Goal: Task Accomplishment & Management: Manage account settings

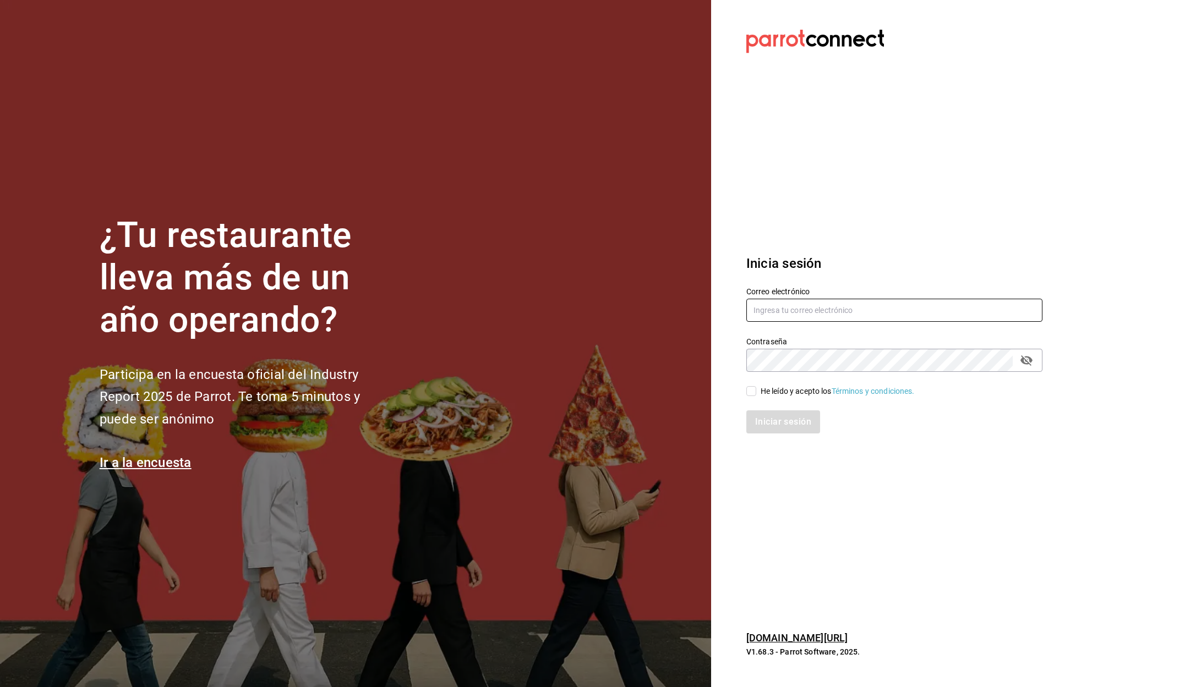
type input "[EMAIL_ADDRESS][DOMAIN_NAME]"
click at [753, 391] on input "He leído y acepto los Términos y condiciones." at bounding box center [751, 391] width 10 height 10
checkbox input "true"
click at [785, 427] on button "Iniciar sesión" at bounding box center [783, 422] width 75 height 23
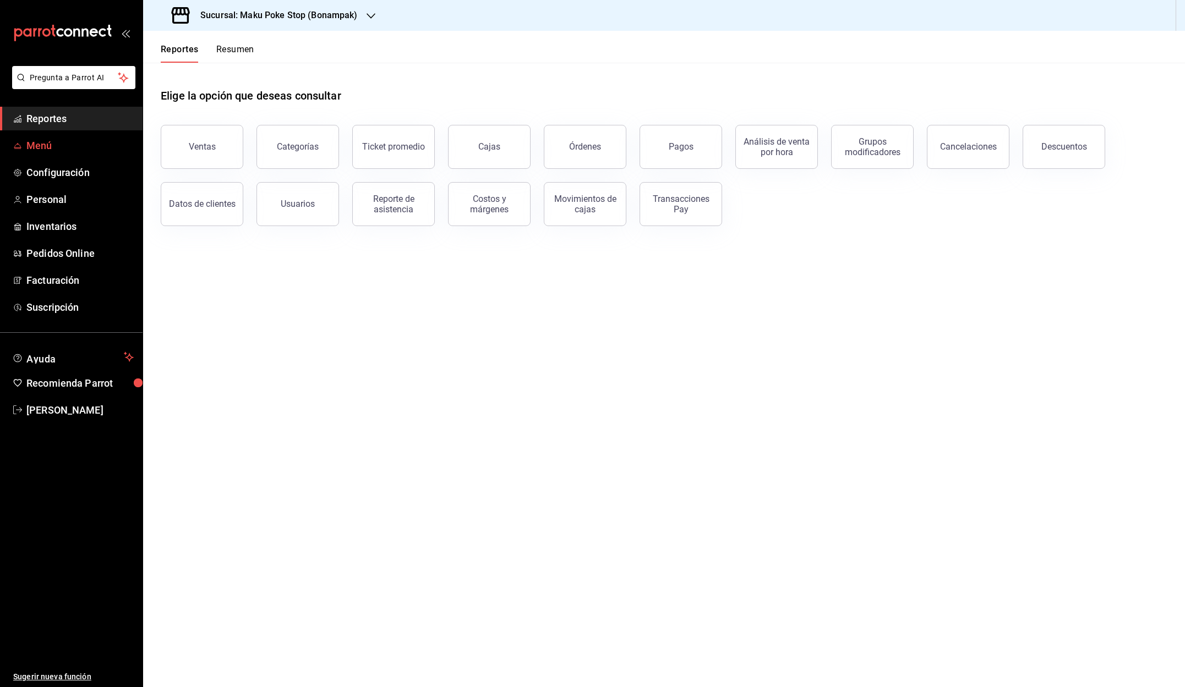
click at [46, 143] on span "Menú" at bounding box center [79, 145] width 107 height 15
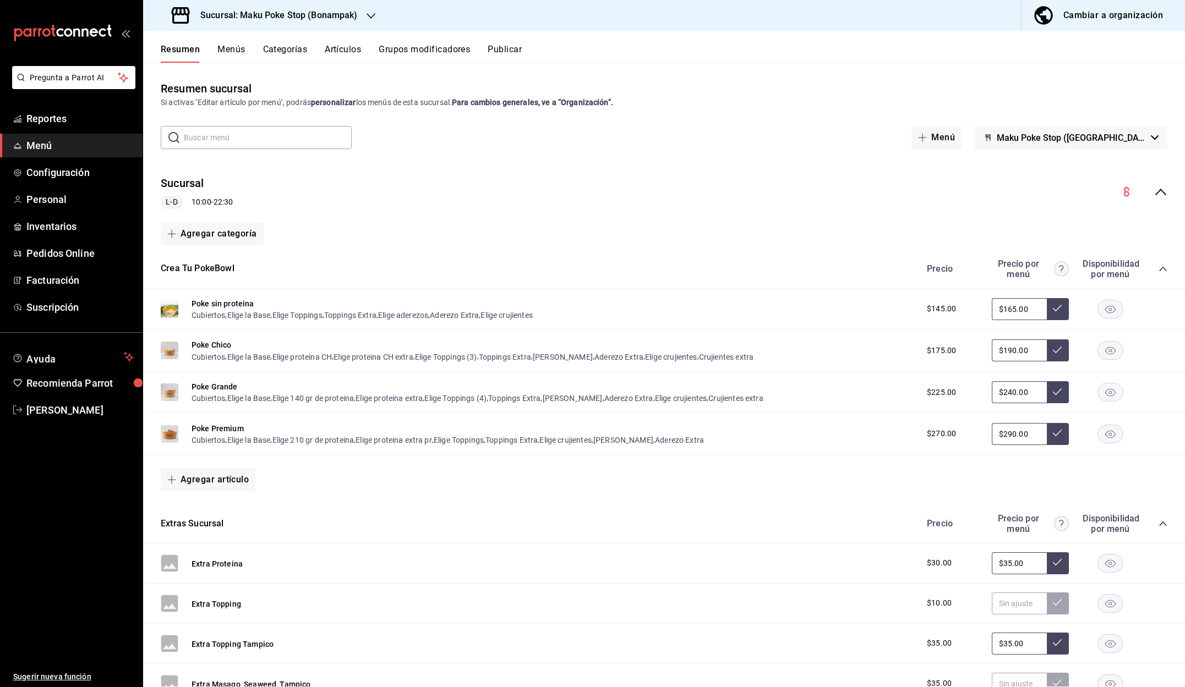
click at [1160, 193] on icon "collapse-menu-row" at bounding box center [1160, 191] width 13 height 13
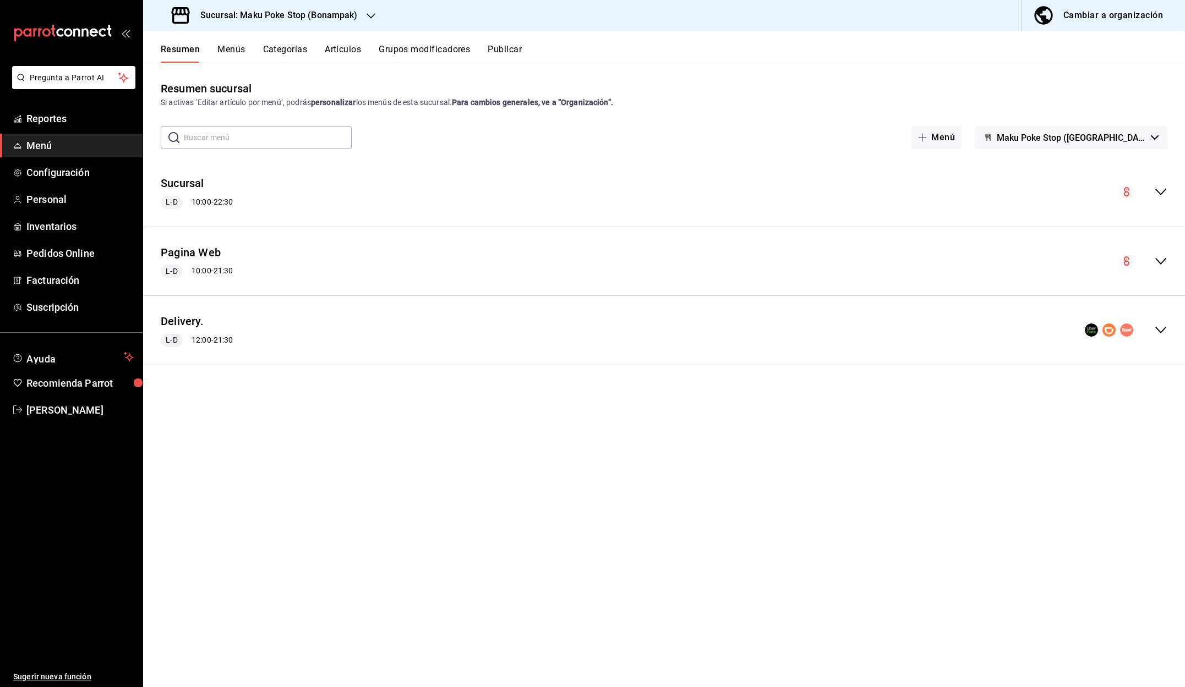
click at [1160, 193] on icon "collapse-menu-row" at bounding box center [1160, 192] width 11 height 7
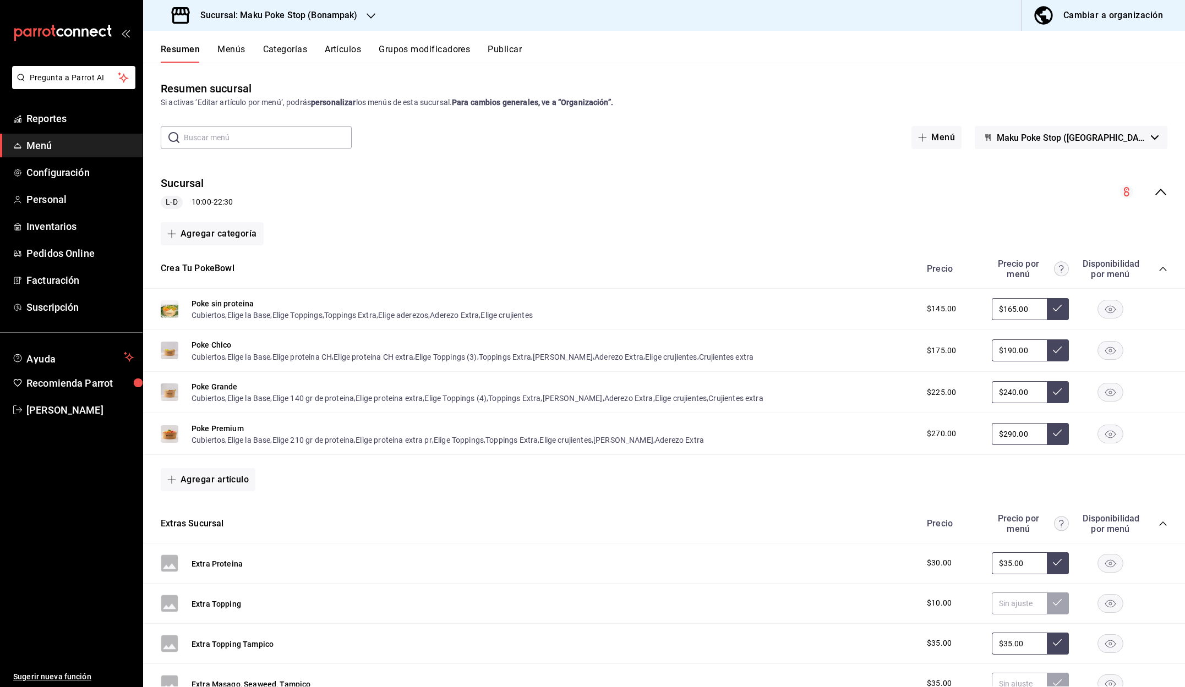
click at [1162, 270] on icon "collapse-category-row" at bounding box center [1162, 269] width 9 height 9
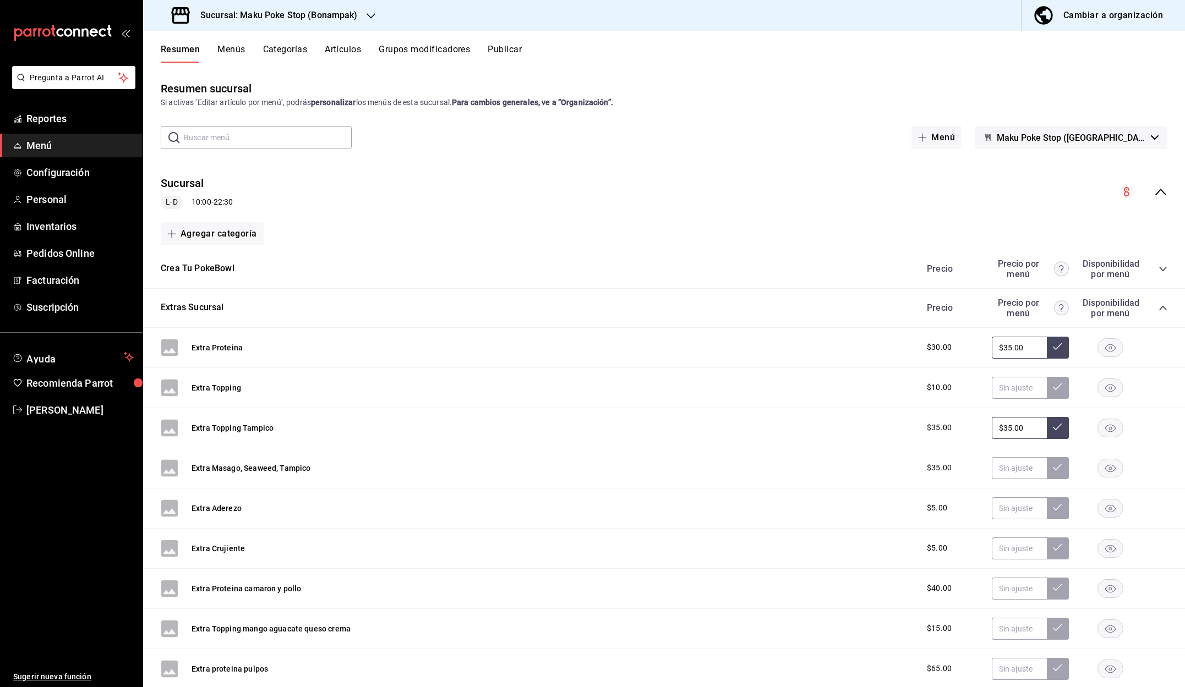
click at [1162, 305] on icon "collapse-category-row" at bounding box center [1162, 308] width 9 height 9
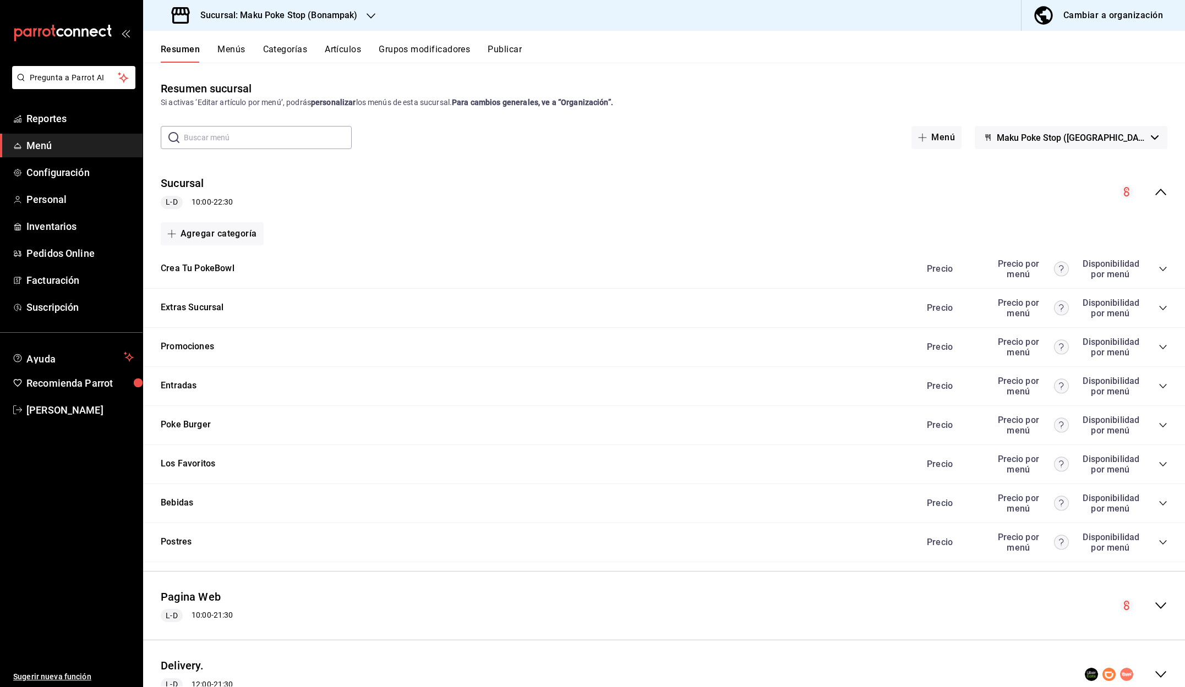
click at [1165, 347] on icon "collapse-category-row" at bounding box center [1162, 347] width 7 height 4
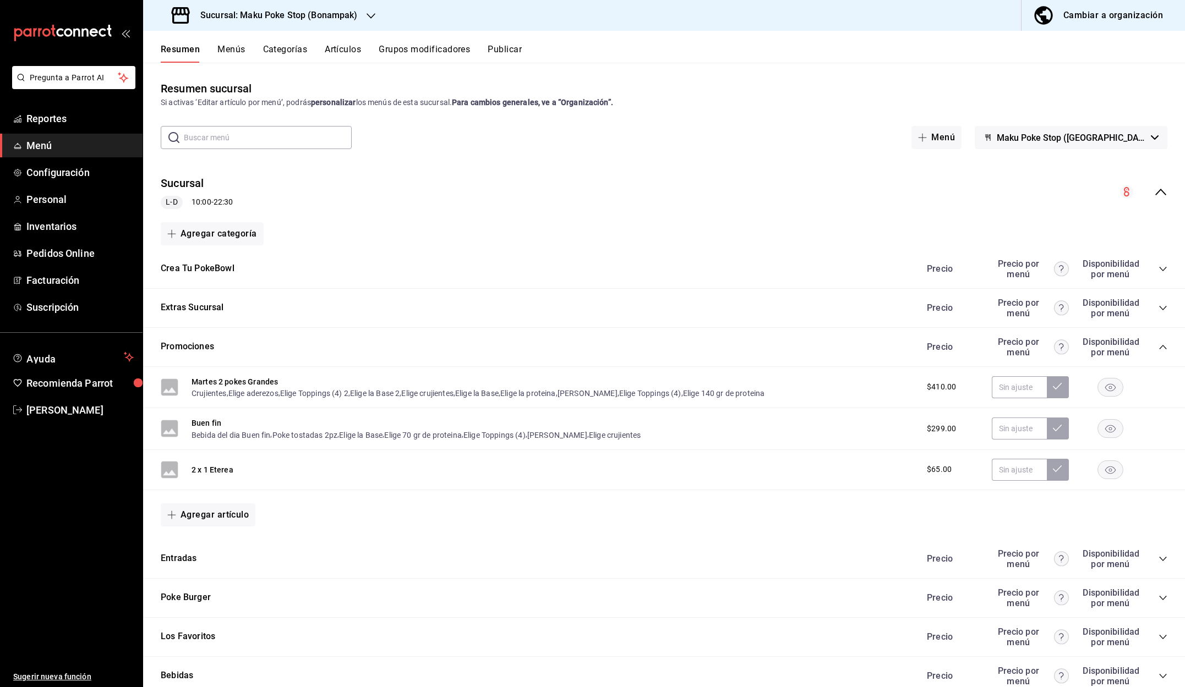
click at [349, 51] on button "Artículos" at bounding box center [343, 53] width 36 height 19
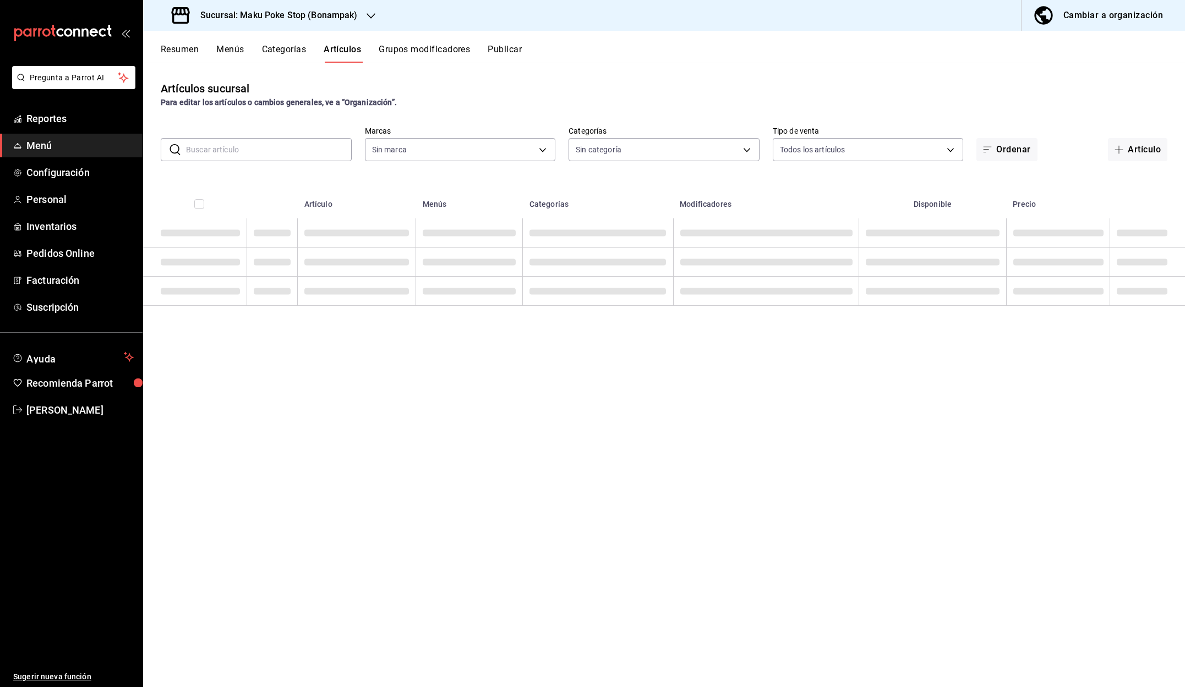
click at [269, 151] on input "text" at bounding box center [269, 150] width 166 height 22
type input "b5ea9031-c9ae-4ed6-9bb9-ed0a6152f904"
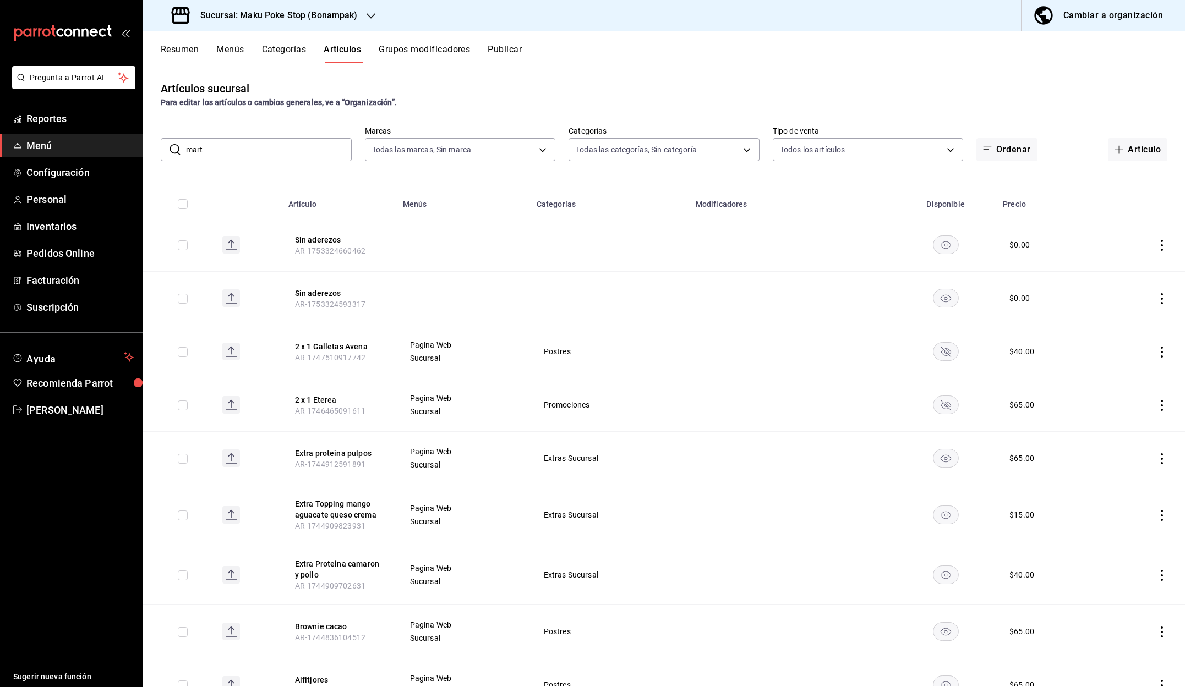
type input "[PERSON_NAME]"
type input "77d9cdd9-ad2d-42df-a56f-bcee2c5c02b9,48738ad2-fec5-4b1a-8fe4-ec5331470720,d9137…"
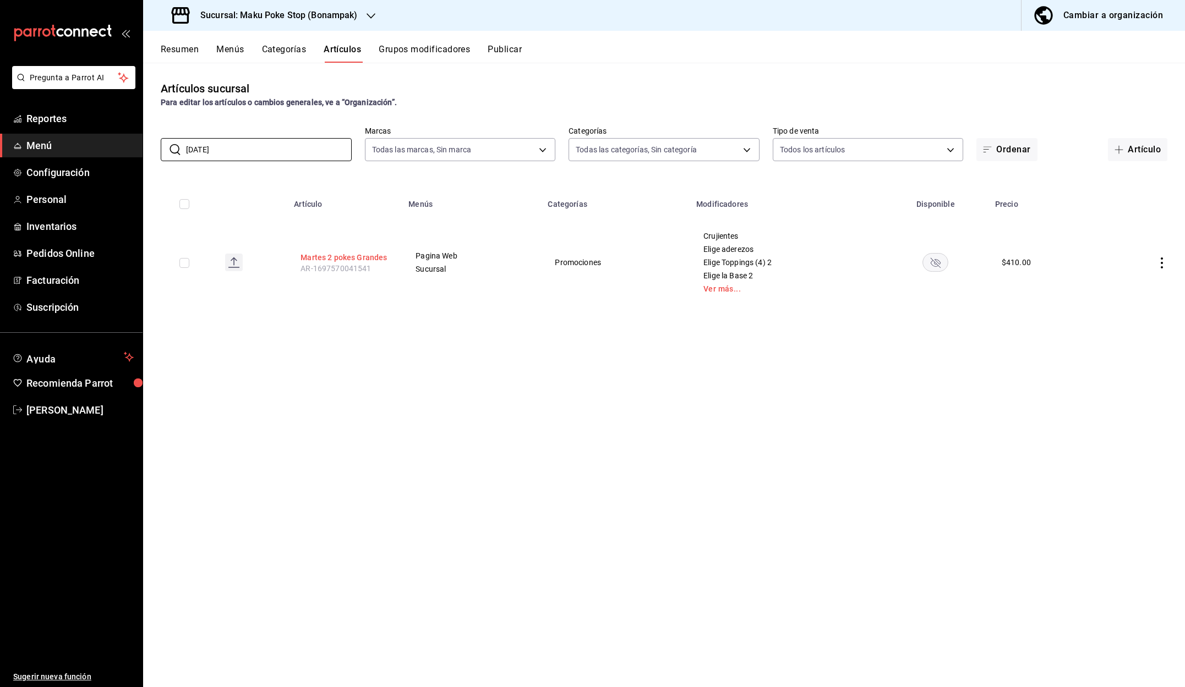
type input "[DATE]"
click at [360, 257] on button "Martes 2 pokes Grandes" at bounding box center [344, 257] width 88 height 11
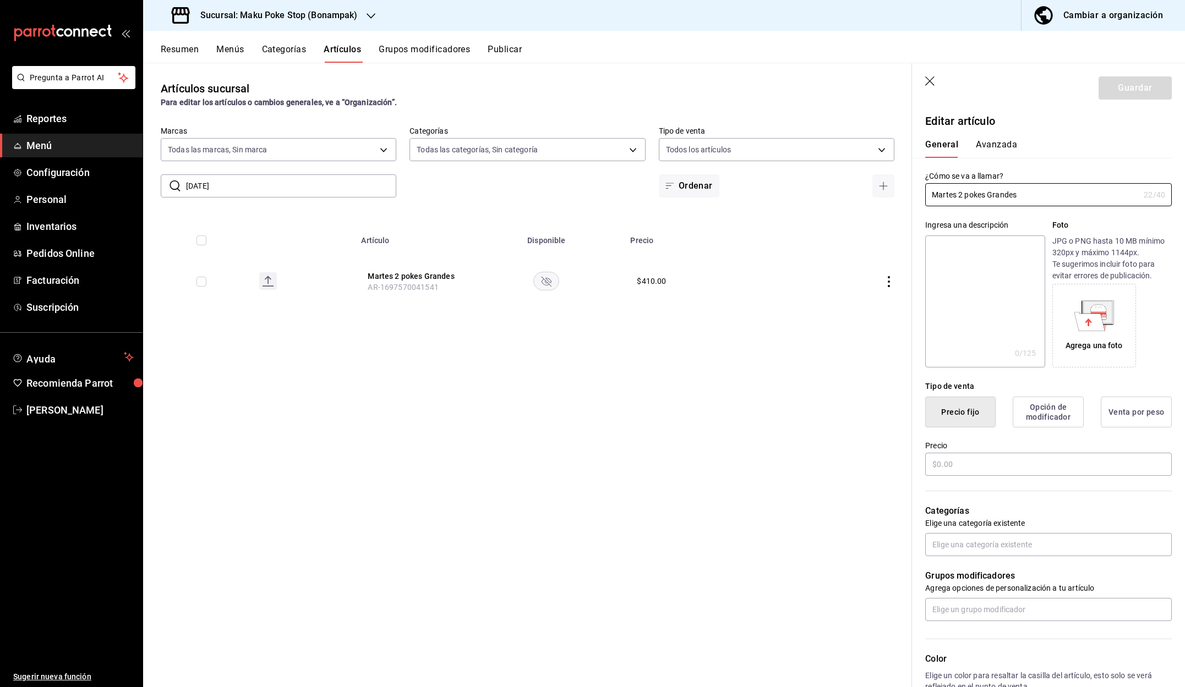
type input "$410.00"
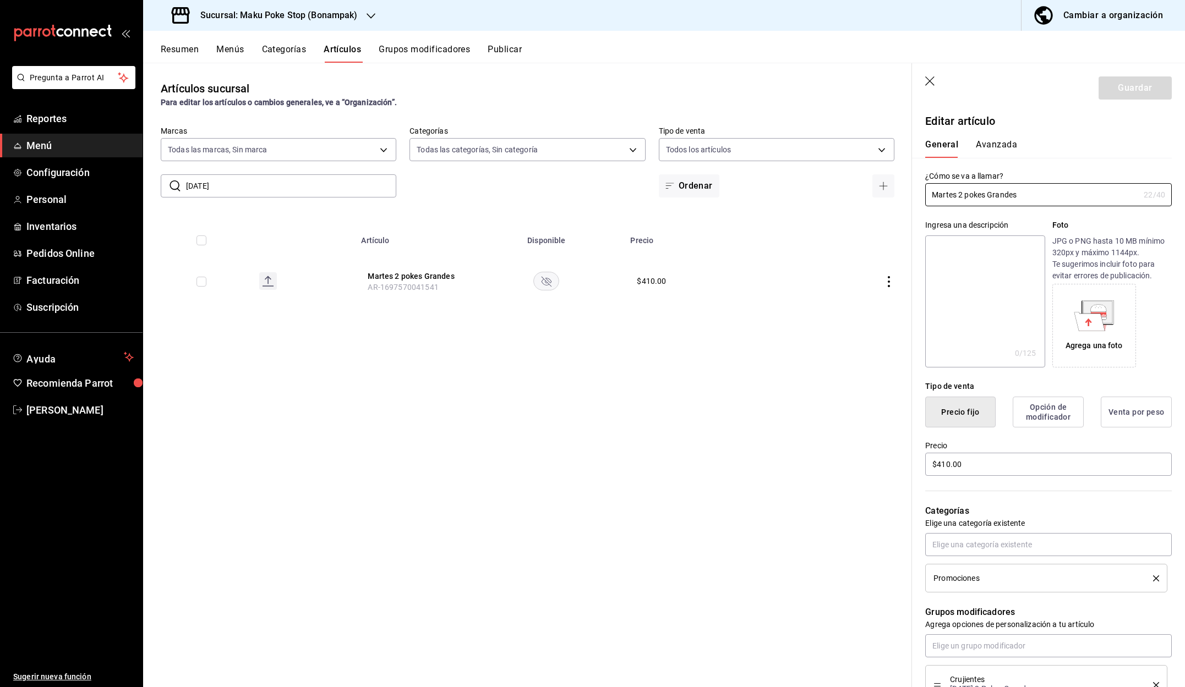
drag, startPoint x: 1024, startPoint y: 198, endPoint x: 917, endPoint y: 193, distance: 106.9
click at [917, 193] on div "¿Cómo se va a llamar? [DATE] 2 pokes Grandes 22 /40 ¿Cómo se va a llamar?" at bounding box center [1042, 182] width 260 height 48
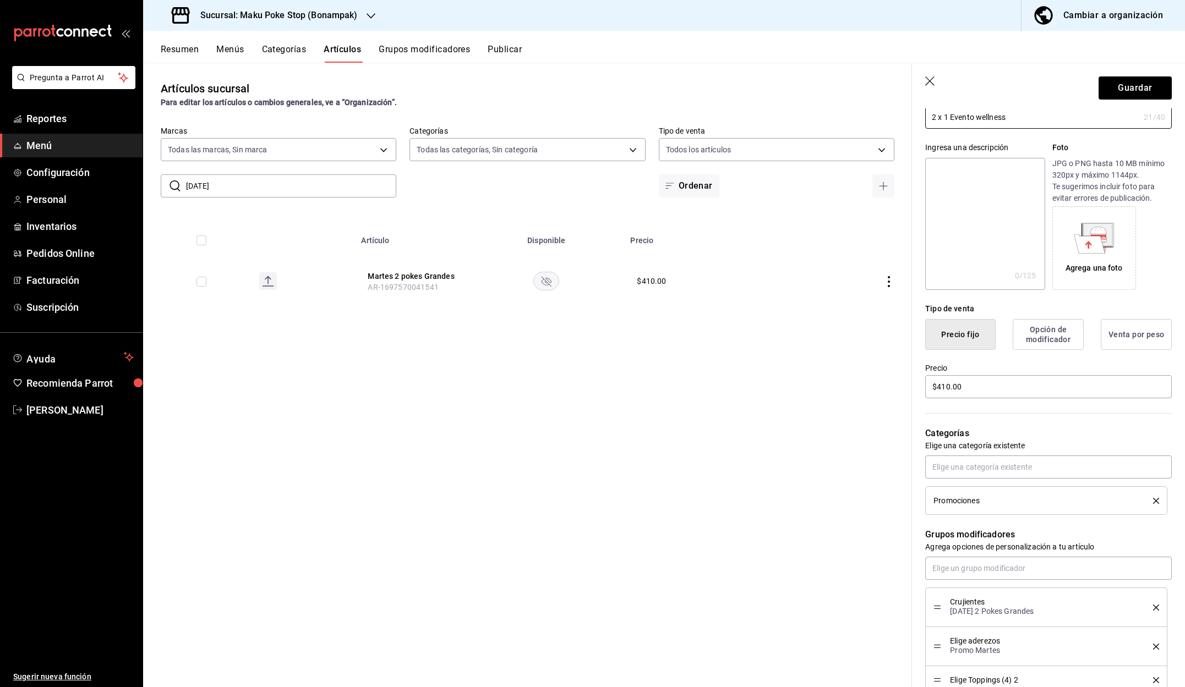
scroll to position [81, 0]
type input "2 x 1 Evento wellness"
drag, startPoint x: 968, startPoint y: 384, endPoint x: 900, endPoint y: 383, distance: 67.7
click at [900, 383] on main "Artículos sucursal Para editar los artículos o cambios generales, ve a “Organiz…" at bounding box center [664, 375] width 1042 height 625
type input "$380.00"
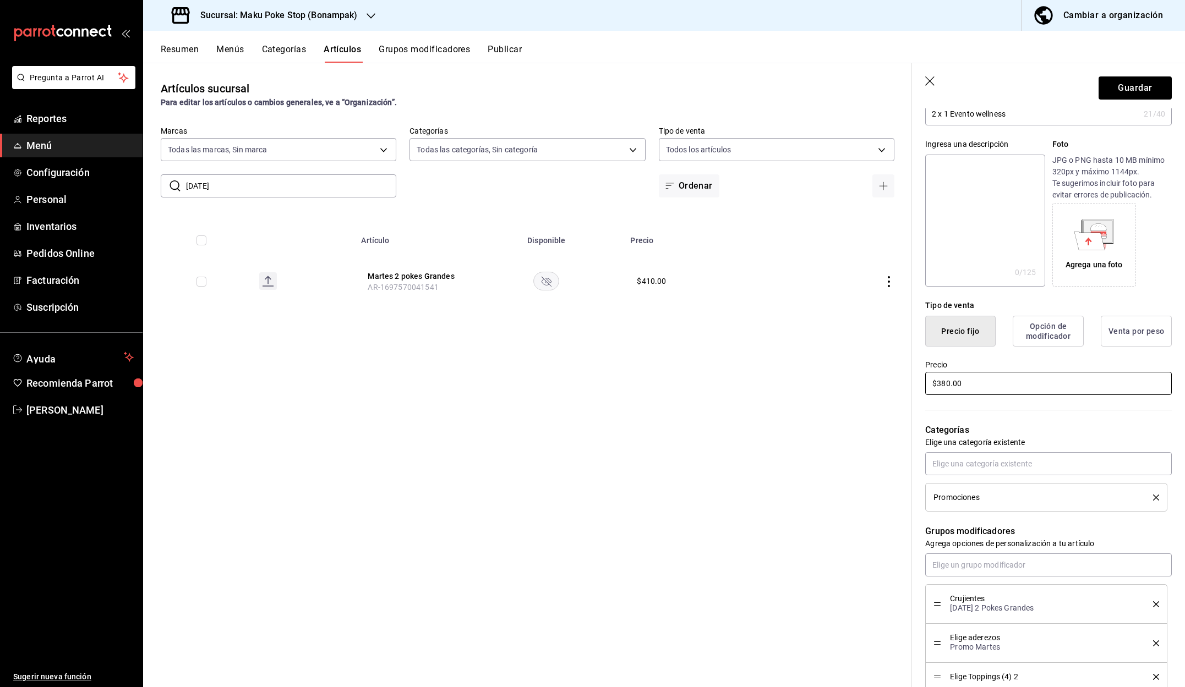
click at [972, 381] on input "$380.00" at bounding box center [1048, 383] width 247 height 23
click at [987, 468] on input "text" at bounding box center [1048, 463] width 247 height 23
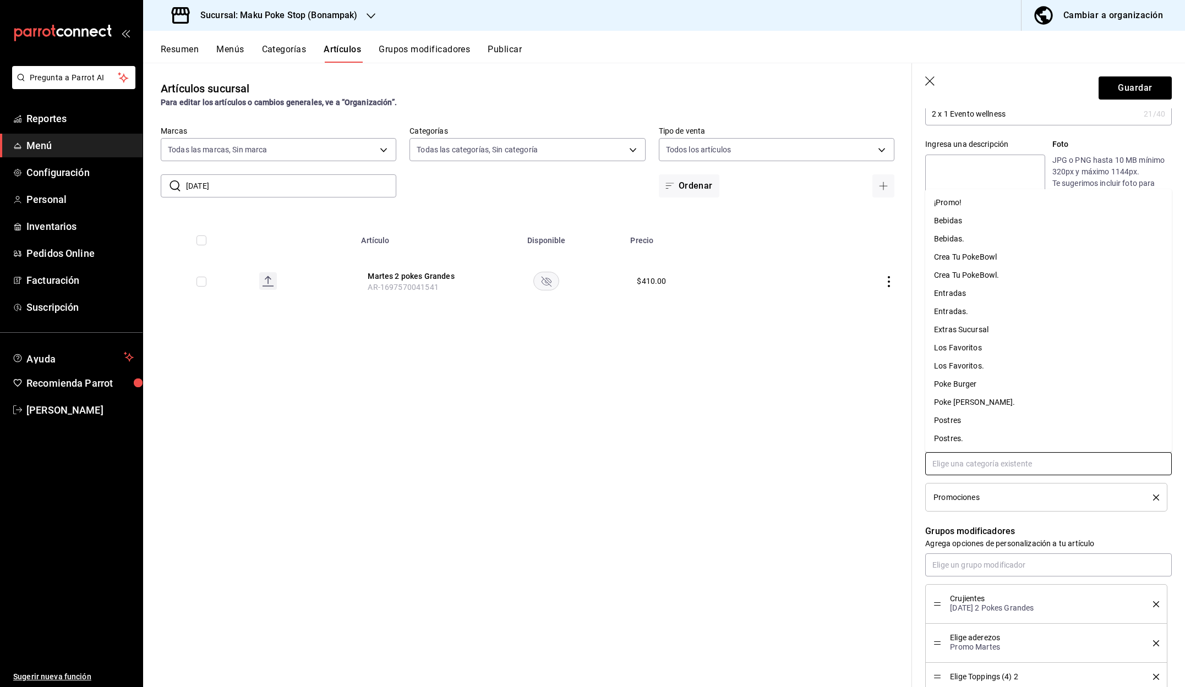
scroll to position [0, 0]
click at [857, 417] on div "Artículos sucursal Para editar los artículos o cambios generales, ve a “Organiz…" at bounding box center [527, 375] width 769 height 624
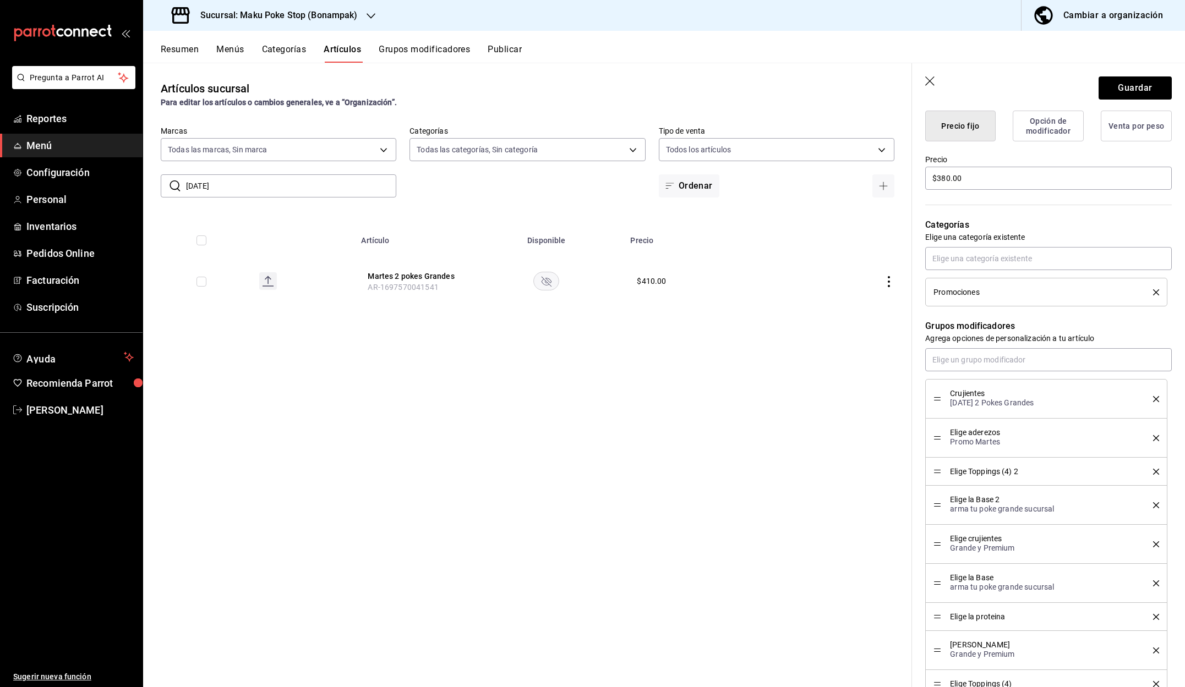
scroll to position [306, 0]
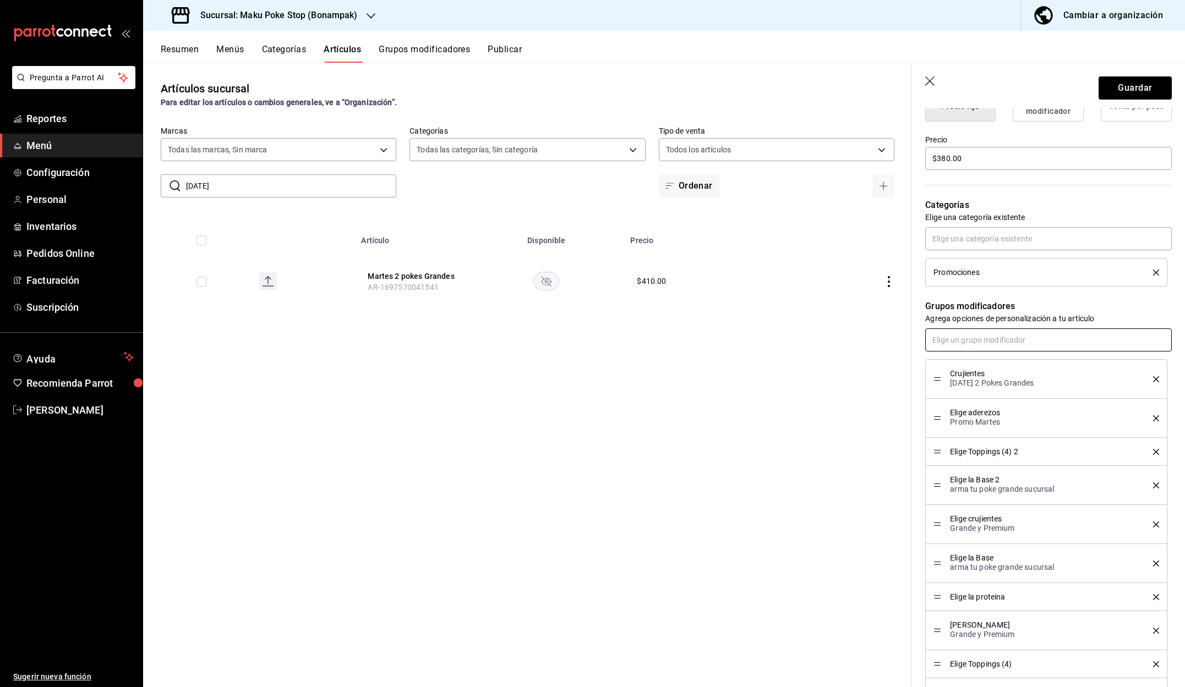
click at [976, 341] on input "text" at bounding box center [1048, 340] width 247 height 23
type input "c"
click at [888, 450] on div "Artículos sucursal Para editar los artículos o cambios generales, ve a “Organiz…" at bounding box center [527, 375] width 769 height 624
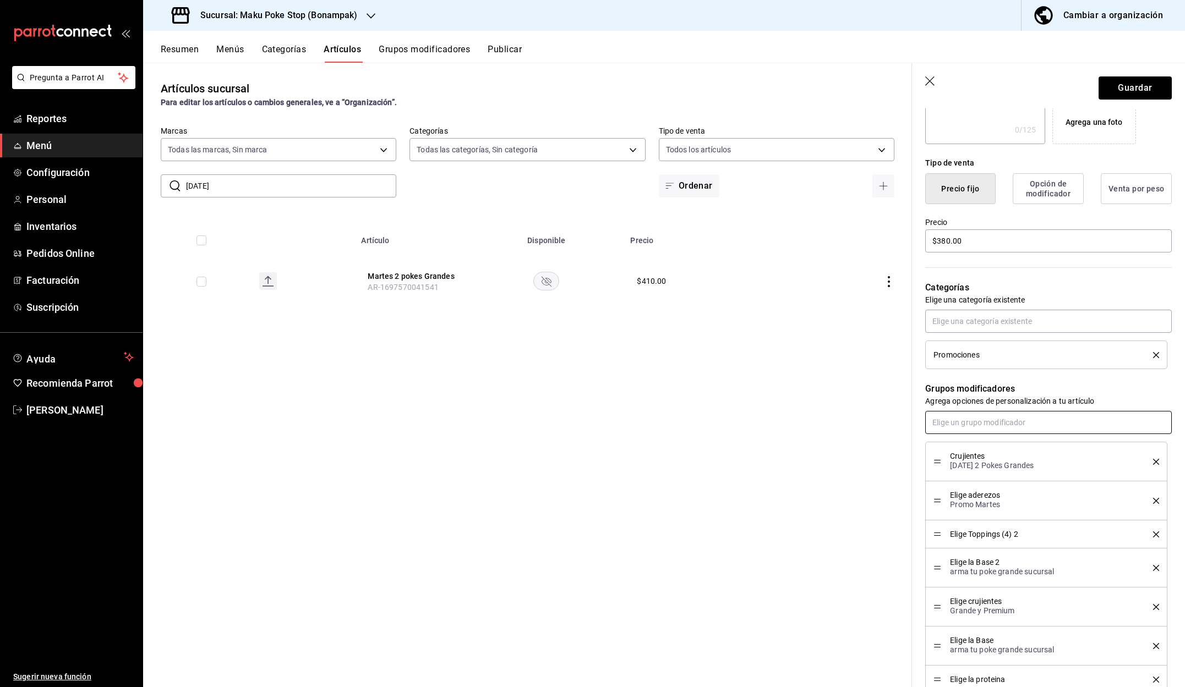
scroll to position [221, 0]
click at [963, 427] on input "text" at bounding box center [1048, 424] width 247 height 23
type input "bas"
click at [976, 504] on div "Elige la base (2)" at bounding box center [961, 505] width 54 height 12
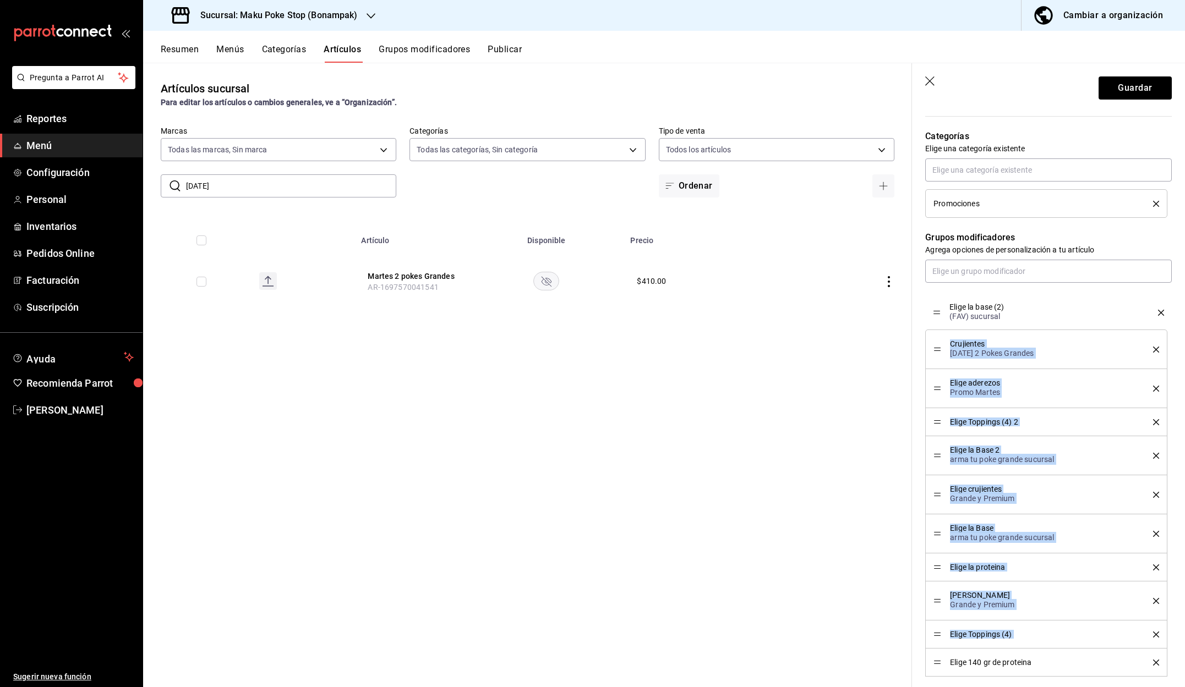
scroll to position [374, 0]
drag, startPoint x: 939, startPoint y: 659, endPoint x: 936, endPoint y: 316, distance: 342.9
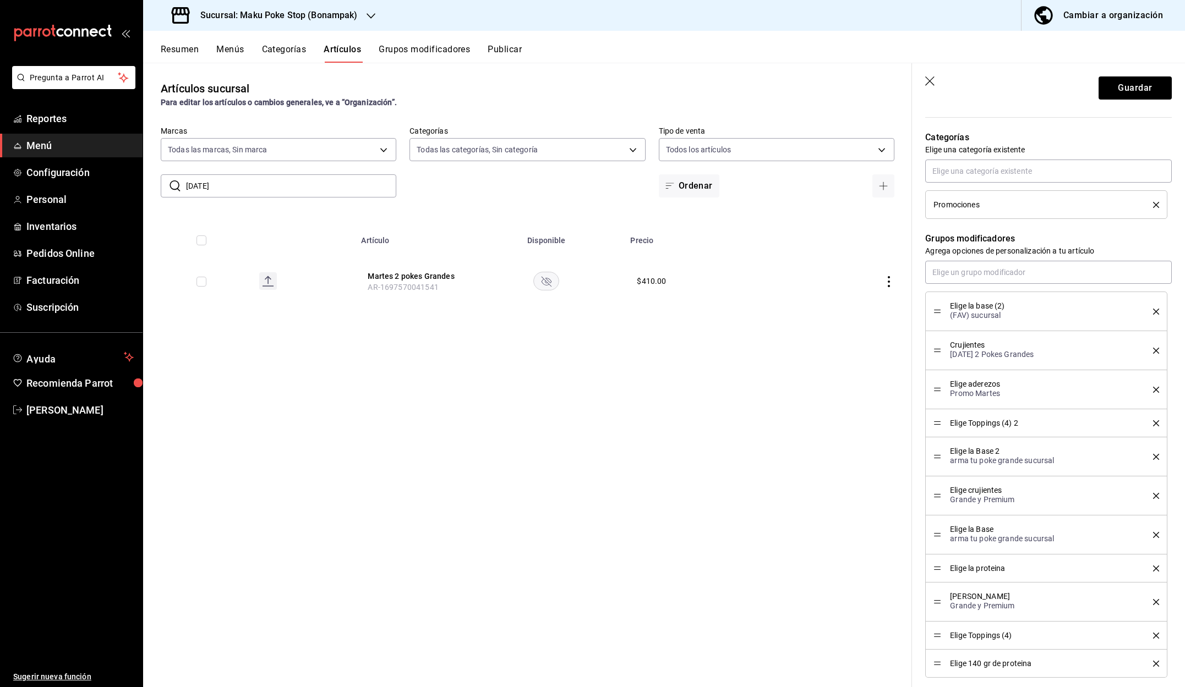
scroll to position [342, 0]
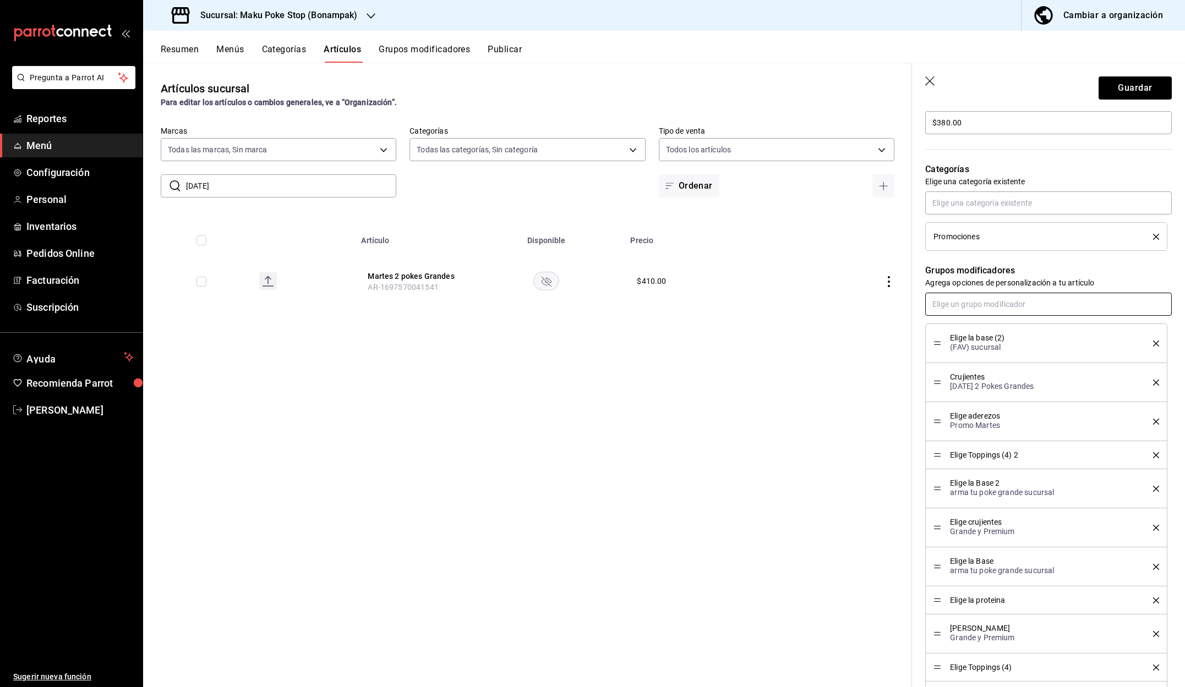
click at [957, 305] on input "text" at bounding box center [1048, 304] width 247 height 23
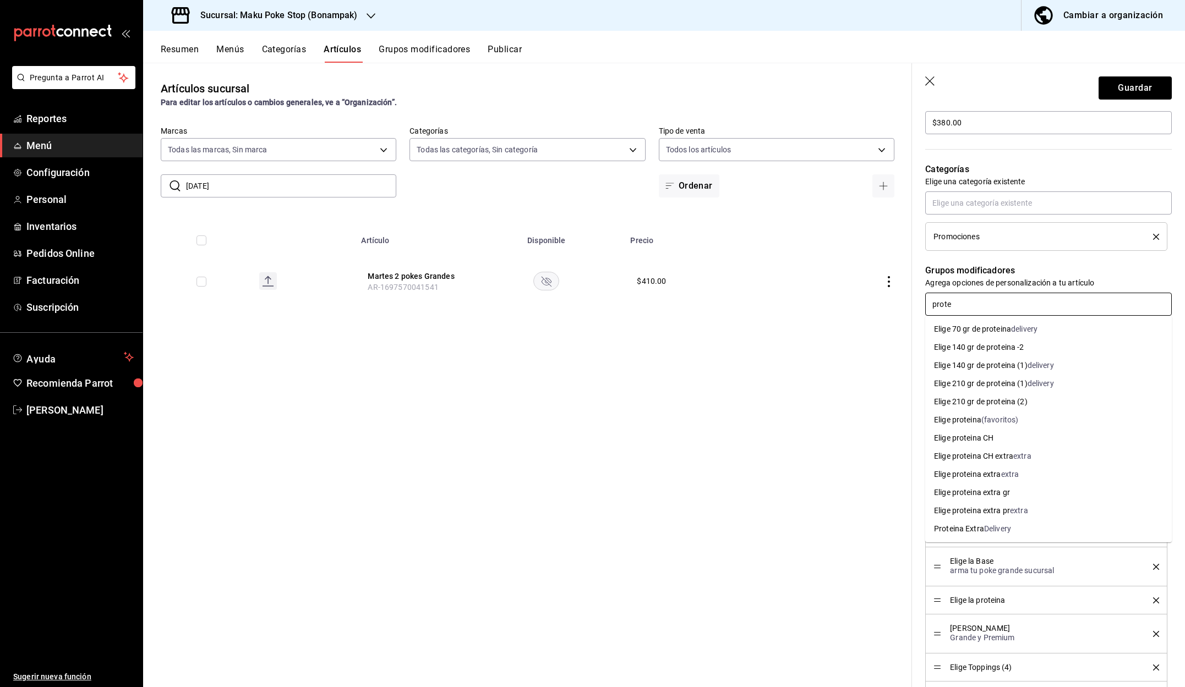
type input "protei"
click at [1006, 441] on li "Elige proteina CH" at bounding box center [1048, 438] width 247 height 18
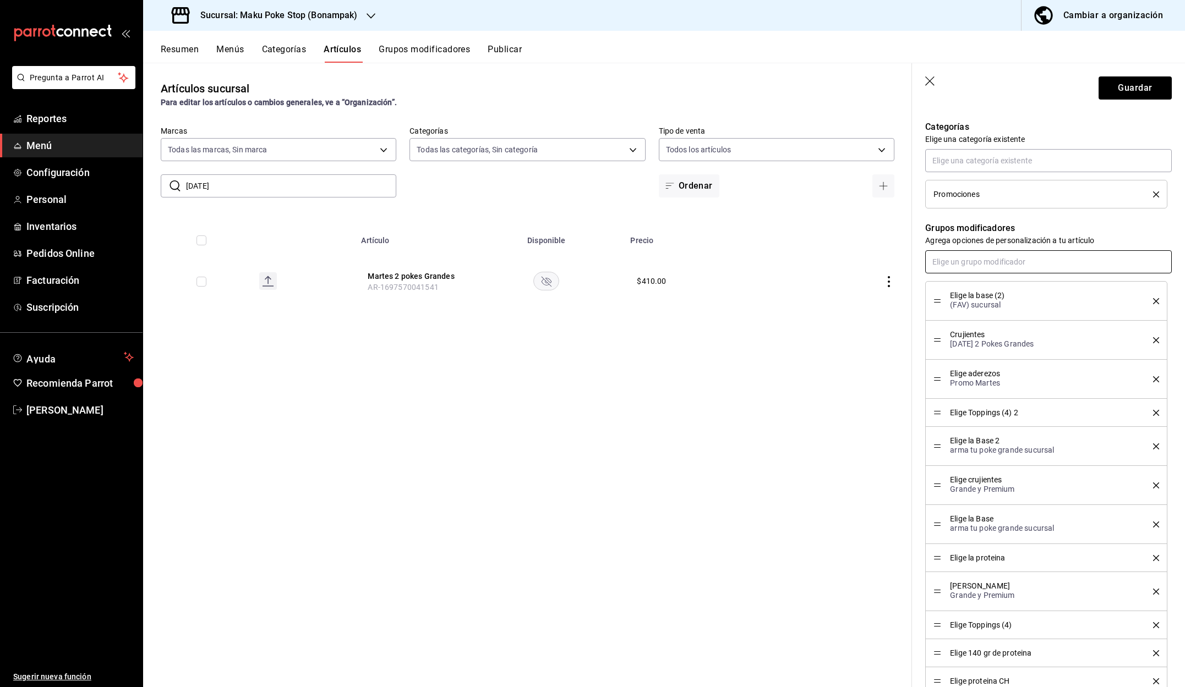
scroll to position [427, 0]
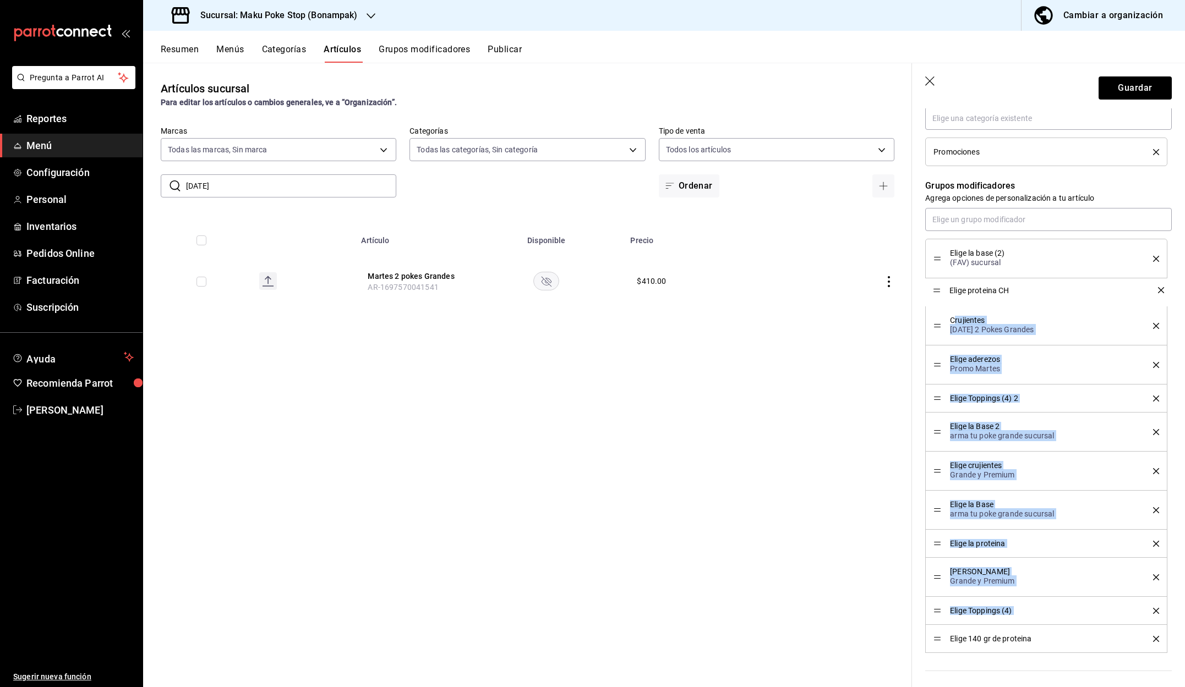
drag, startPoint x: 937, startPoint y: 642, endPoint x: 955, endPoint y: 296, distance: 347.2
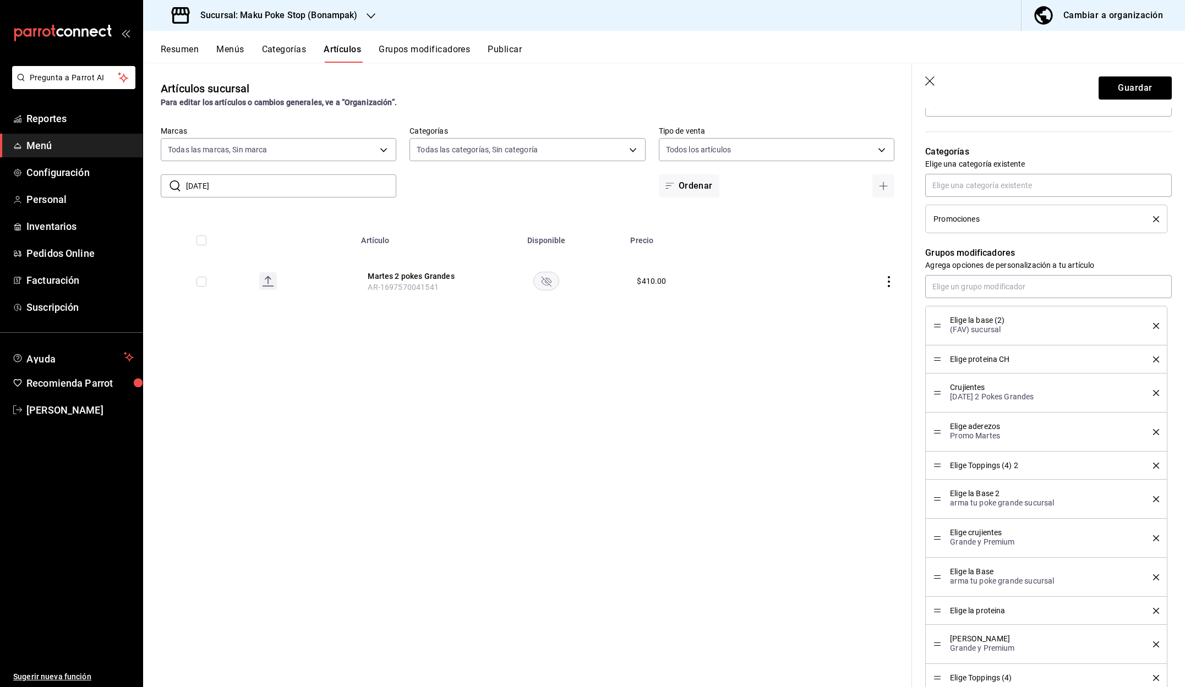
scroll to position [356, 0]
click at [970, 291] on input "text" at bounding box center [1048, 290] width 247 height 23
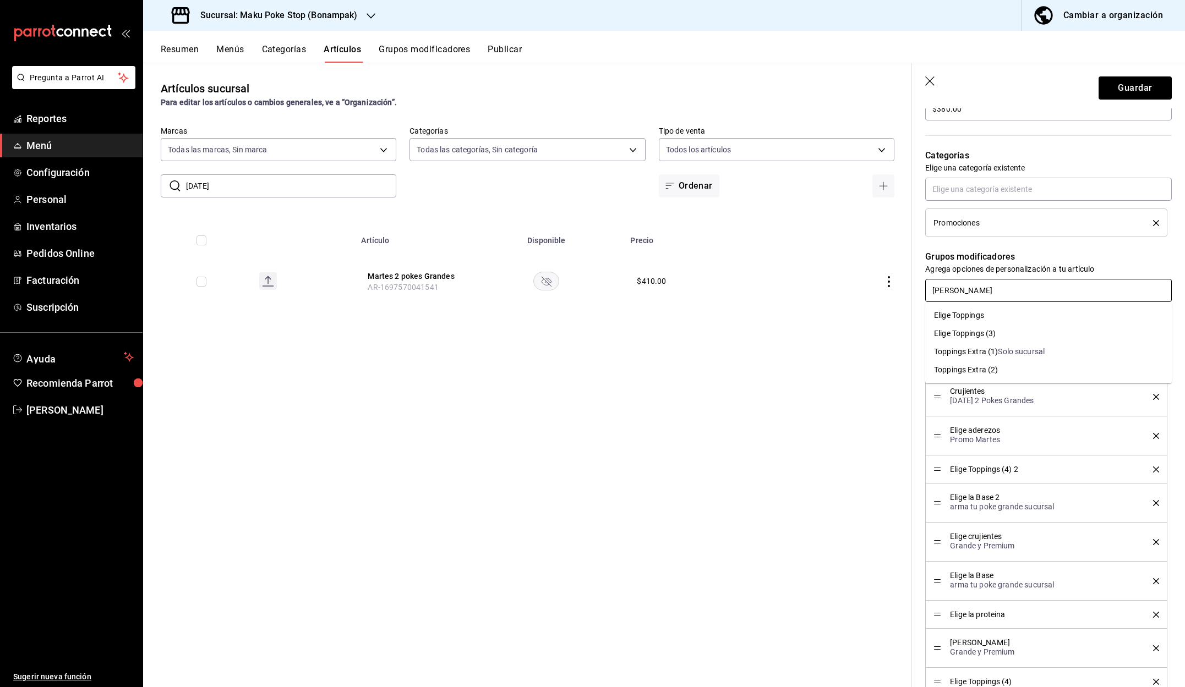
type input "[PERSON_NAME]"
click at [1005, 334] on li "Elige Toppings (3)" at bounding box center [1048, 334] width 247 height 18
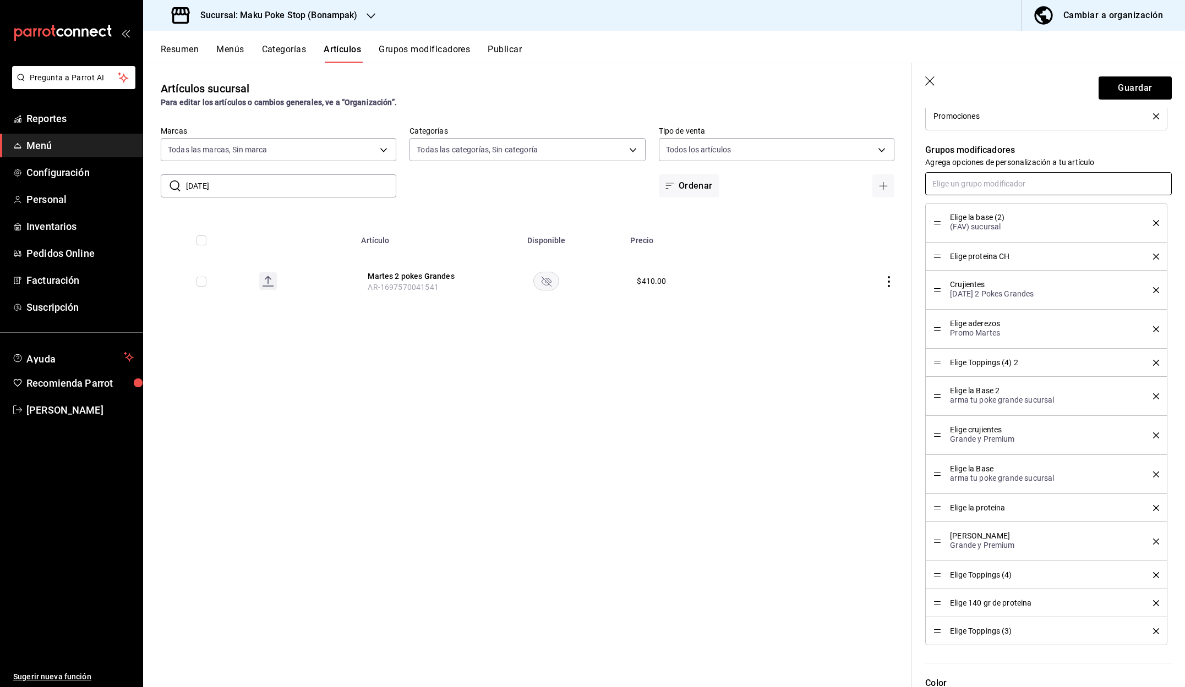
scroll to position [463, 0]
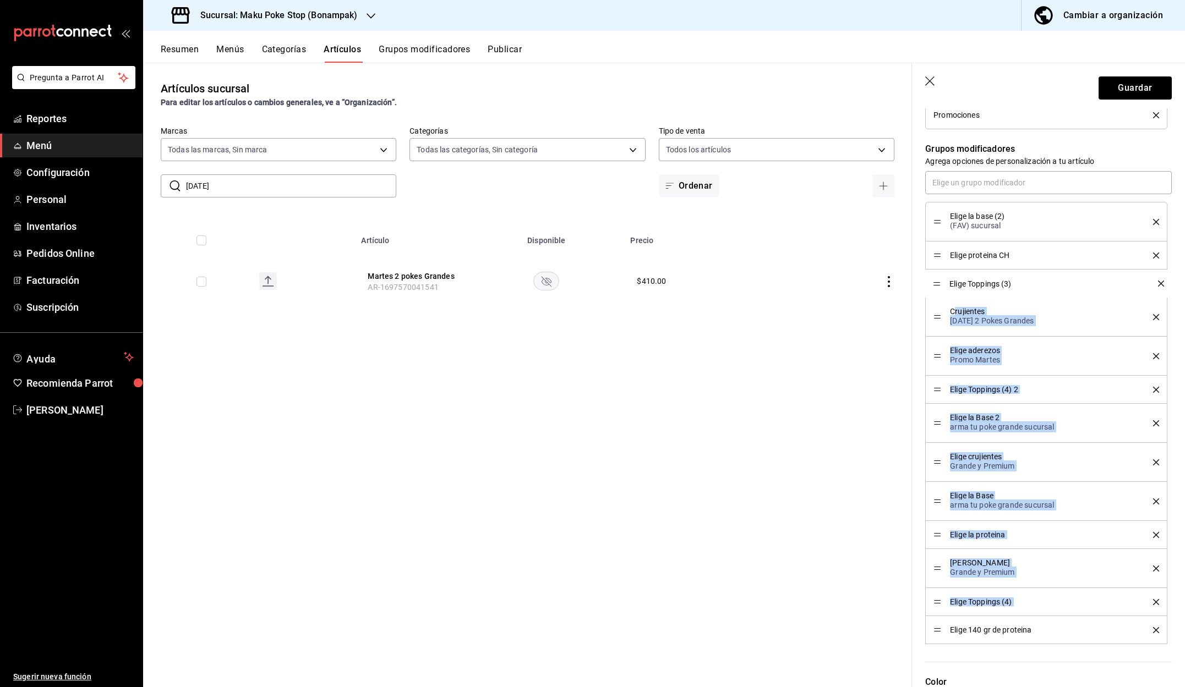
drag, startPoint x: 937, startPoint y: 632, endPoint x: 955, endPoint y: 285, distance: 347.2
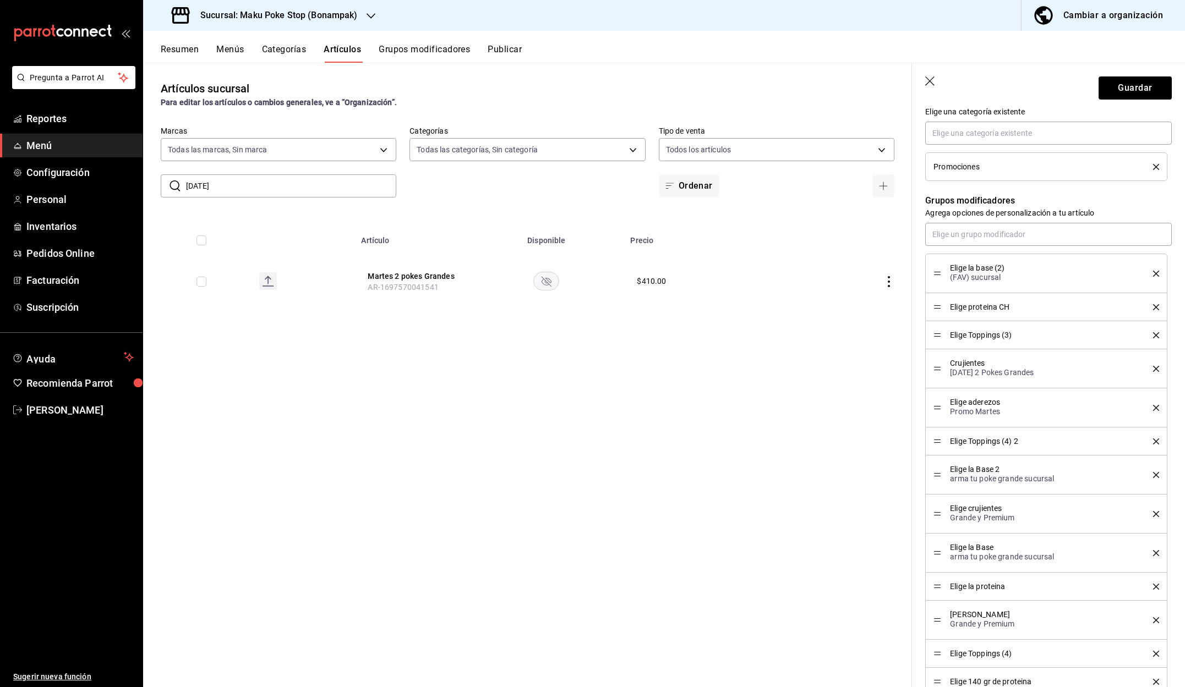
scroll to position [401, 0]
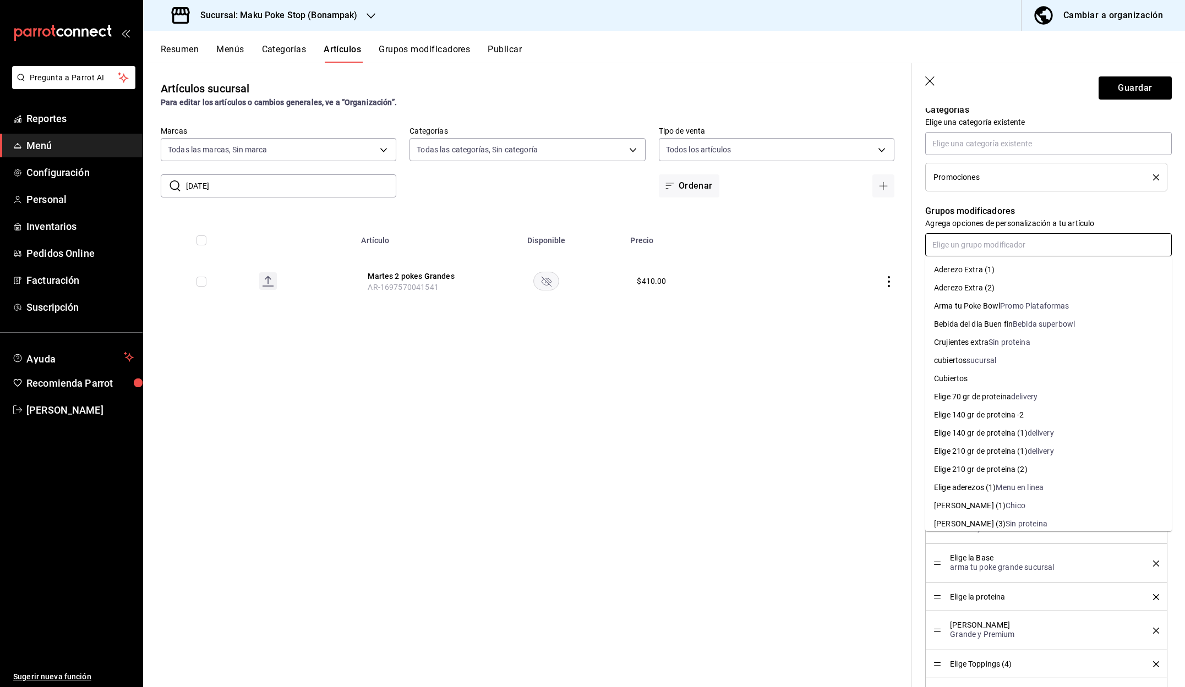
click at [982, 247] on input "text" at bounding box center [1048, 244] width 247 height 23
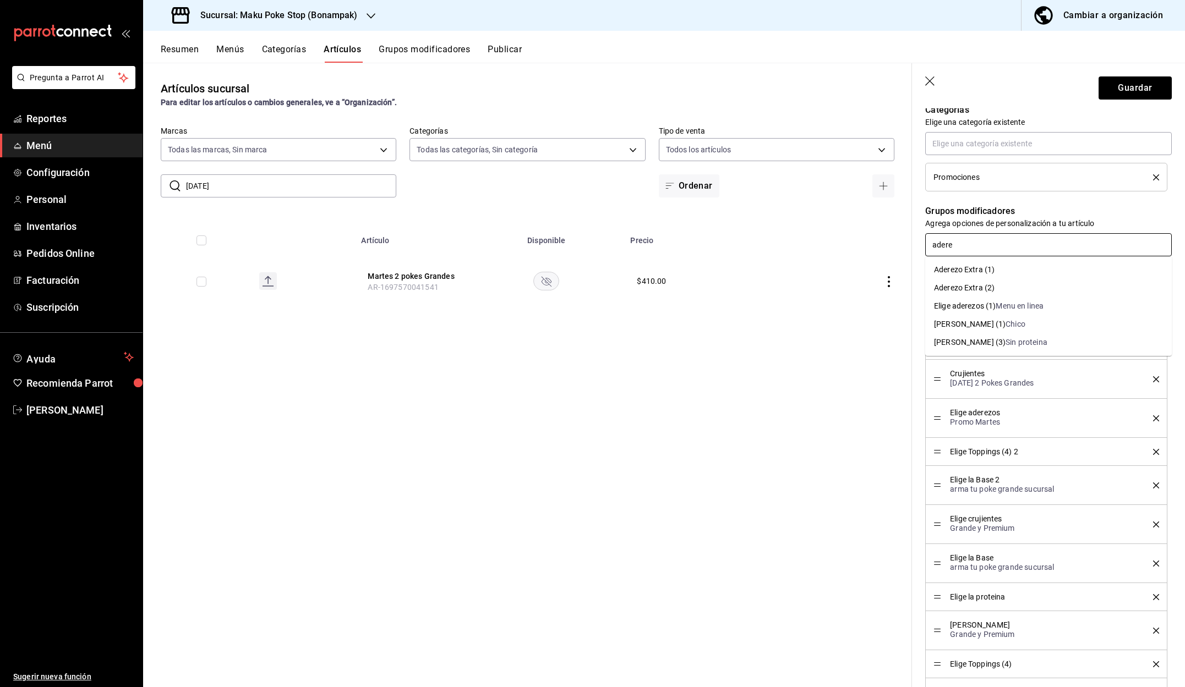
type input "aderez"
click at [961, 329] on div "[PERSON_NAME] (1)" at bounding box center [970, 325] width 72 height 12
type input "crujie"
click at [974, 308] on div "Elige crujientes (2)" at bounding box center [966, 306] width 64 height 12
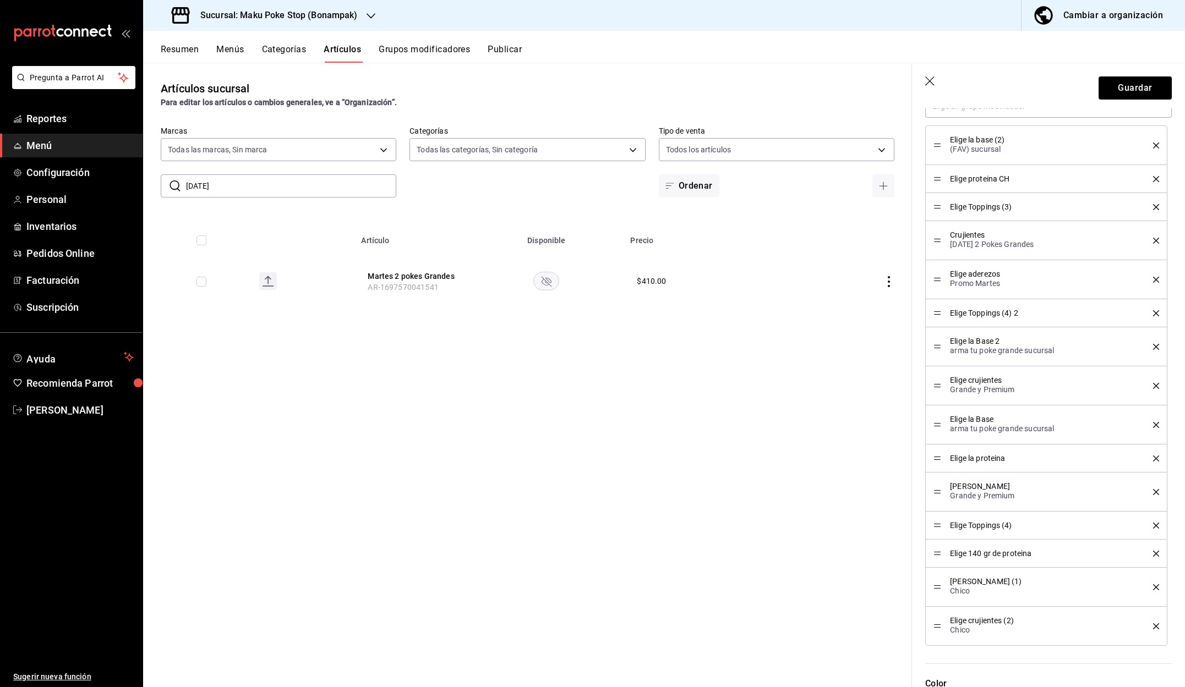
scroll to position [540, 0]
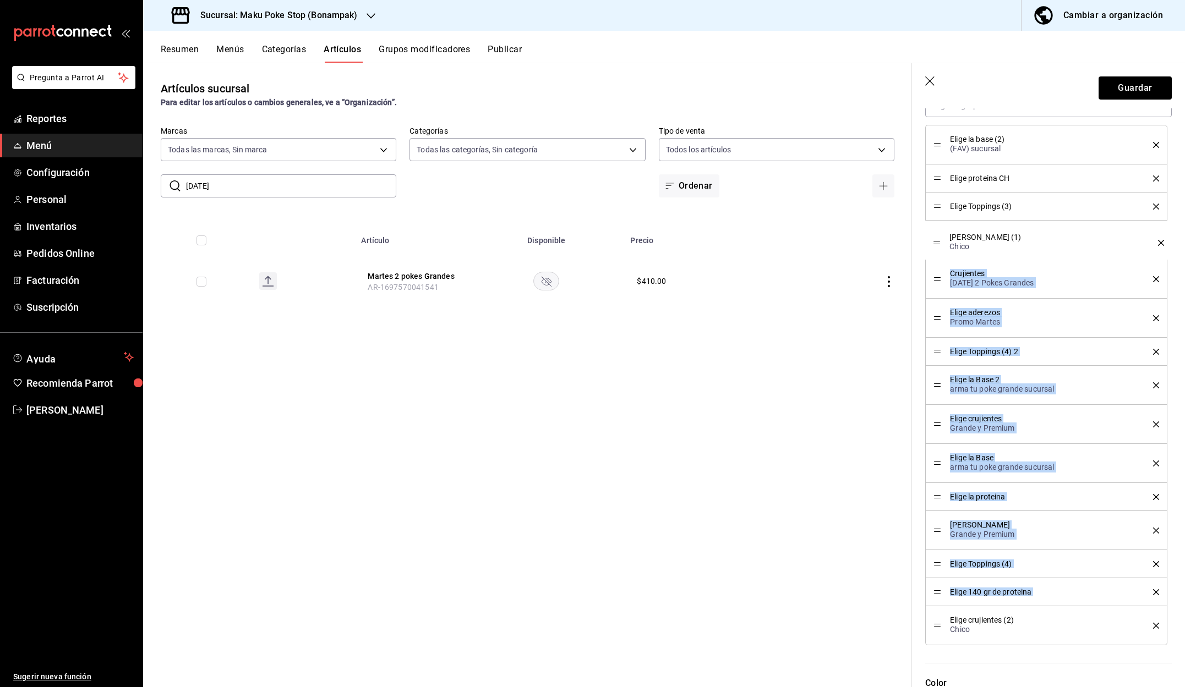
drag, startPoint x: 939, startPoint y: 589, endPoint x: 941, endPoint y: 245, distance: 344.5
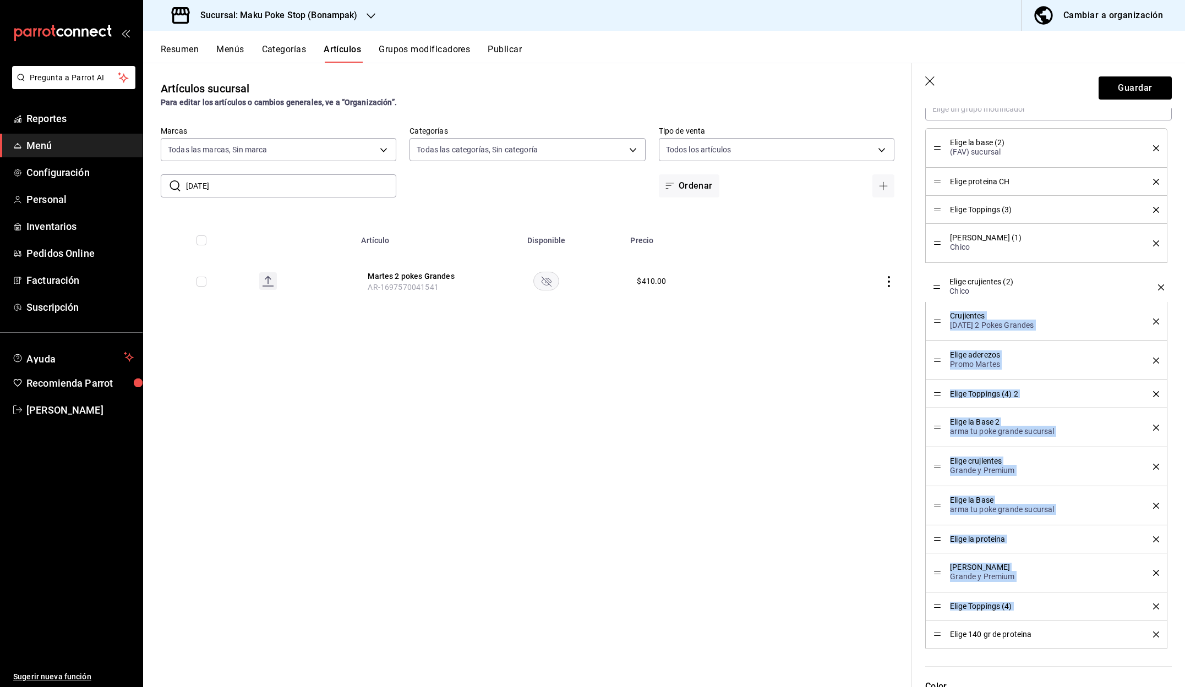
drag, startPoint x: 937, startPoint y: 626, endPoint x: 943, endPoint y: 288, distance: 338.5
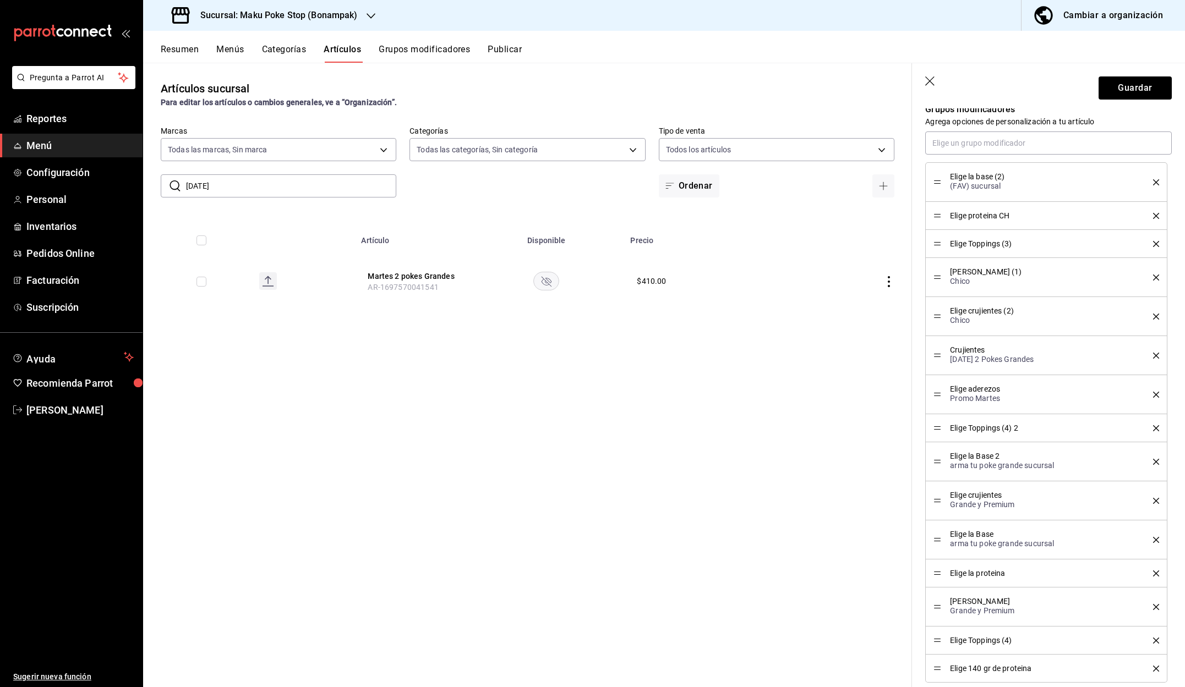
scroll to position [483, 0]
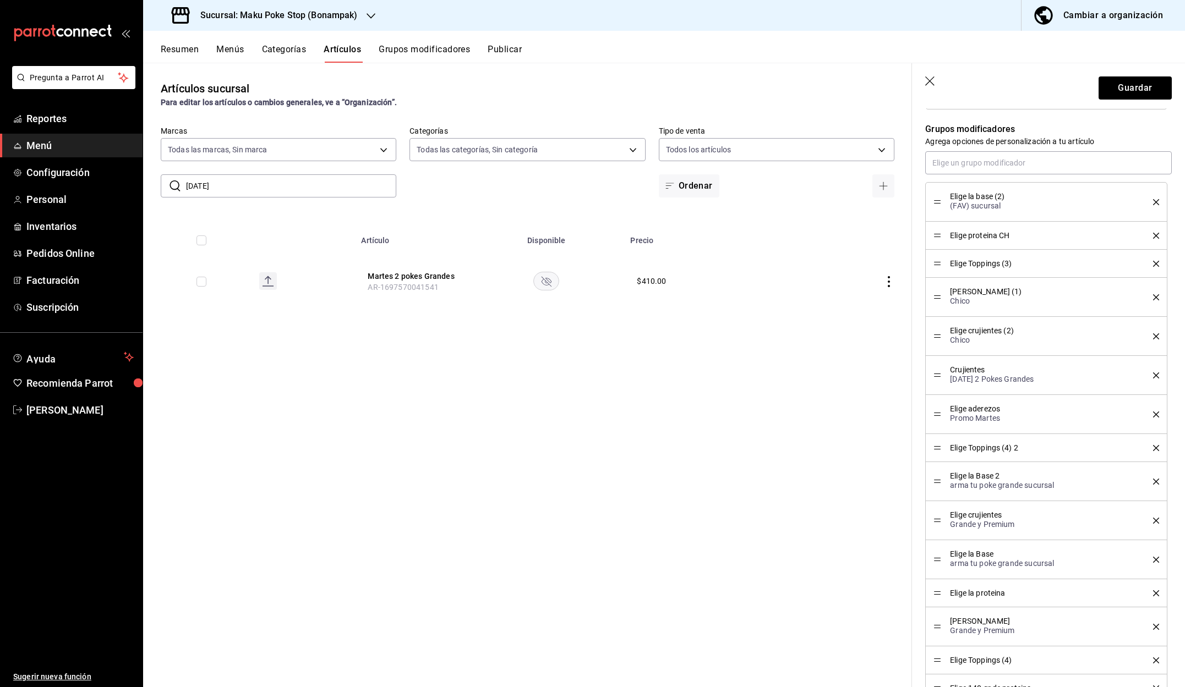
click at [1155, 374] on icon "delete" at bounding box center [1156, 376] width 6 height 6
click at [1155, 375] on icon "delete" at bounding box center [1156, 376] width 6 height 6
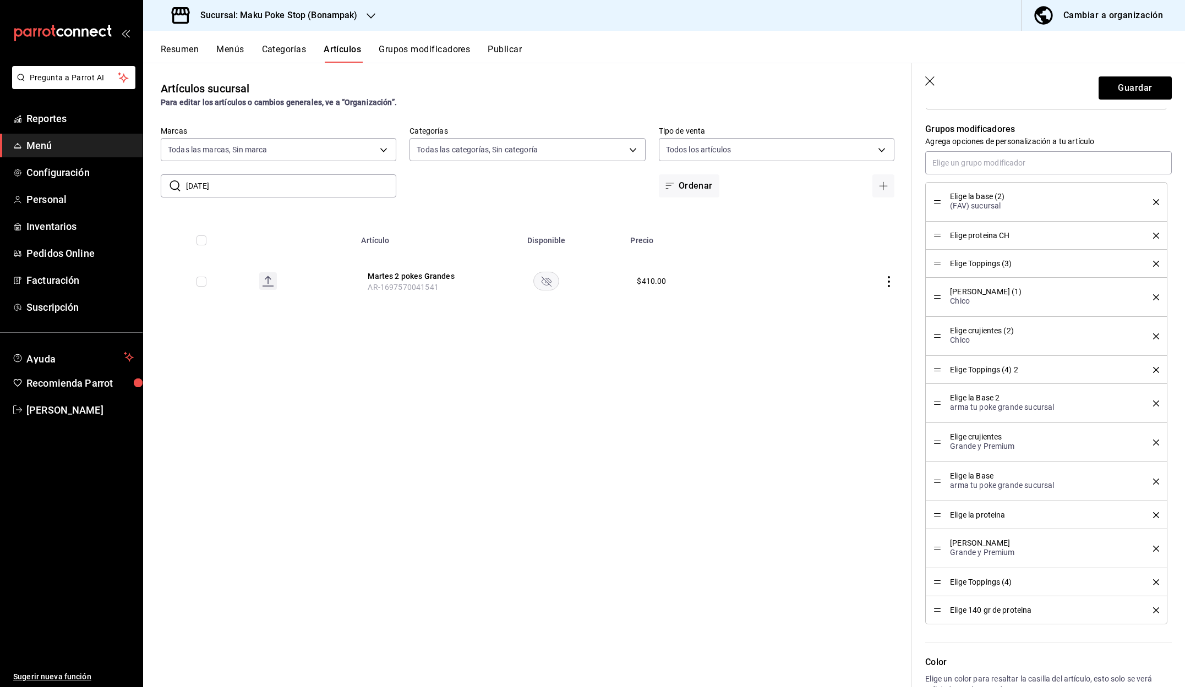
click at [1155, 371] on icon "delete" at bounding box center [1156, 370] width 6 height 6
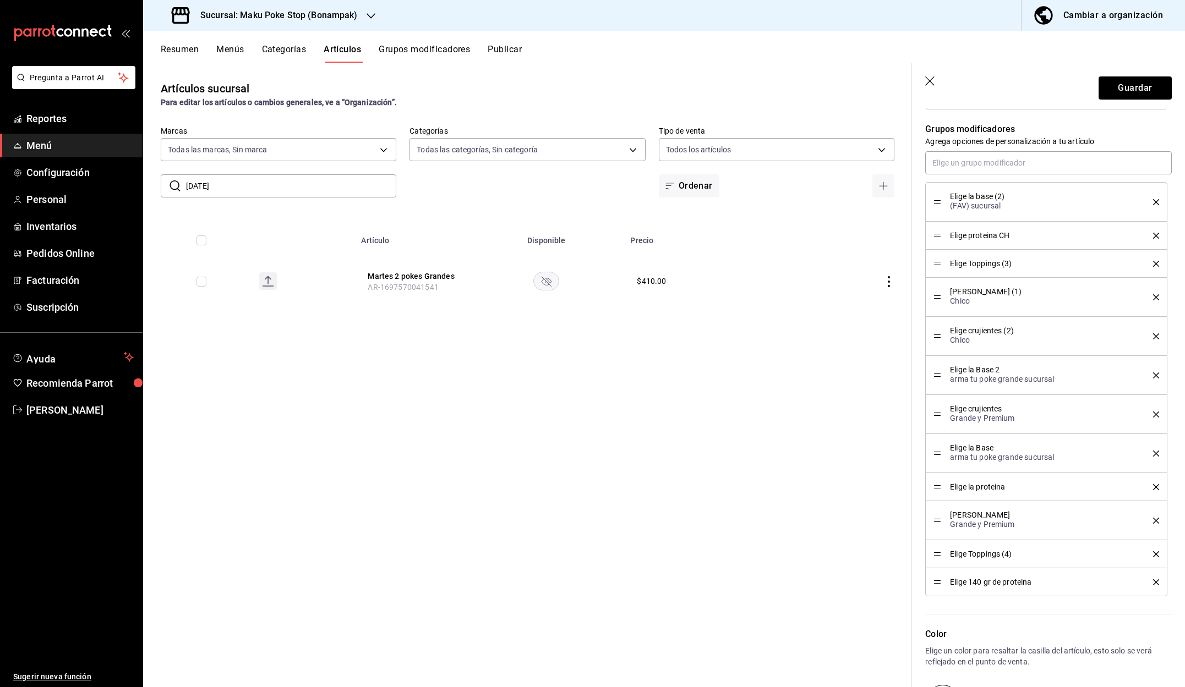
click at [1156, 376] on icon "delete" at bounding box center [1156, 376] width 6 height 6
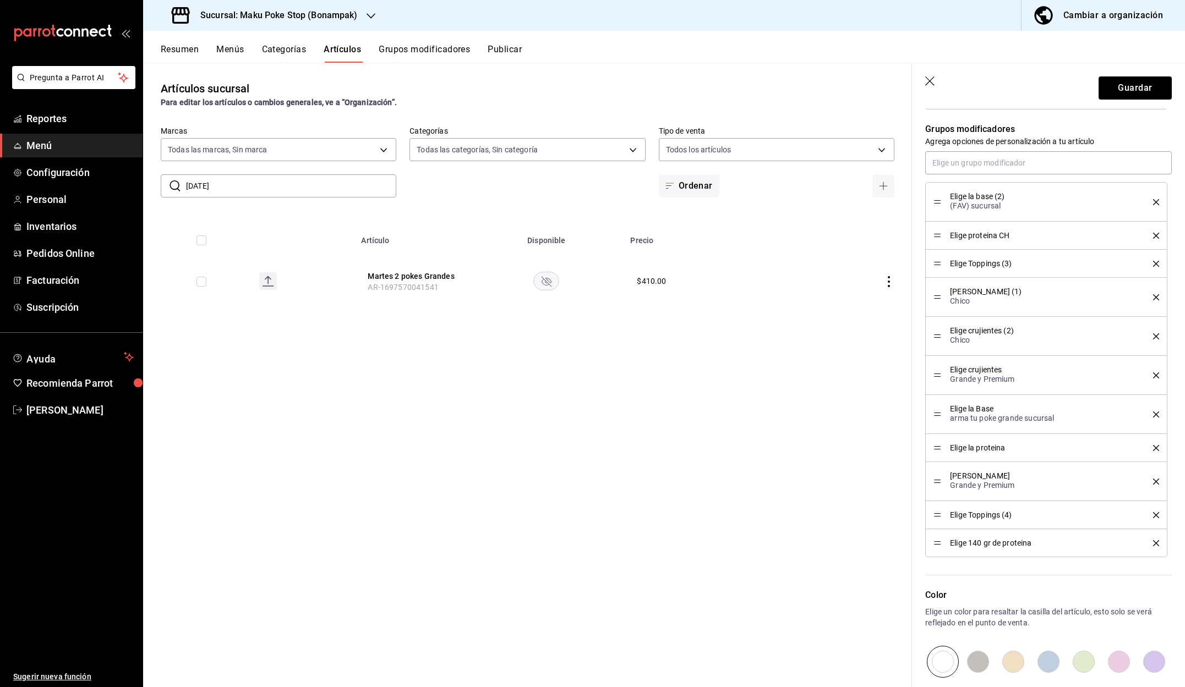
click at [1156, 376] on icon "delete" at bounding box center [1156, 376] width 6 height 6
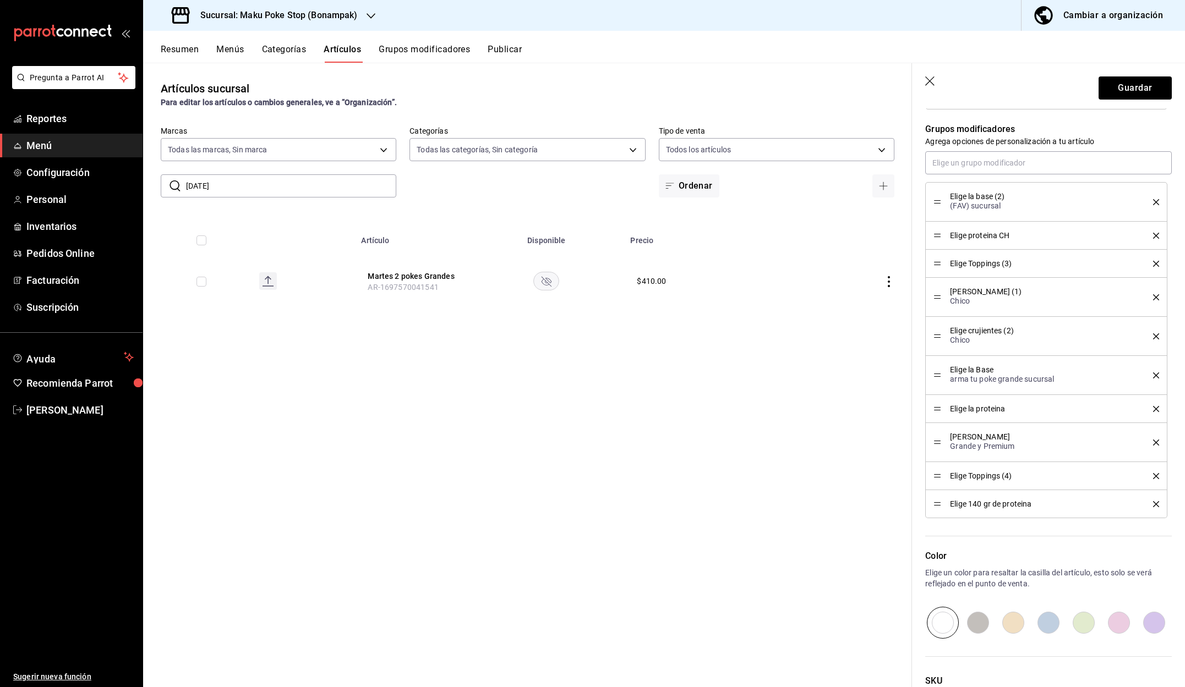
click at [1156, 374] on icon "delete" at bounding box center [1156, 376] width 6 height 6
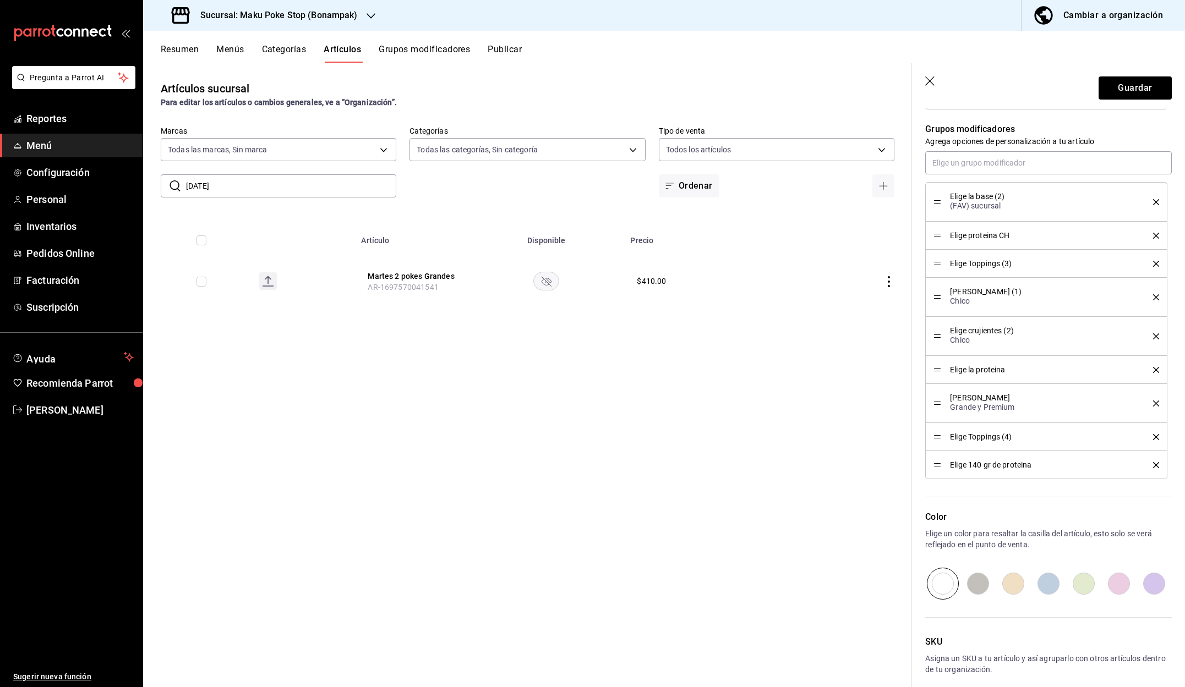
click at [1157, 370] on icon "delete" at bounding box center [1156, 370] width 6 height 6
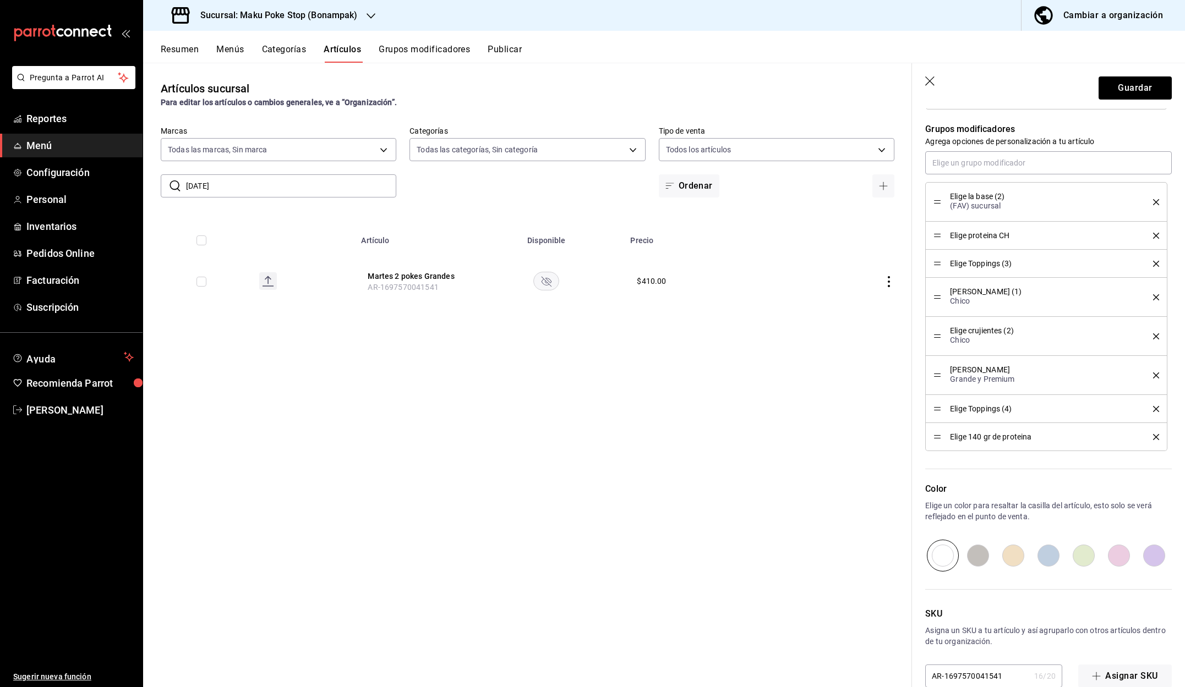
click at [1156, 371] on div "Elige Aderezos Grande y Premium" at bounding box center [1046, 375] width 226 height 23
click at [1155, 374] on icon "delete" at bounding box center [1156, 376] width 6 height 6
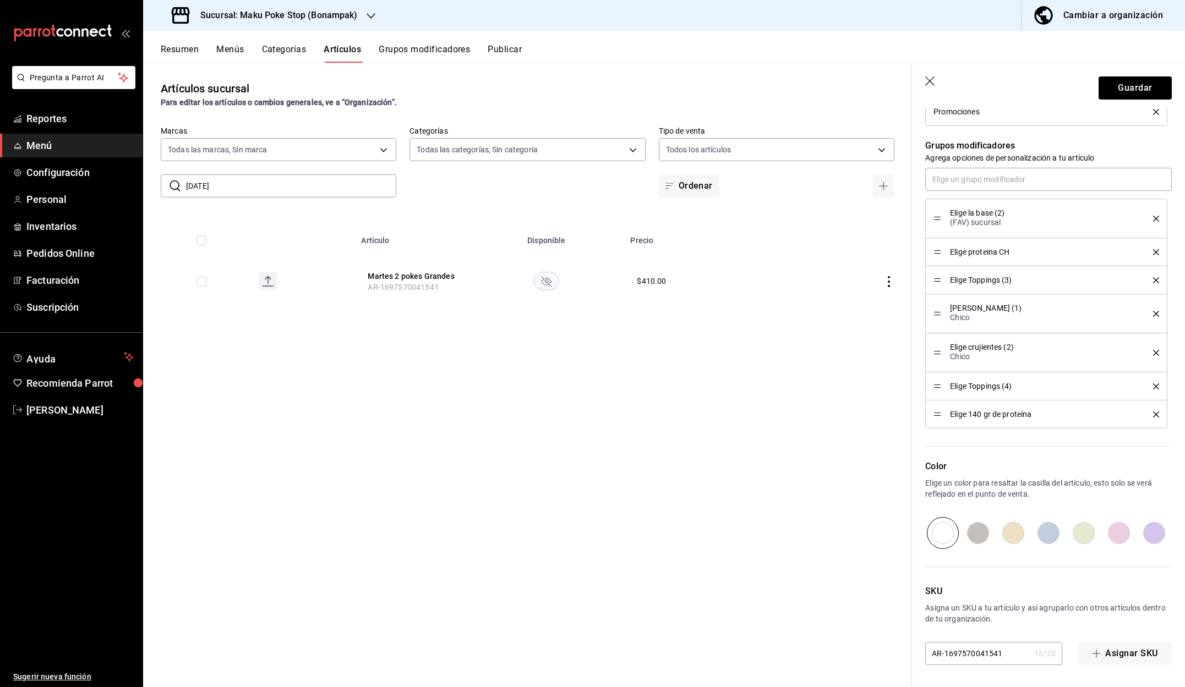
click at [1156, 390] on div "Elige Toppings (4)" at bounding box center [1046, 386] width 226 height 12
click at [1156, 386] on icon "delete" at bounding box center [1156, 387] width 6 height 6
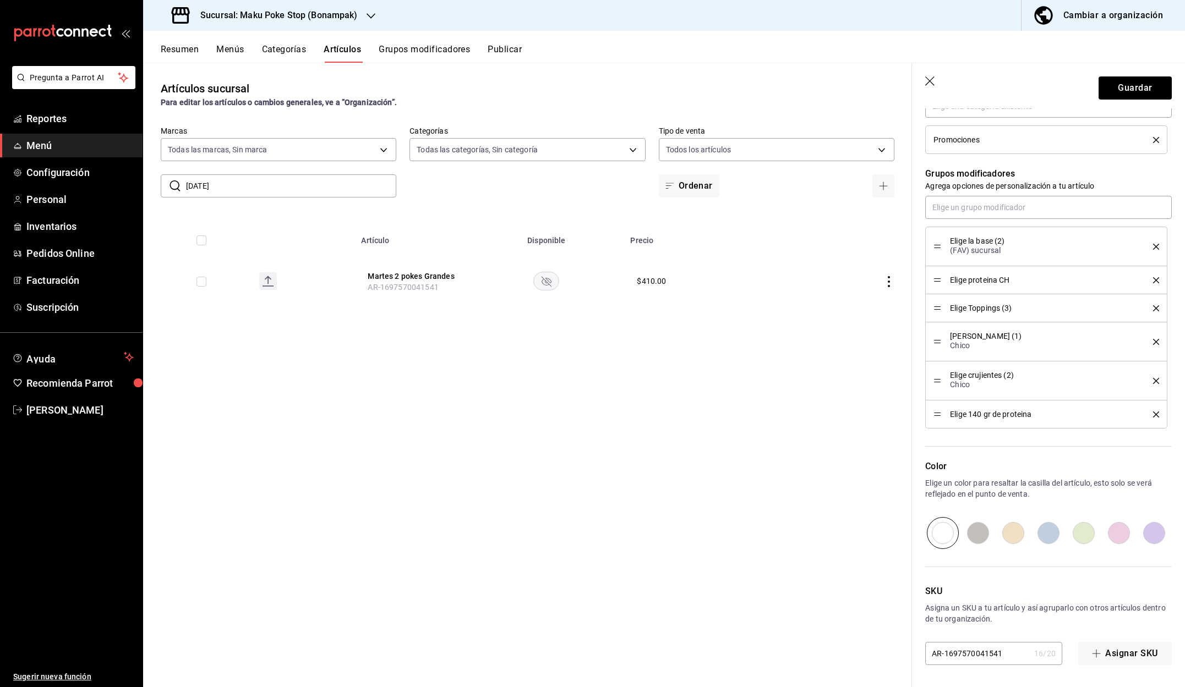
click at [1156, 413] on icon "delete" at bounding box center [1156, 415] width 6 height 6
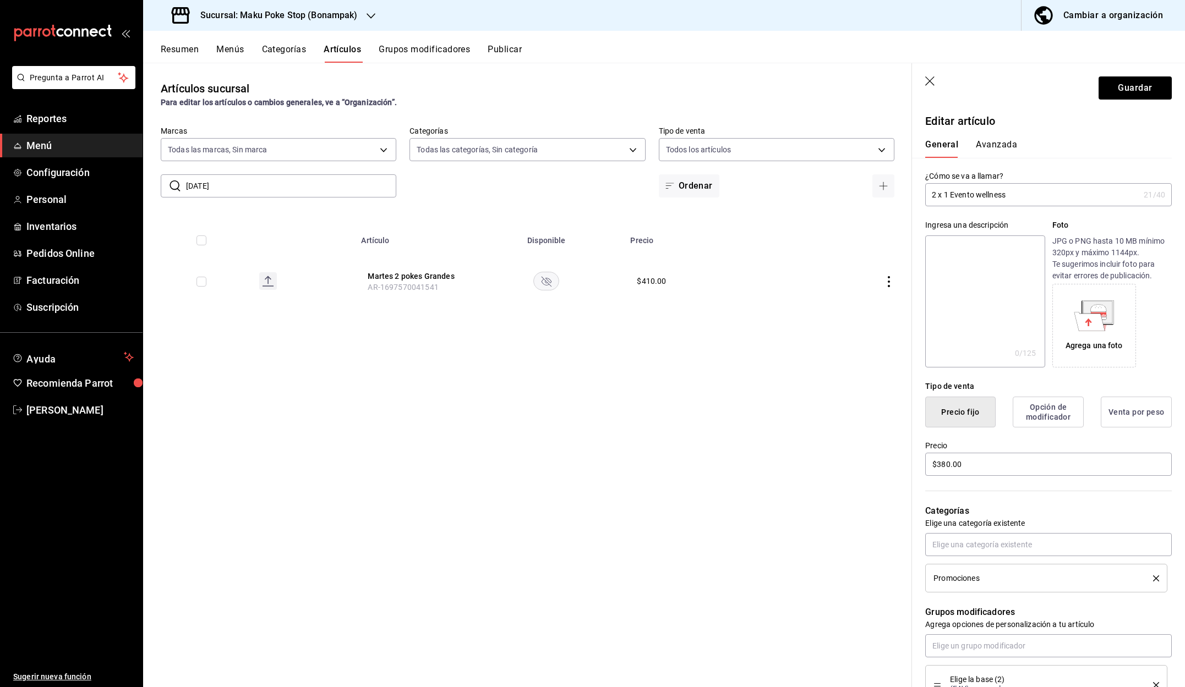
scroll to position [0, 0]
drag, startPoint x: 952, startPoint y: 196, endPoint x: 971, endPoint y: 202, distance: 20.2
click at [952, 196] on input "2 x 1 Evento wellness" at bounding box center [1032, 195] width 214 height 22
type input "2 x 1 Flyer Evento wellness"
click at [1121, 90] on button "Guardar" at bounding box center [1135, 87] width 73 height 23
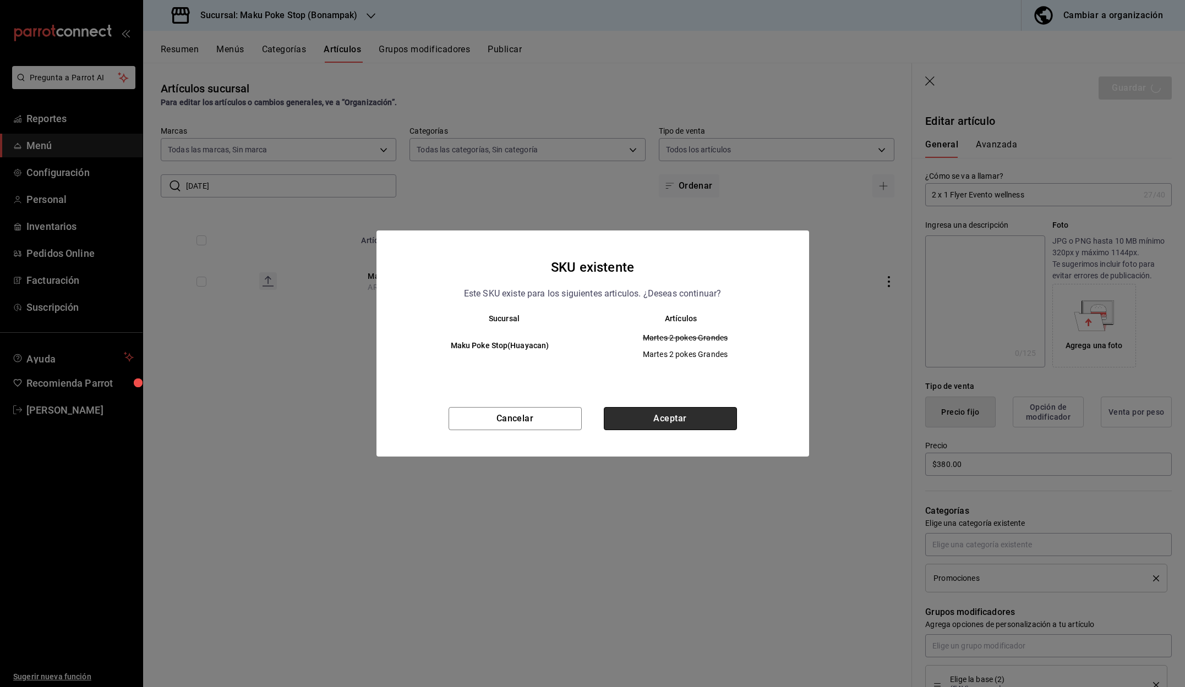
click at [665, 422] on button "Aceptar" at bounding box center [670, 418] width 133 height 23
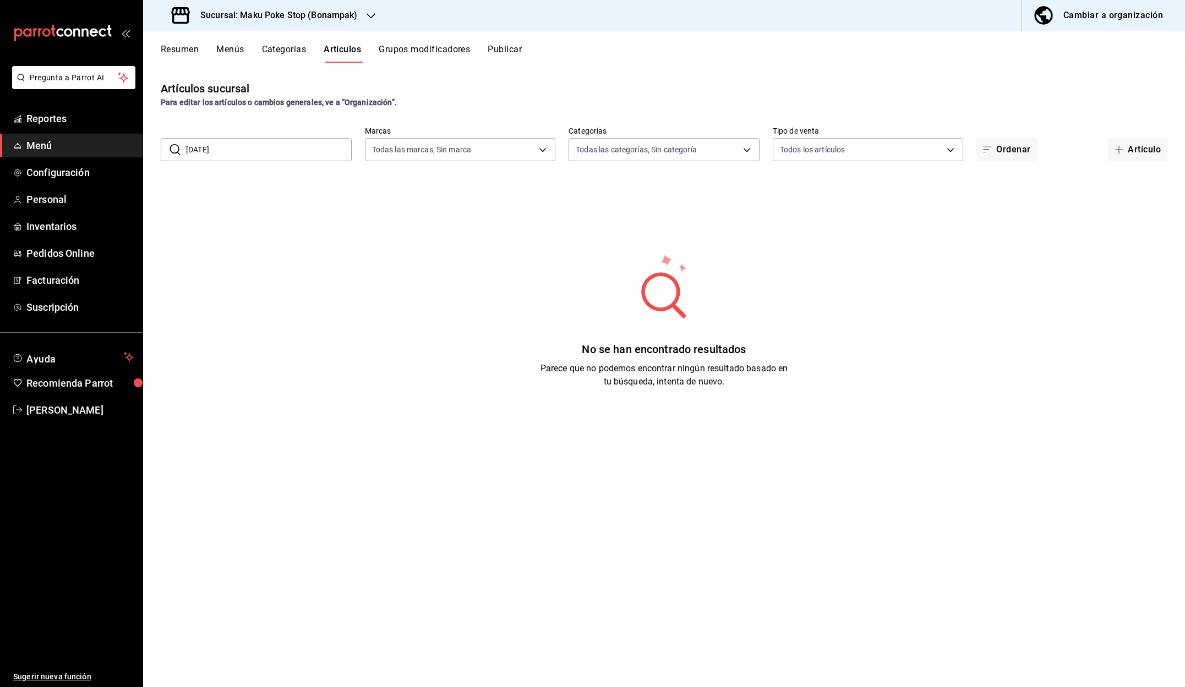
click at [267, 152] on input "[DATE]" at bounding box center [269, 150] width 166 height 22
drag, startPoint x: 222, startPoint y: 152, endPoint x: 173, endPoint y: 149, distance: 48.5
click at [173, 149] on div "​ [DATE] ​" at bounding box center [256, 149] width 191 height 23
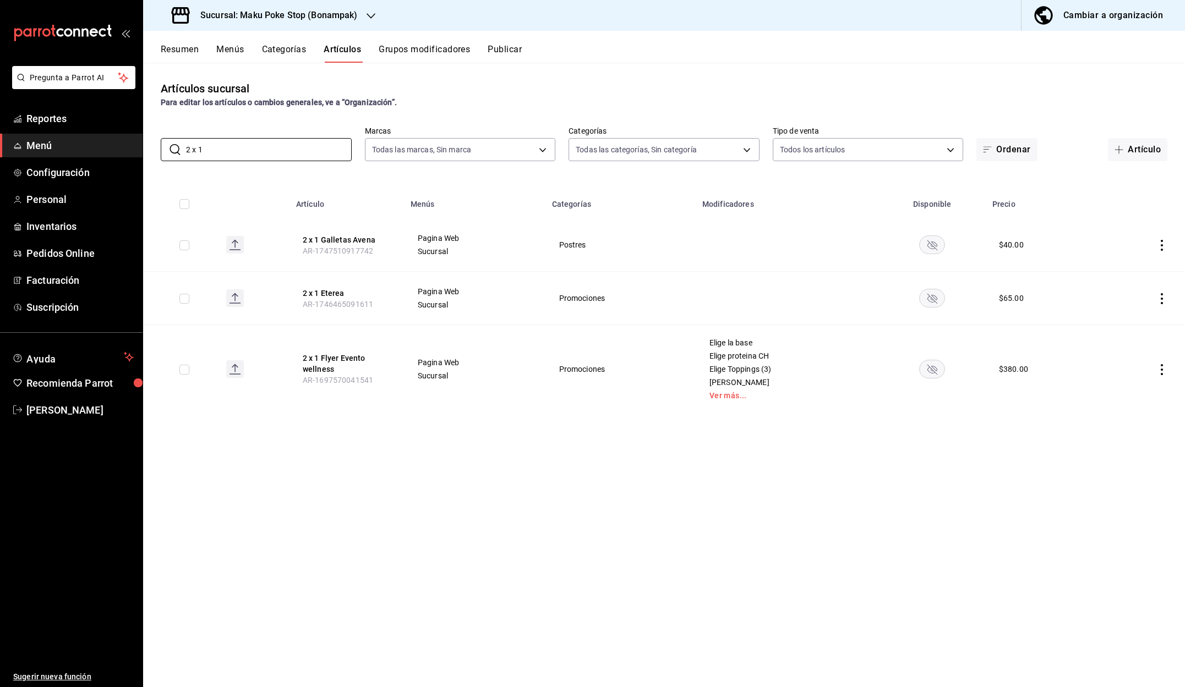
type input "2 x 1"
click at [373, 18] on icon "button" at bounding box center [371, 16] width 9 height 9
click at [256, 72] on div "Maku Poke Stop(Huayacan)" at bounding box center [225, 73] width 147 height 12
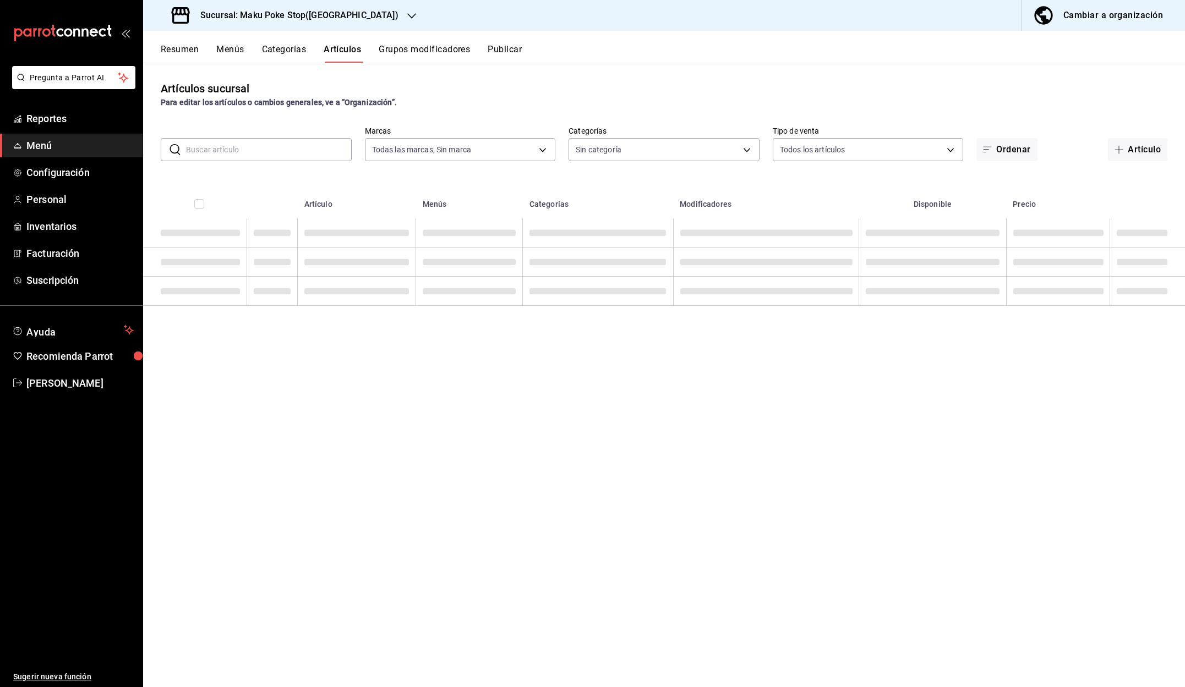
type input "afc352e3-97b5-45b8-8fe1-684b08dff19e"
type input "7ad9b9e3-989d-42cb-8725-ebdda4c0d8c8,e7b1ed9b-a4bd-414f-8688-2a062040025a,aee65…"
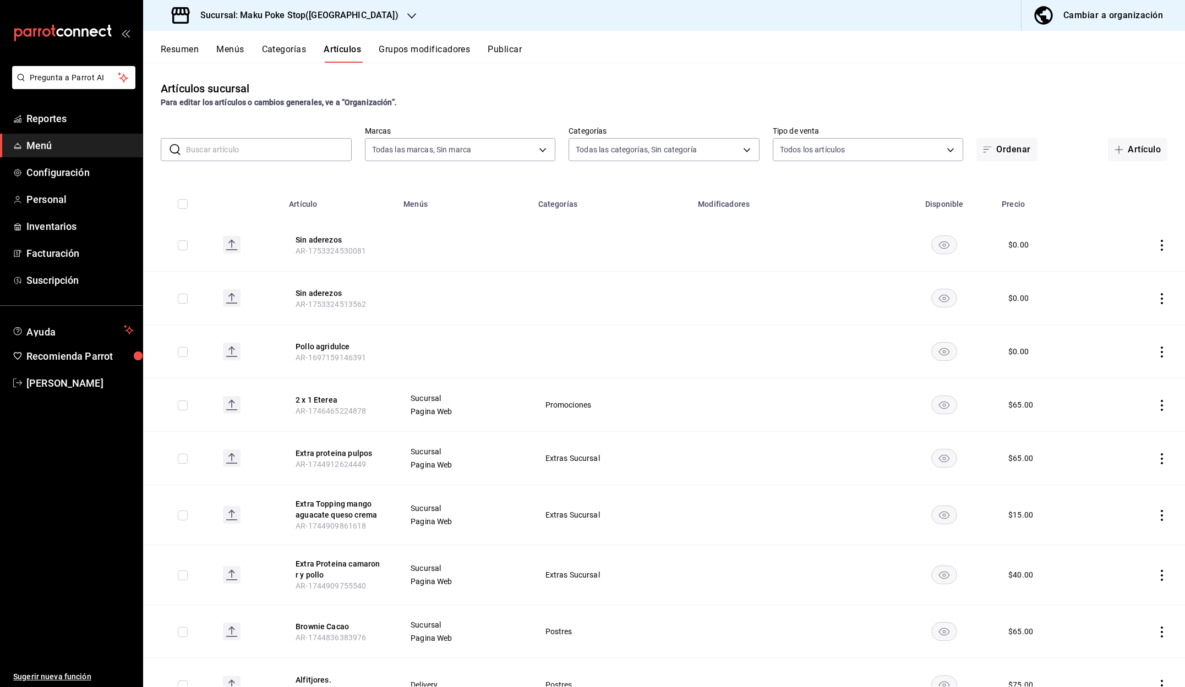
click at [288, 154] on input "text" at bounding box center [269, 150] width 166 height 22
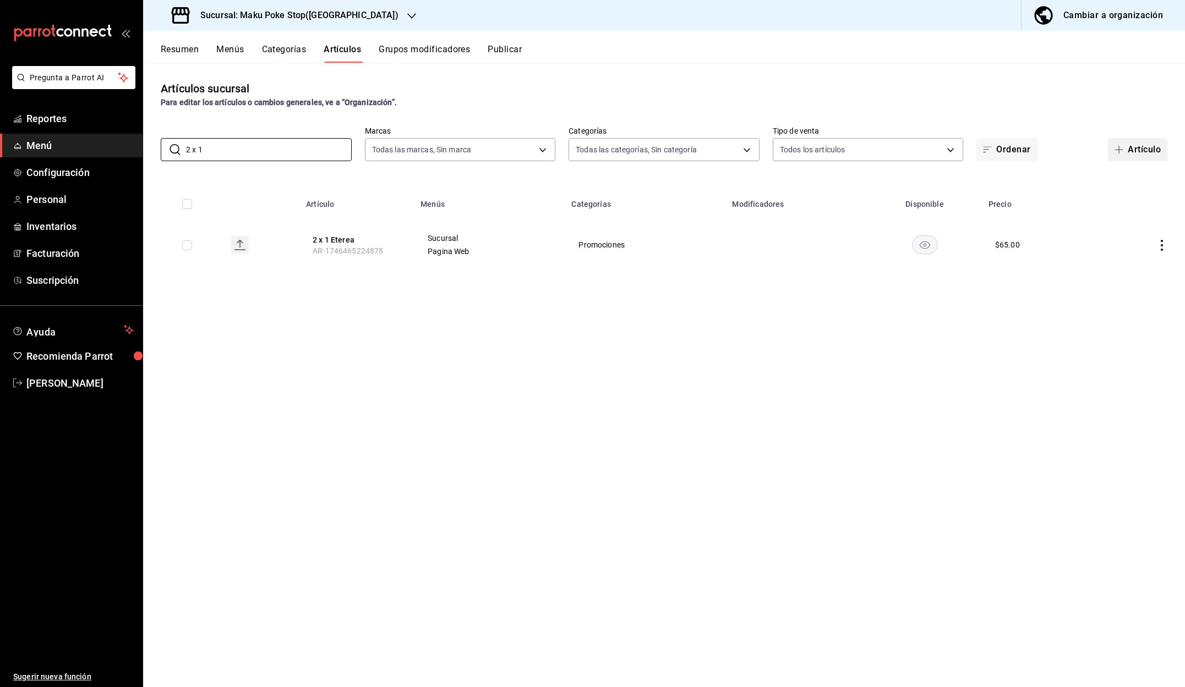
type input "2 x 1"
click at [1121, 147] on icon "button" at bounding box center [1118, 149] width 9 height 9
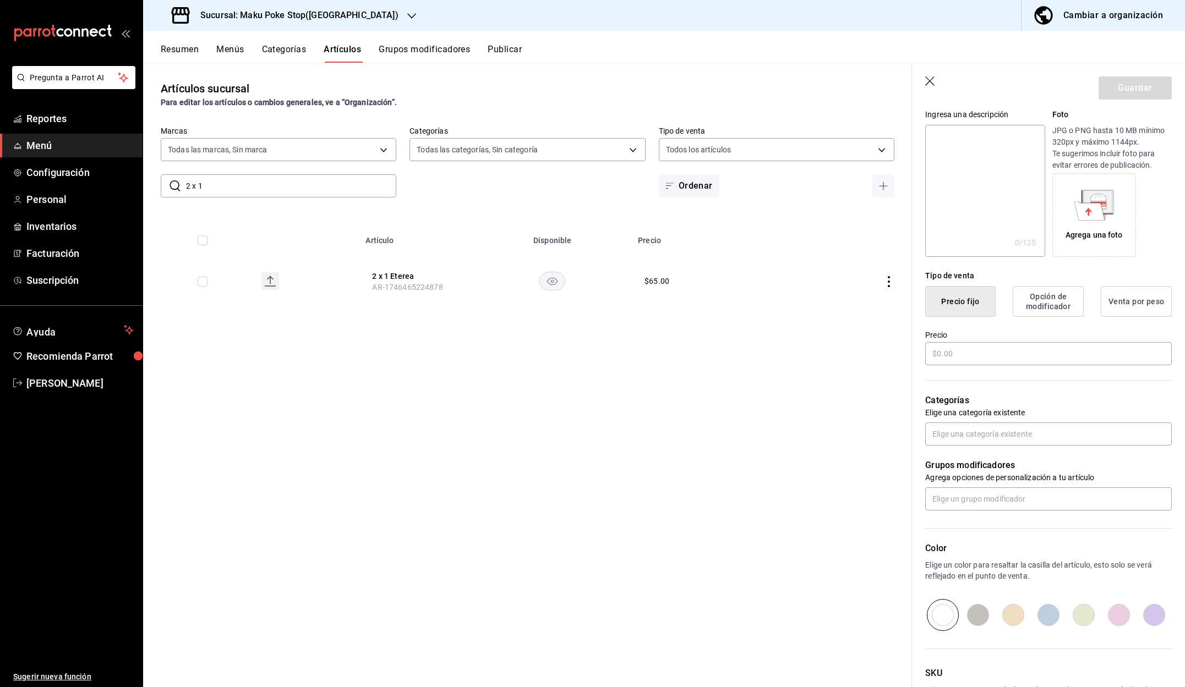
scroll to position [112, 0]
type input "2 x 1 Flyer evento wellness"
click at [948, 353] on input "text" at bounding box center [1048, 352] width 247 height 23
drag, startPoint x: 983, startPoint y: 356, endPoint x: 901, endPoint y: 352, distance: 82.6
click at [901, 352] on main "Artículos sucursal Para editar los artículos o cambios generales, ve a “Organiz…" at bounding box center [664, 375] width 1042 height 625
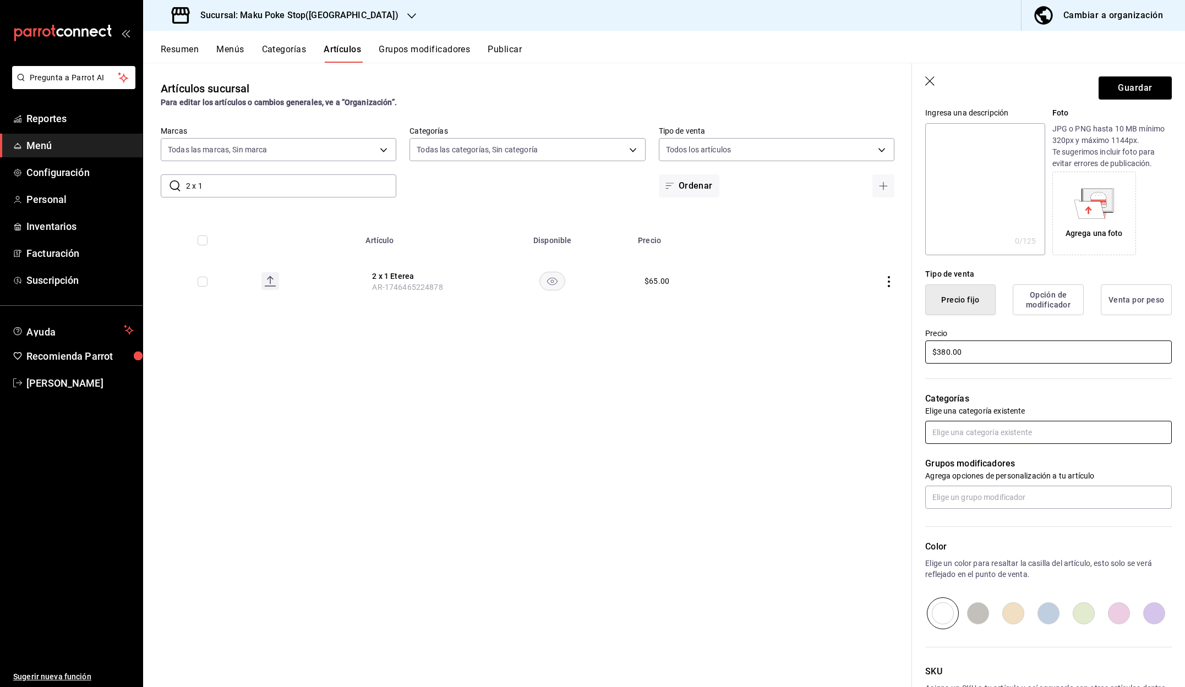
type input "$380.00"
click at [955, 439] on input "text" at bounding box center [1048, 432] width 247 height 23
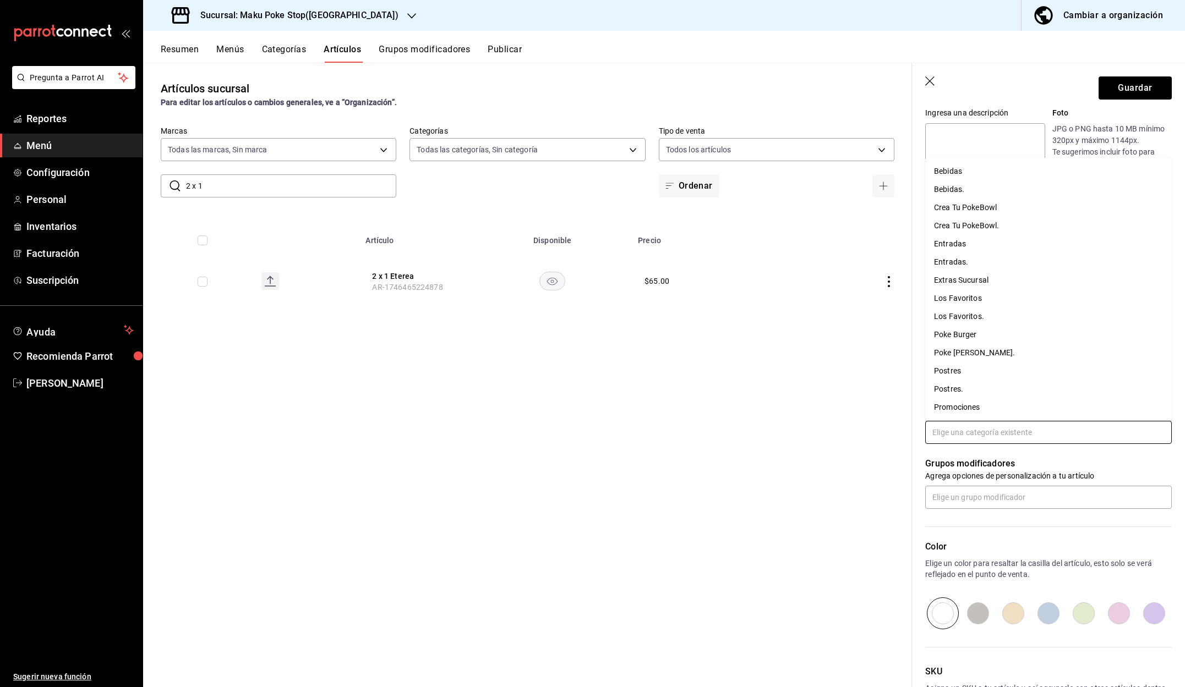
click at [962, 405] on li "Promociones" at bounding box center [1048, 407] width 247 height 18
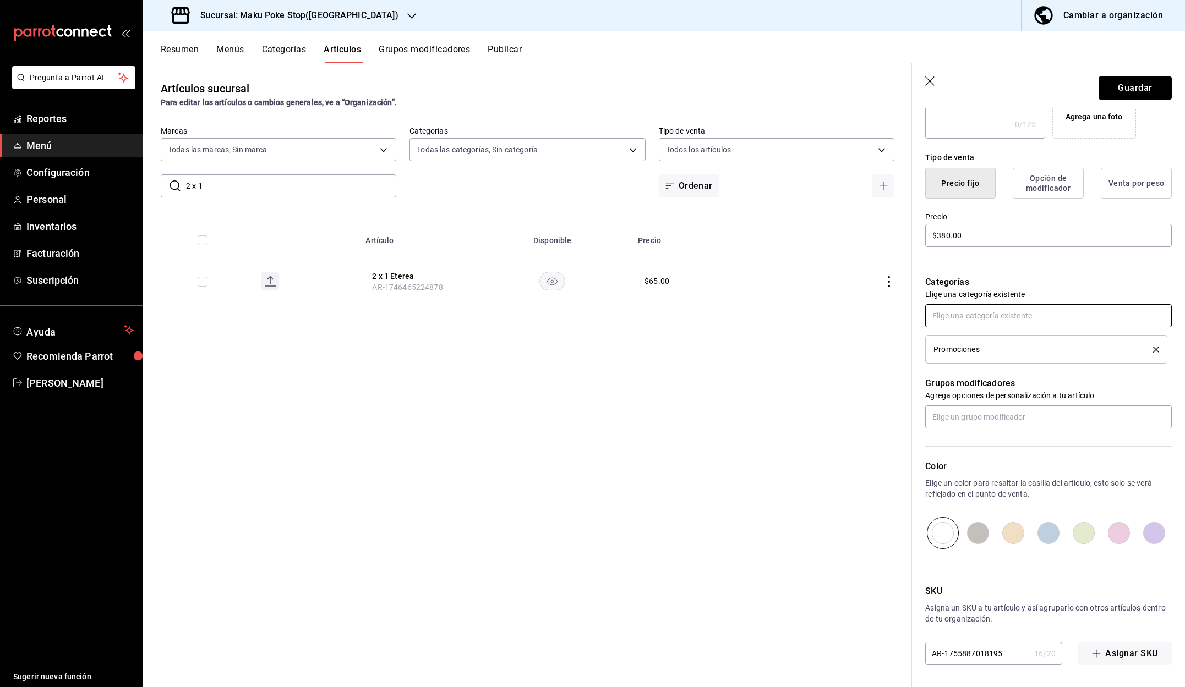
scroll to position [0, 0]
click at [974, 417] on input "text" at bounding box center [1048, 417] width 247 height 23
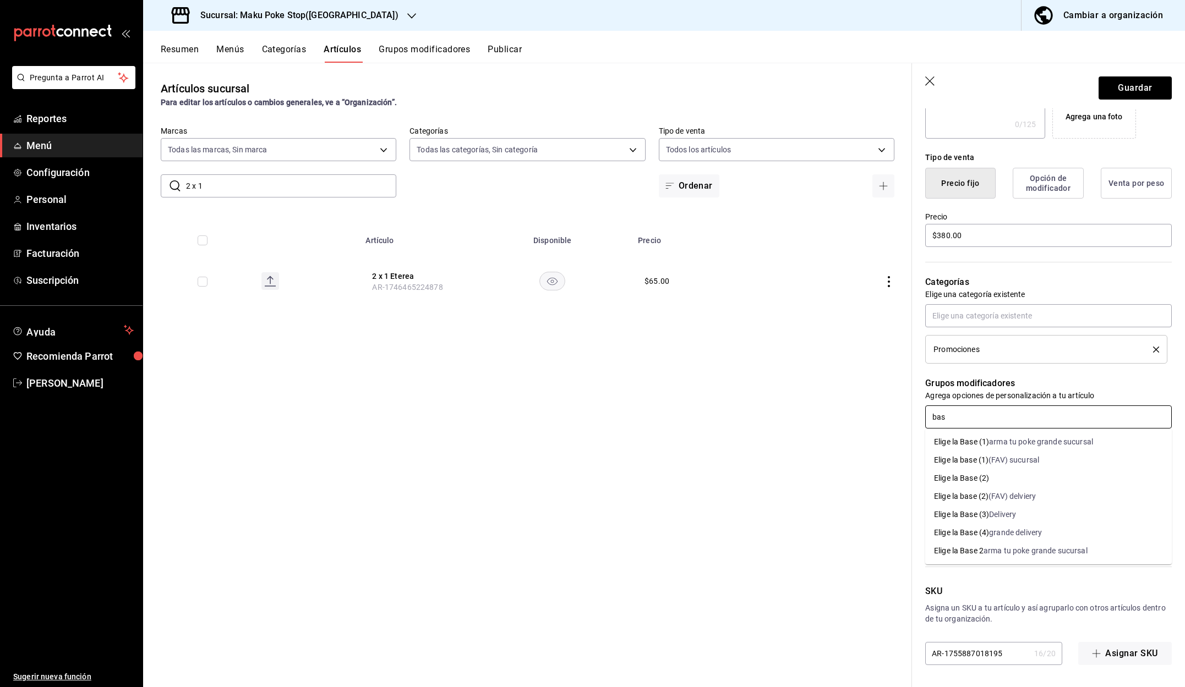
type input "base"
click at [986, 477] on div "Elige la Base (2)" at bounding box center [961, 479] width 55 height 12
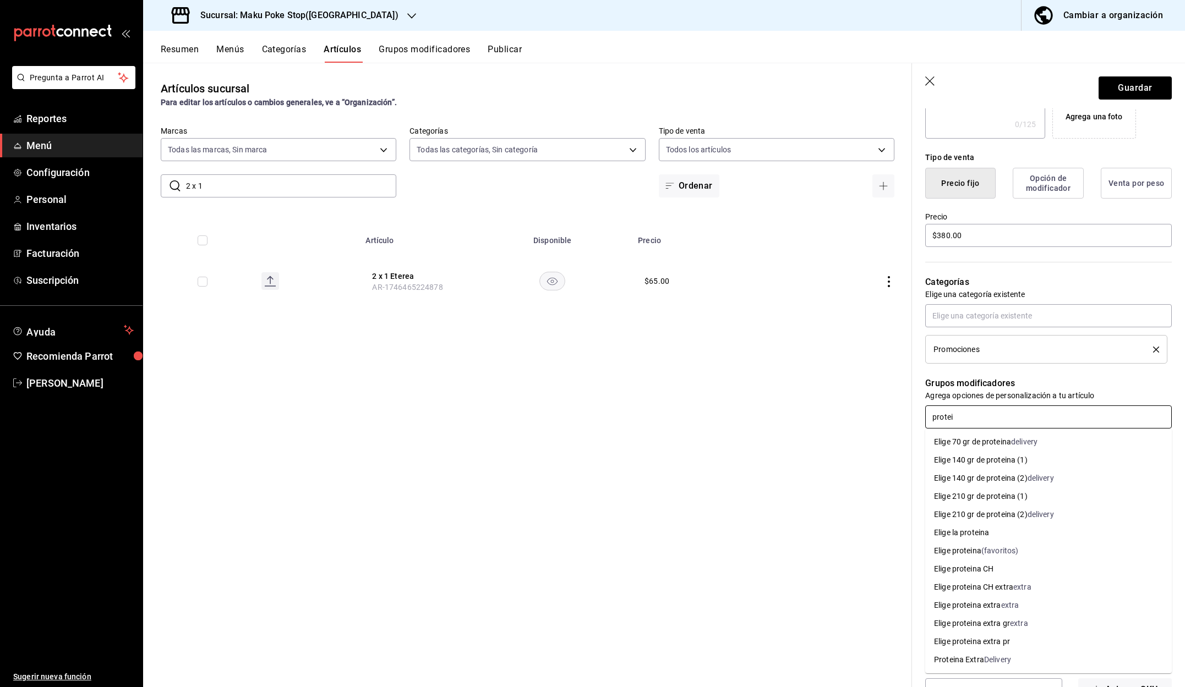
type input "protein"
click at [998, 569] on li "Elige proteina CH" at bounding box center [1048, 569] width 247 height 18
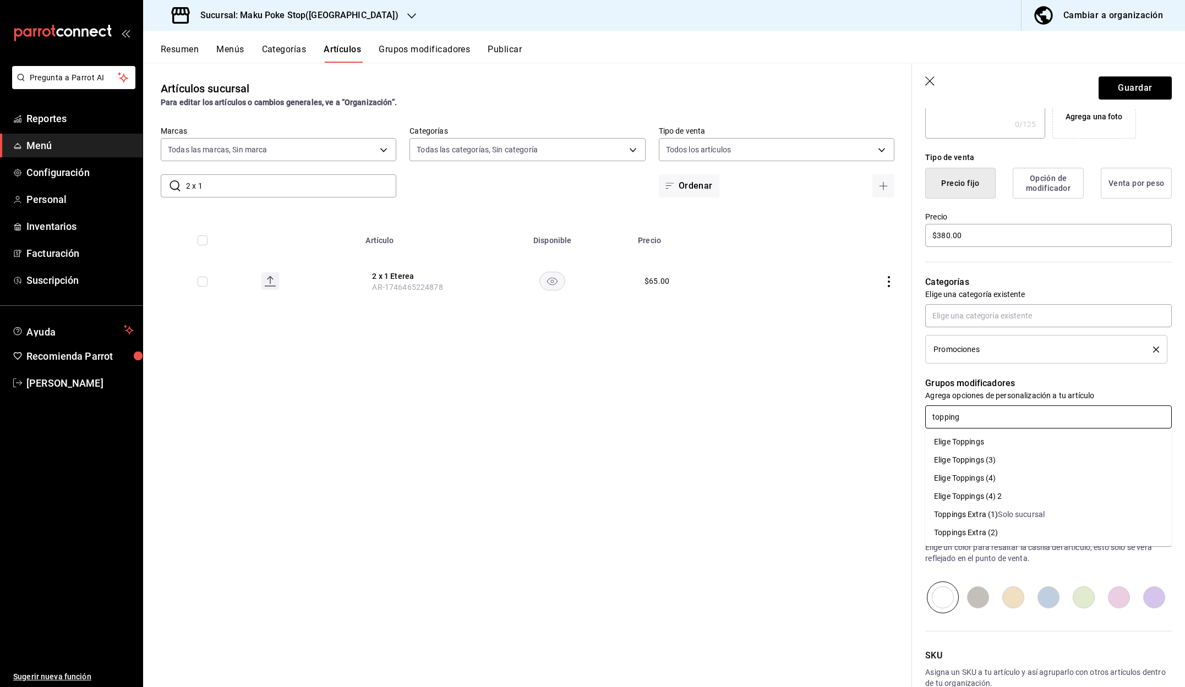
type input "toppings"
click at [990, 464] on div "Elige Toppings (3)" at bounding box center [965, 461] width 62 height 12
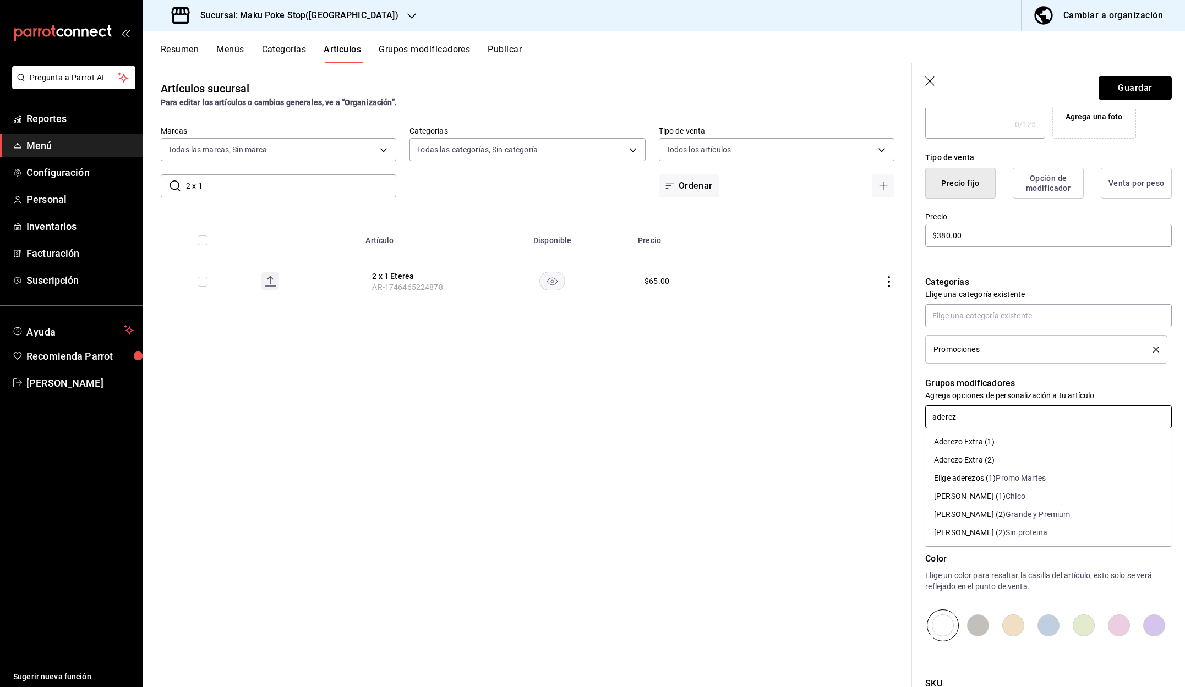
type input "aderezo"
click at [965, 531] on div "[PERSON_NAME] (2)" at bounding box center [970, 533] width 72 height 12
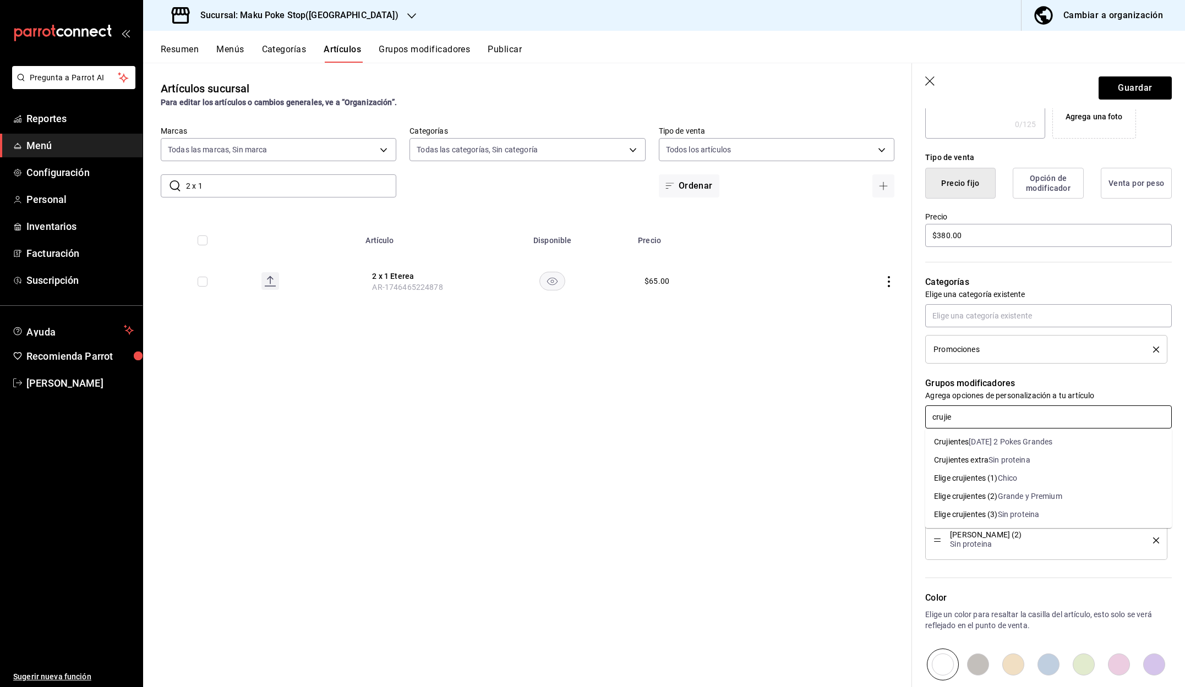
type input "crujien"
click at [976, 479] on div "Elige crujientes (1)" at bounding box center [966, 479] width 64 height 12
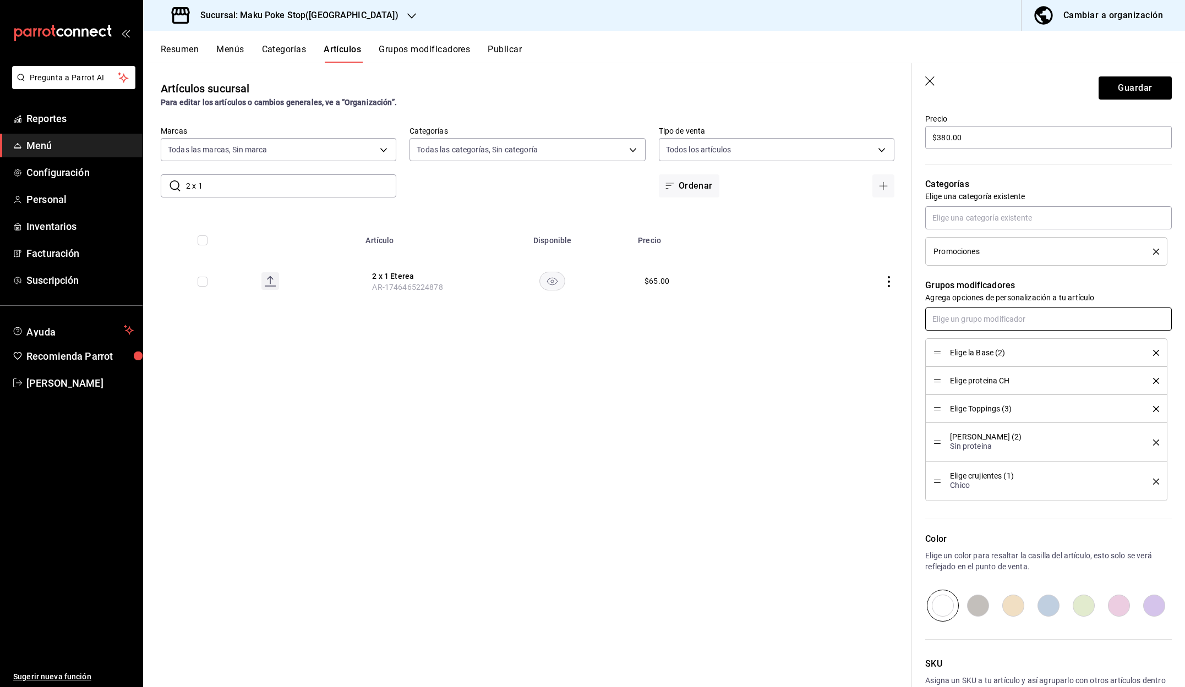
scroll to position [325, 0]
type input "crujien"
click at [956, 384] on div "Elige crujientes (2)" at bounding box center [966, 382] width 64 height 12
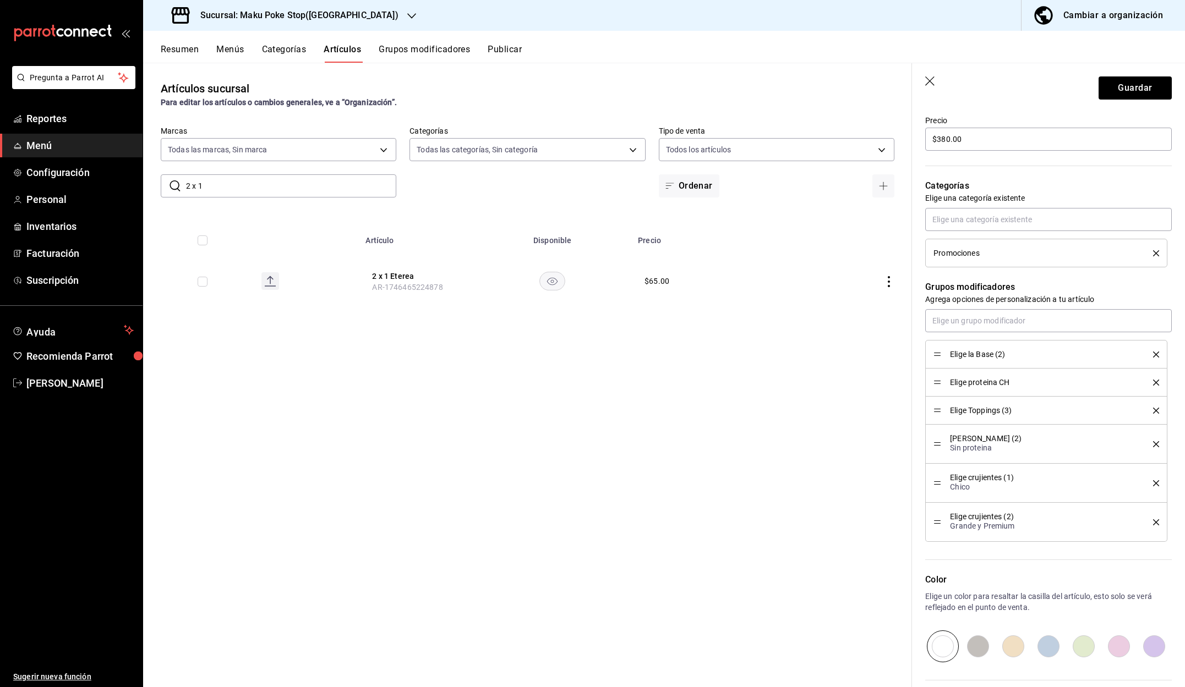
click at [1155, 522] on icon "delete" at bounding box center [1156, 523] width 6 height 6
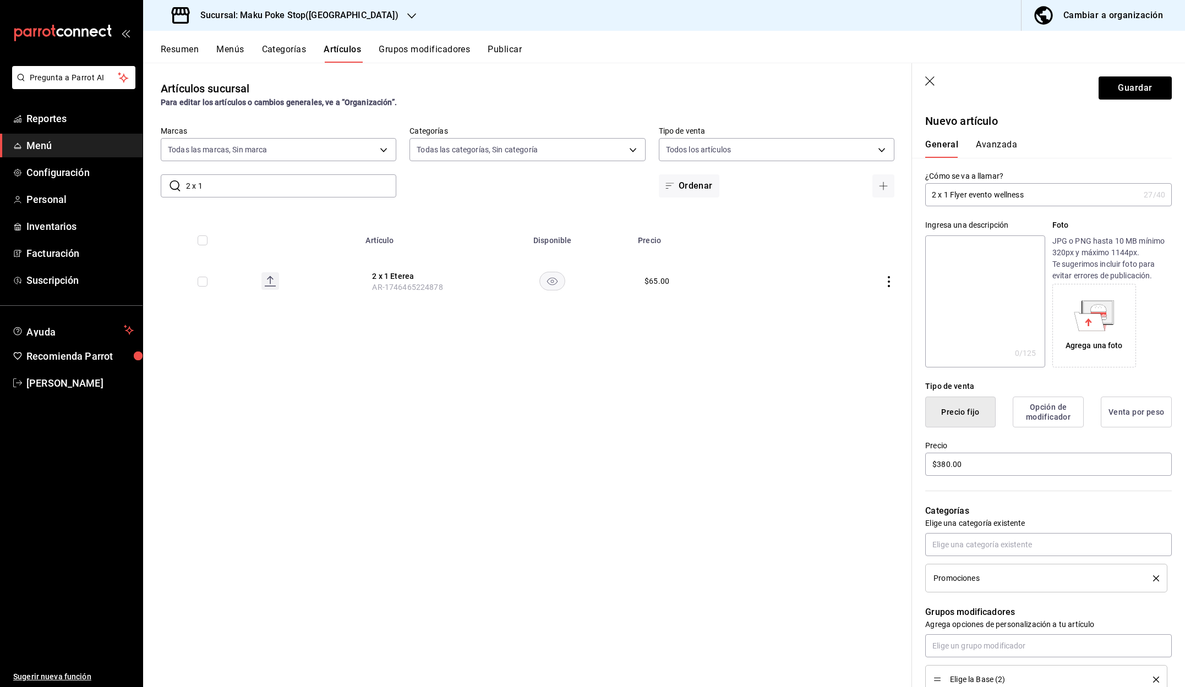
scroll to position [0, 0]
click at [1127, 86] on button "Guardar" at bounding box center [1135, 87] width 73 height 23
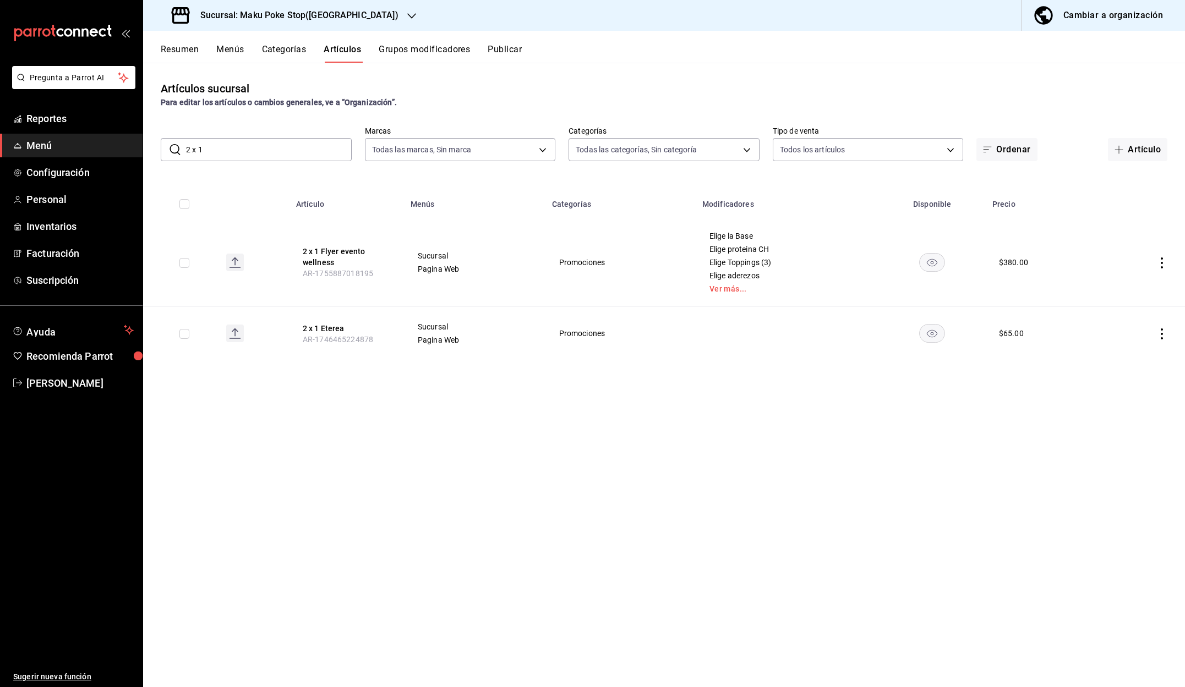
drag, startPoint x: 238, startPoint y: 150, endPoint x: 176, endPoint y: 147, distance: 62.3
click at [176, 147] on div "​ 2 x 1 ​" at bounding box center [256, 149] width 191 height 23
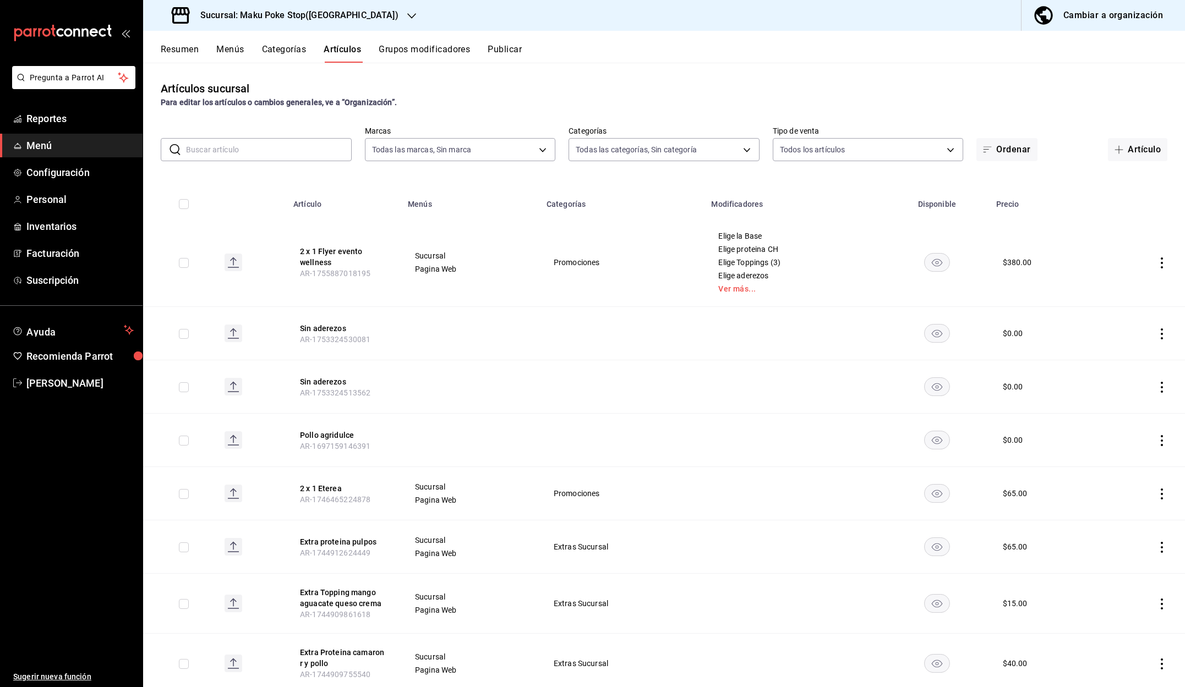
click at [462, 452] on td at bounding box center [470, 440] width 139 height 53
click at [263, 145] on input "text" at bounding box center [269, 150] width 166 height 22
click at [747, 154] on body "Pregunta a Parrot AI Reportes Menú Configuración Personal Inventarios Facturaci…" at bounding box center [592, 343] width 1185 height 687
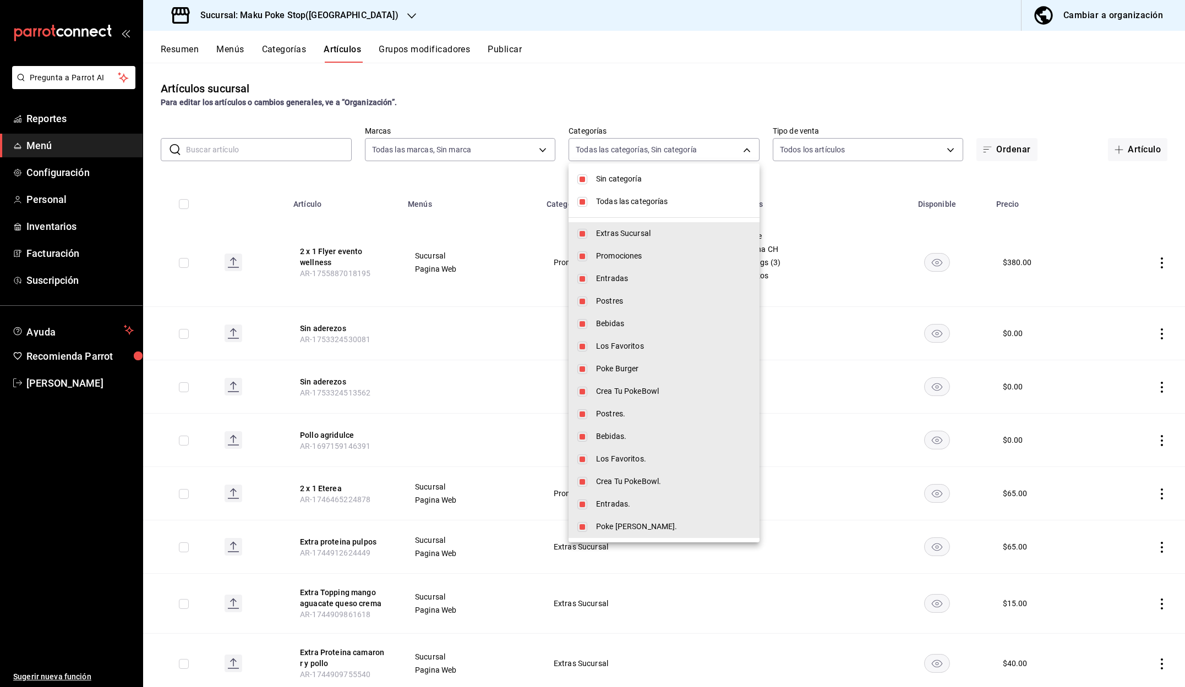
click at [726, 130] on div at bounding box center [592, 343] width 1185 height 687
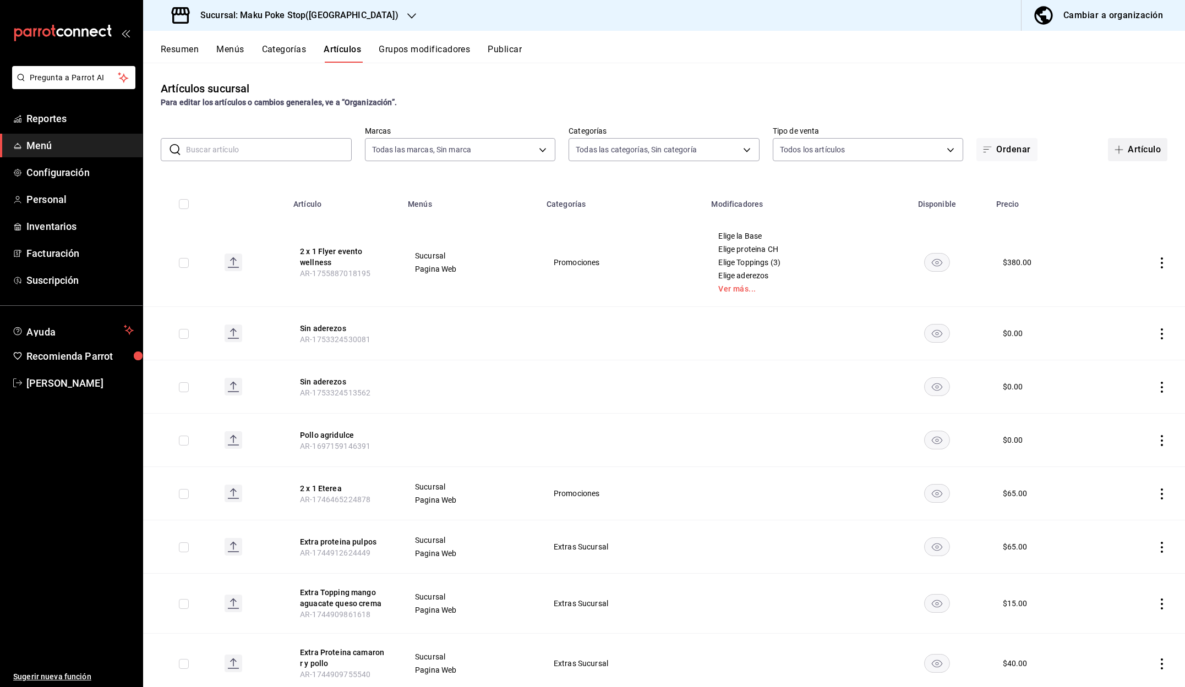
click at [1123, 150] on span "button" at bounding box center [1120, 149] width 13 height 9
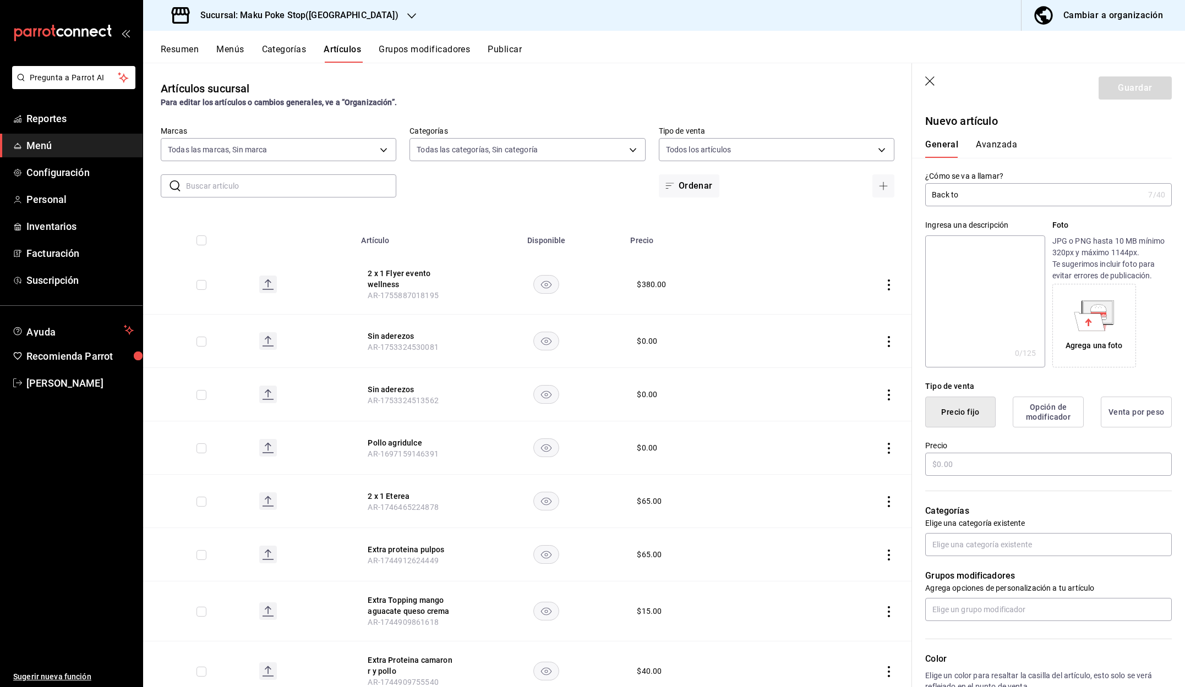
type input "Back to"
drag, startPoint x: 937, startPoint y: 196, endPoint x: 894, endPoint y: 194, distance: 43.5
click at [894, 194] on main "Artículos sucursal Para editar los artículos o cambios generales, ve a “Organiz…" at bounding box center [664, 375] width 1042 height 625
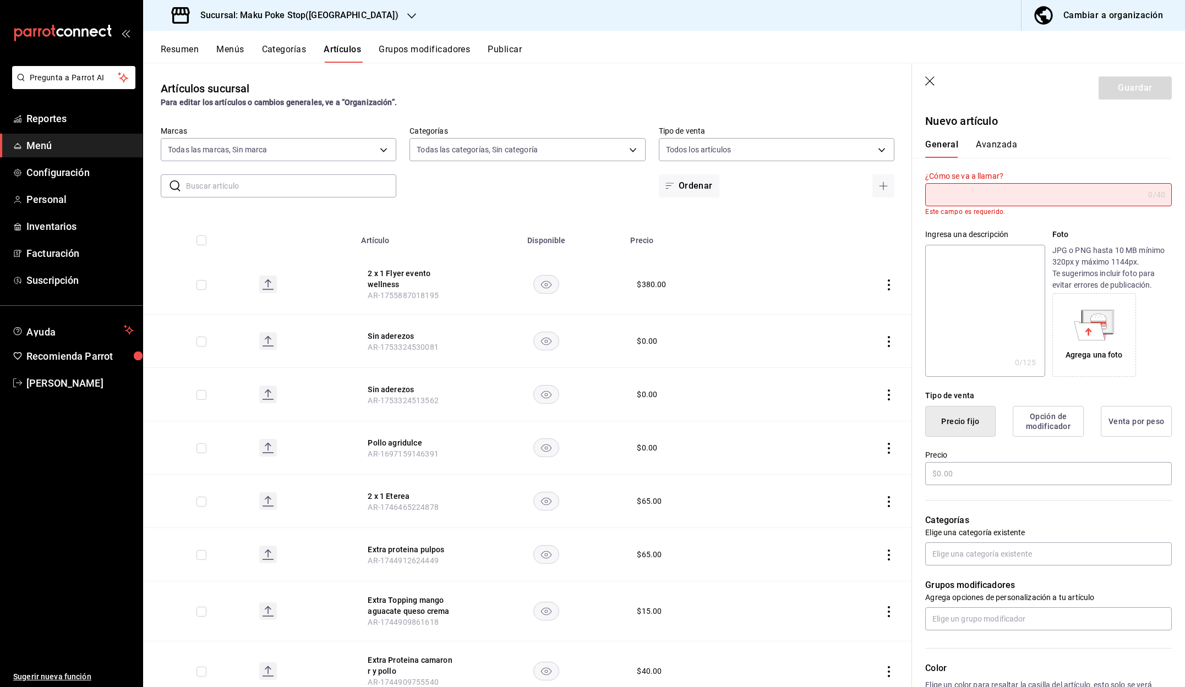
click at [931, 84] on icon "button" at bounding box center [930, 81] width 11 height 11
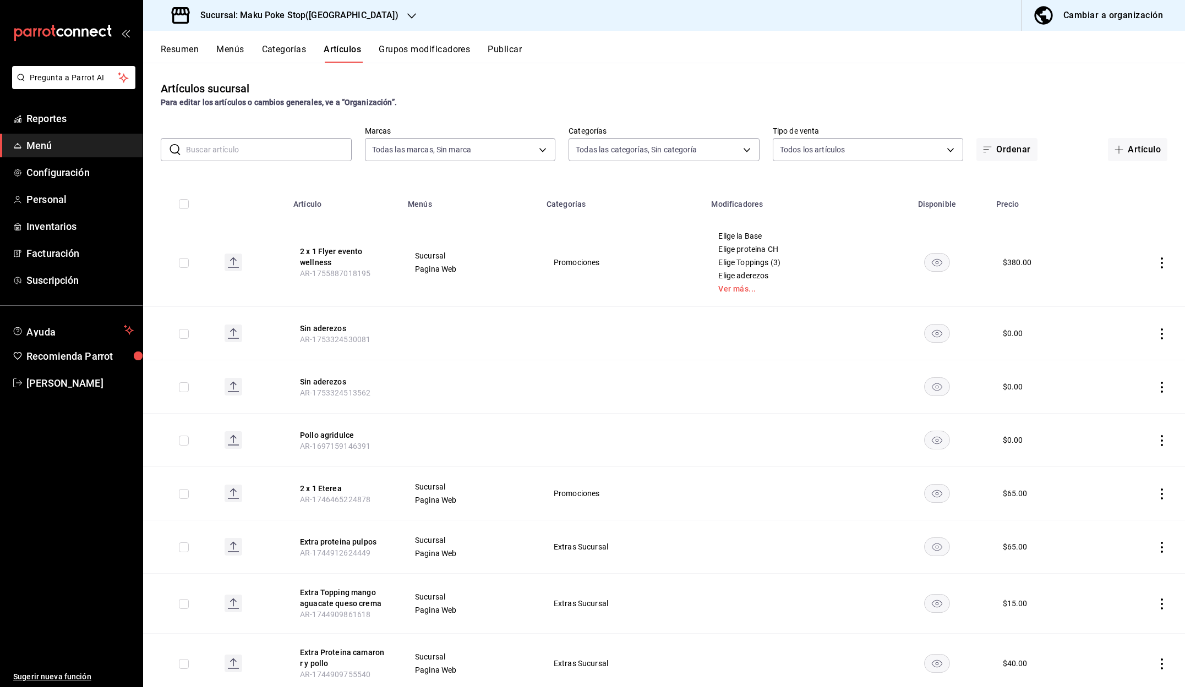
click at [52, 152] on span "Menú" at bounding box center [79, 145] width 107 height 15
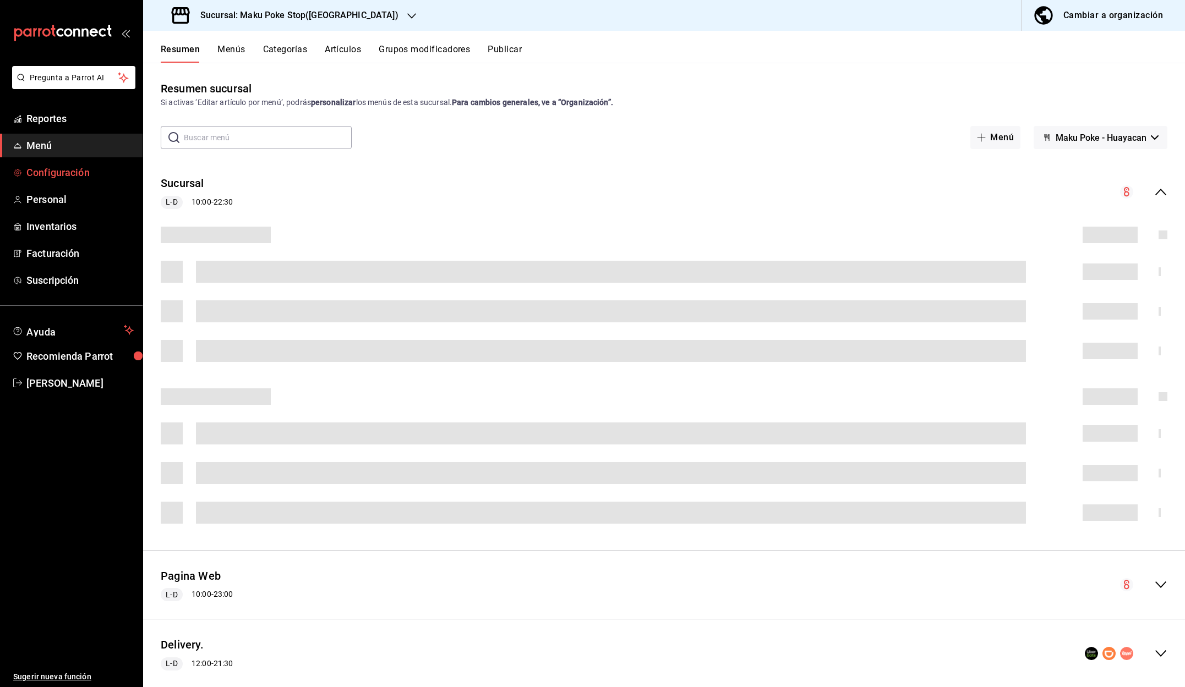
click at [64, 170] on span "Configuración" at bounding box center [79, 172] width 107 height 15
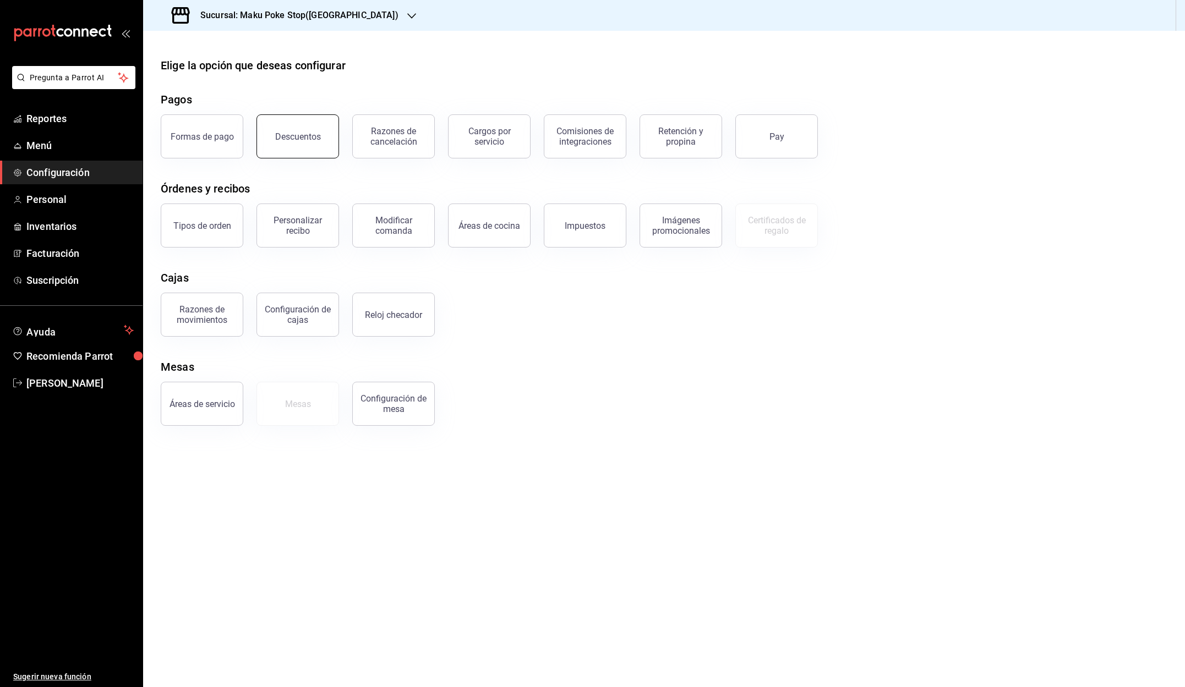
click at [291, 143] on button "Descuentos" at bounding box center [297, 136] width 83 height 44
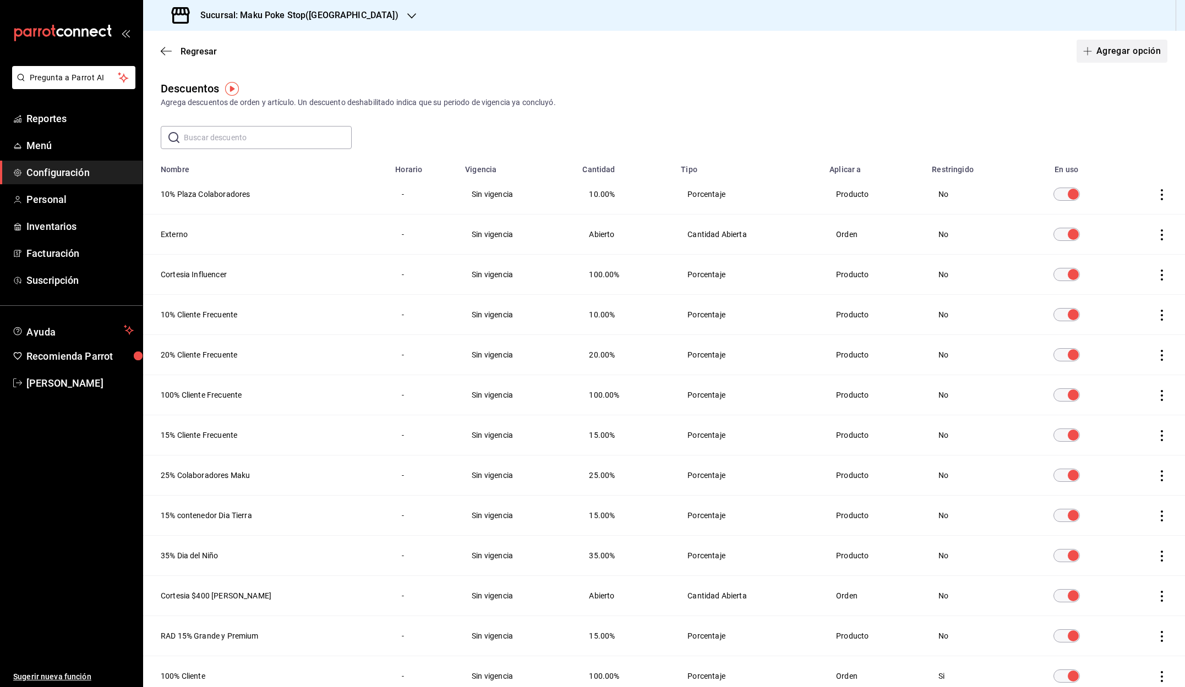
click at [1087, 50] on icon "button" at bounding box center [1087, 51] width 9 height 9
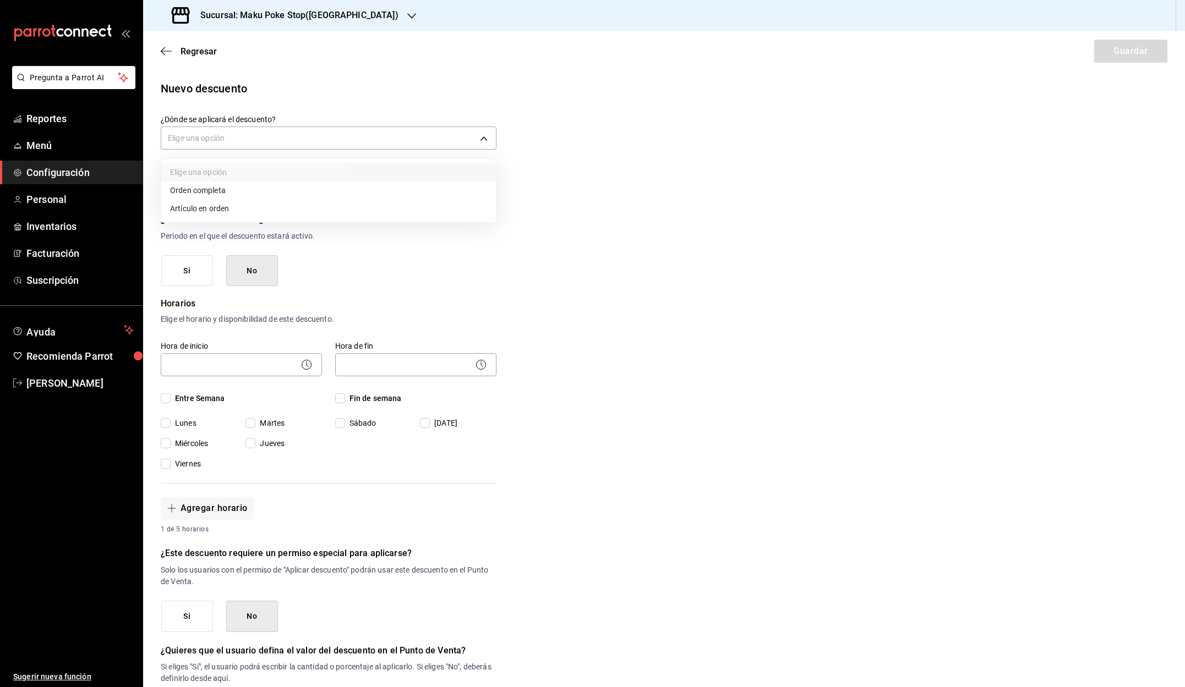
click at [214, 138] on body "Pregunta a Parrot AI Reportes Menú Configuración Personal Inventarios Facturaci…" at bounding box center [592, 343] width 1185 height 687
click at [231, 212] on li "Artículo en orden" at bounding box center [328, 209] width 335 height 18
type input "ORDER_ITEM"
click at [217, 186] on input "text" at bounding box center [241, 187] width 161 height 23
type input "Bck 2 school"
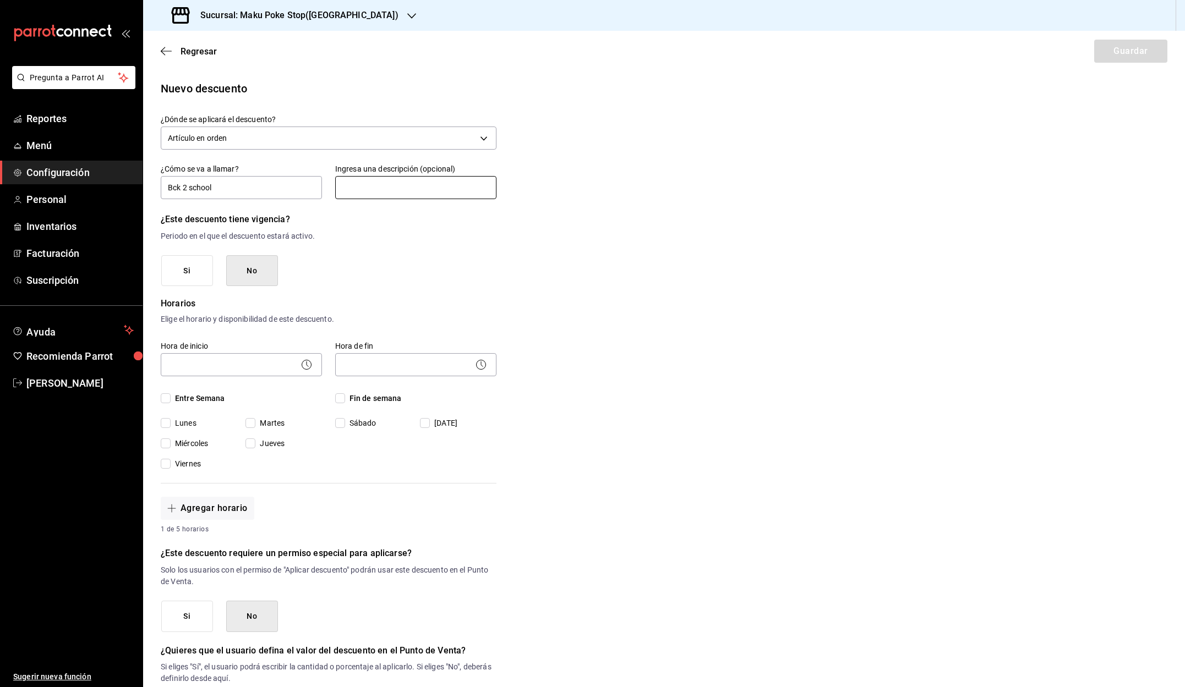
click at [390, 193] on input "text" at bounding box center [415, 187] width 161 height 23
type input "Regreso a clases"
click at [174, 188] on input "Bck 2 school" at bounding box center [241, 187] width 161 height 23
click at [233, 188] on input "Back 2 school" at bounding box center [241, 187] width 161 height 23
type input "Back 2 school"
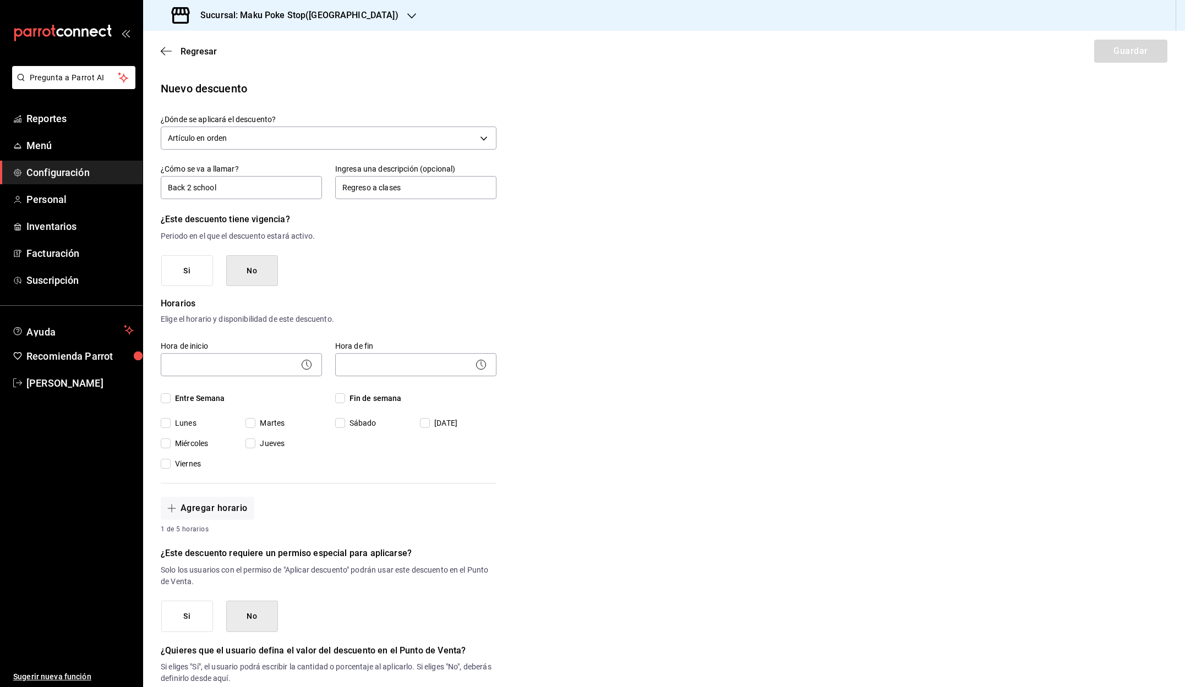
click at [258, 277] on button "No" at bounding box center [252, 270] width 52 height 31
click at [193, 273] on button "Si" at bounding box center [187, 270] width 52 height 31
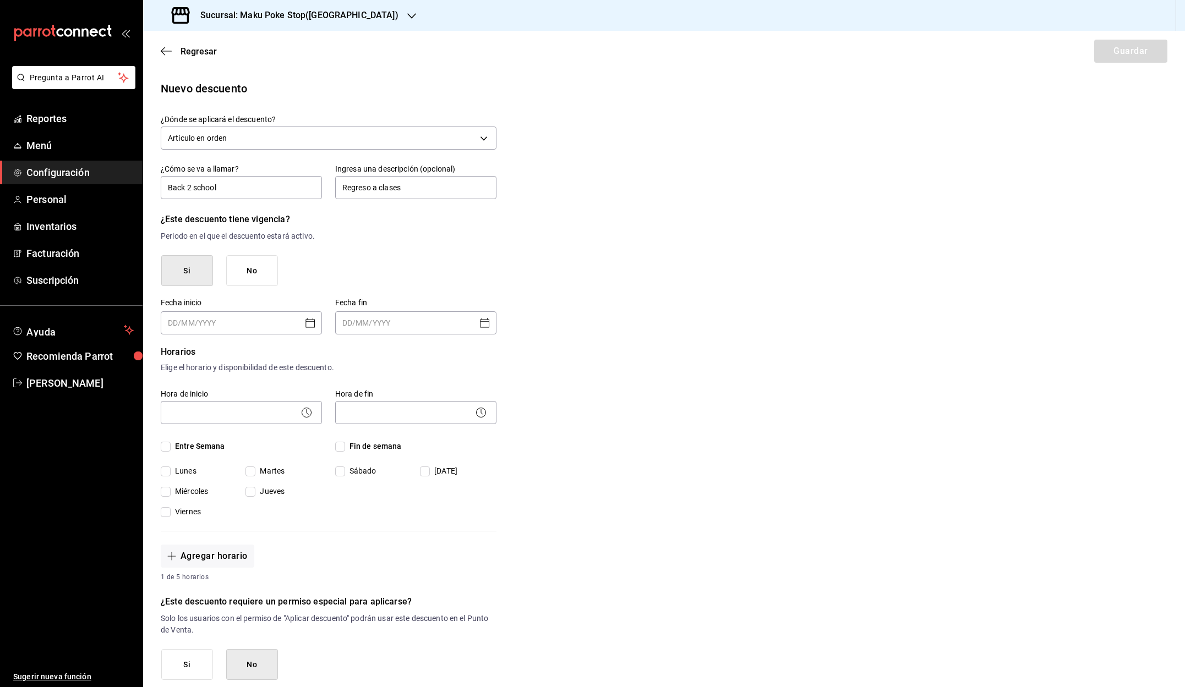
click at [311, 324] on icon "Open calendar" at bounding box center [310, 322] width 13 height 13
click at [294, 436] on button "15" at bounding box center [293, 439] width 20 height 20
type input "[DATE]"
click at [483, 323] on icon "Open calendar" at bounding box center [484, 322] width 13 height 13
click at [356, 501] on button "31" at bounding box center [357, 502] width 20 height 20
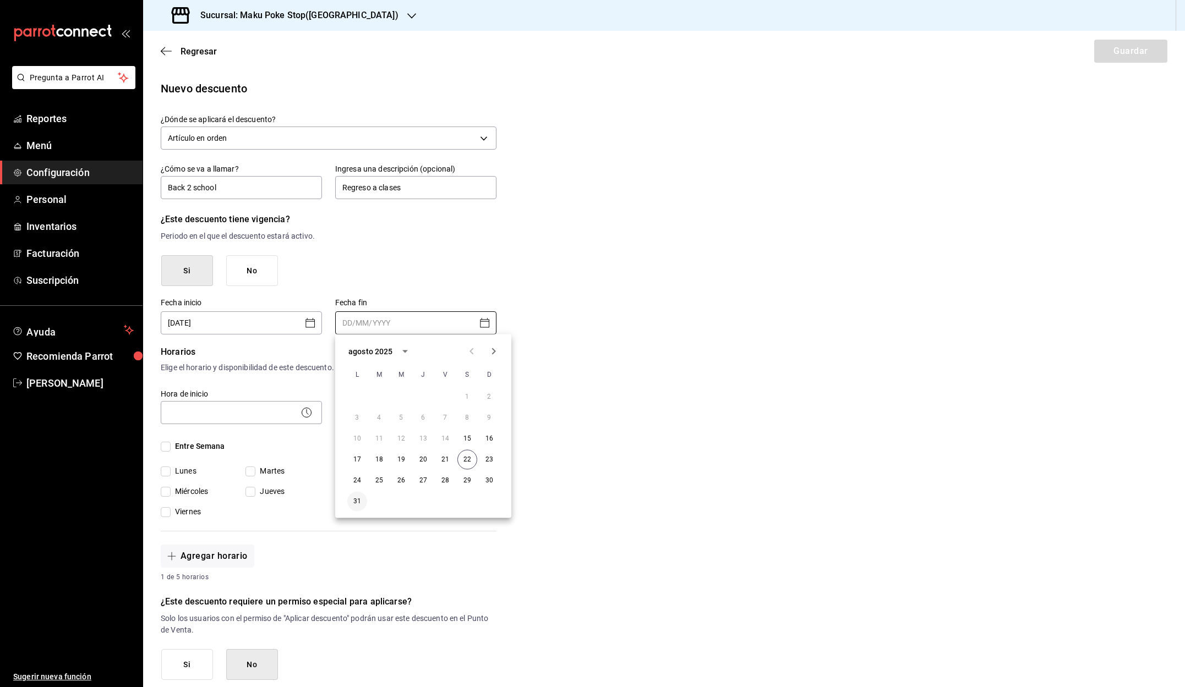
type input "[DATE]"
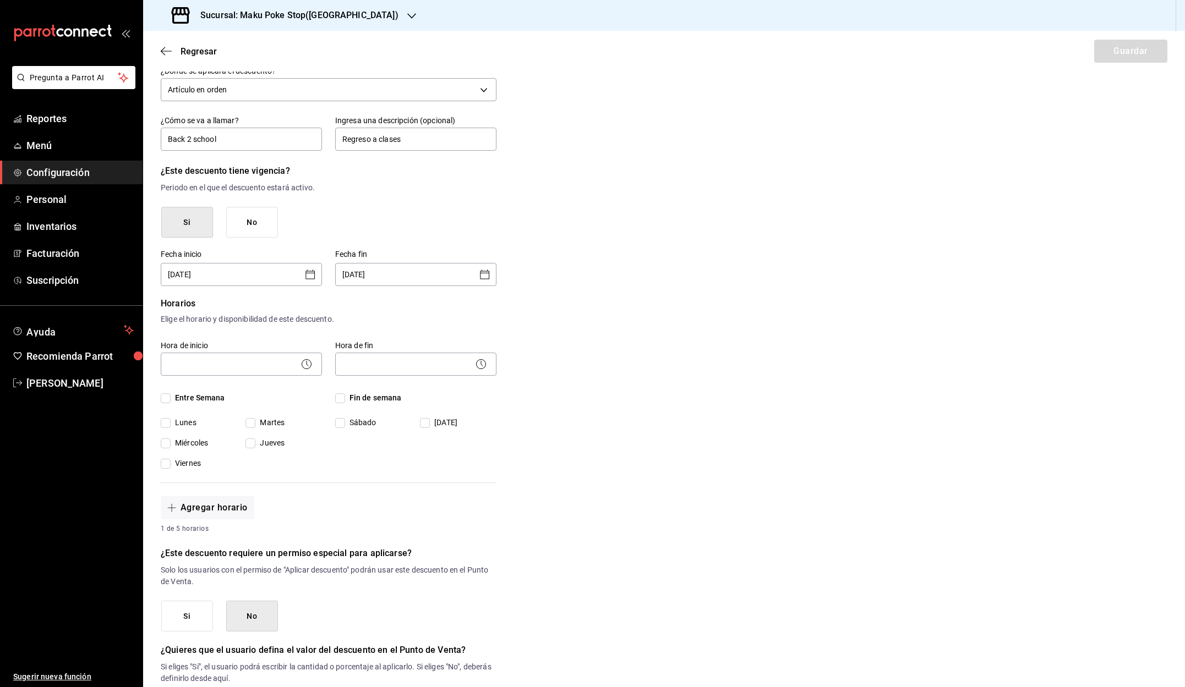
scroll to position [53, 0]
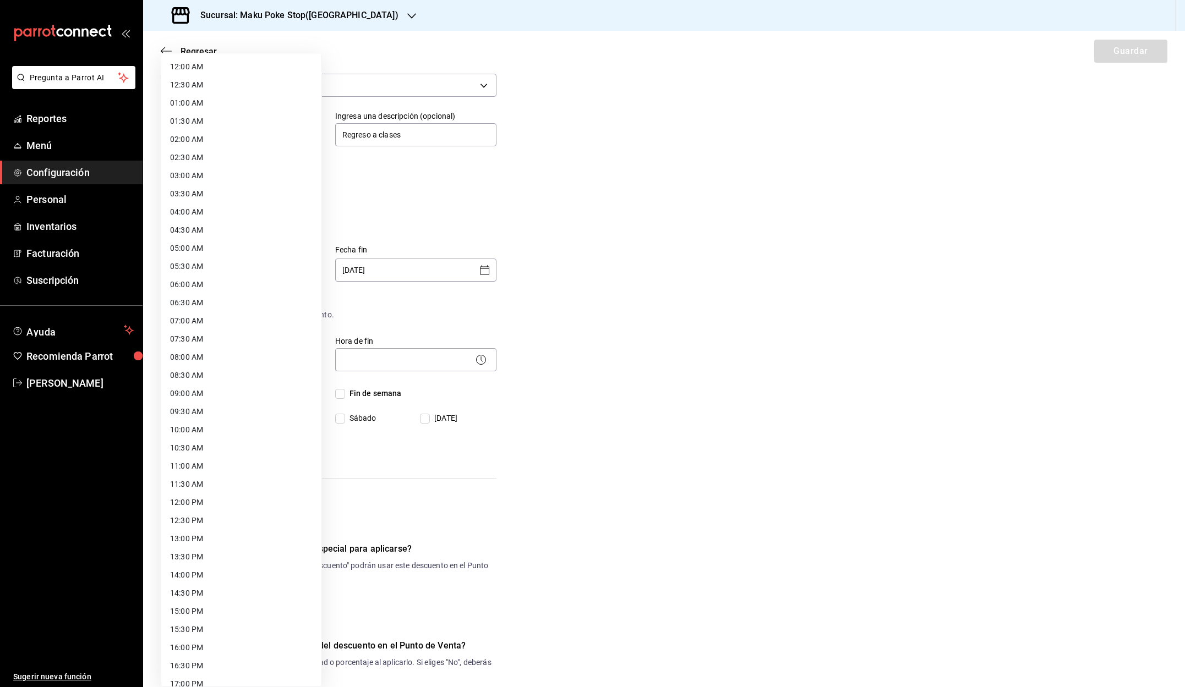
click at [254, 357] on body "Pregunta a Parrot AI Reportes Menú Configuración Personal Inventarios Facturaci…" at bounding box center [592, 343] width 1185 height 687
click at [217, 378] on li "10:00 AM" at bounding box center [241, 374] width 160 height 18
type input "10:00"
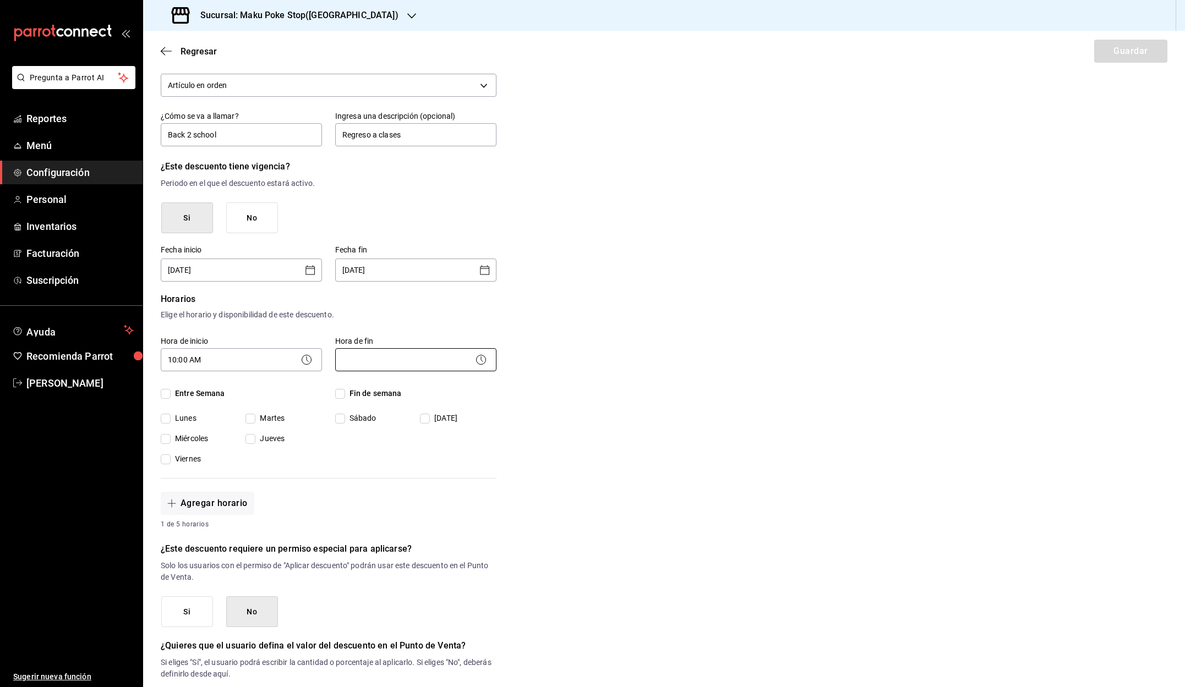
click at [458, 360] on body "Pregunta a Parrot AI Reportes Menú Configuración Personal Inventarios Facturaci…" at bounding box center [592, 343] width 1185 height 687
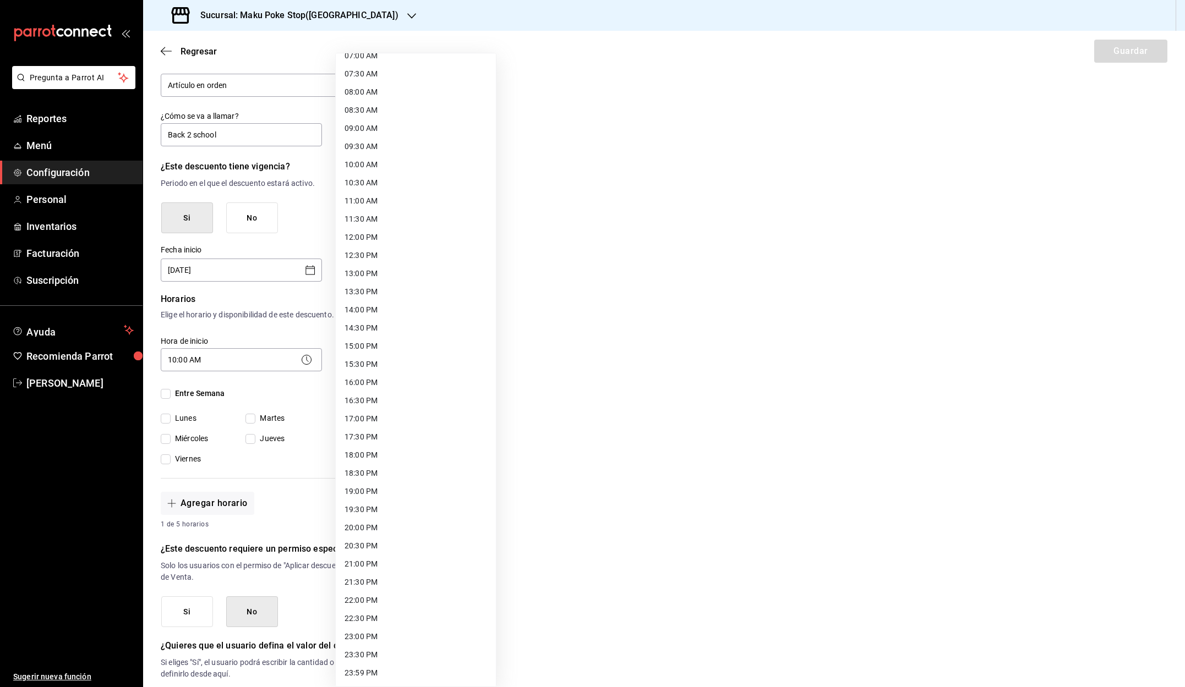
scroll to position [265, 0]
click at [396, 604] on li "22:00 PM" at bounding box center [416, 601] width 160 height 18
type input "22:00"
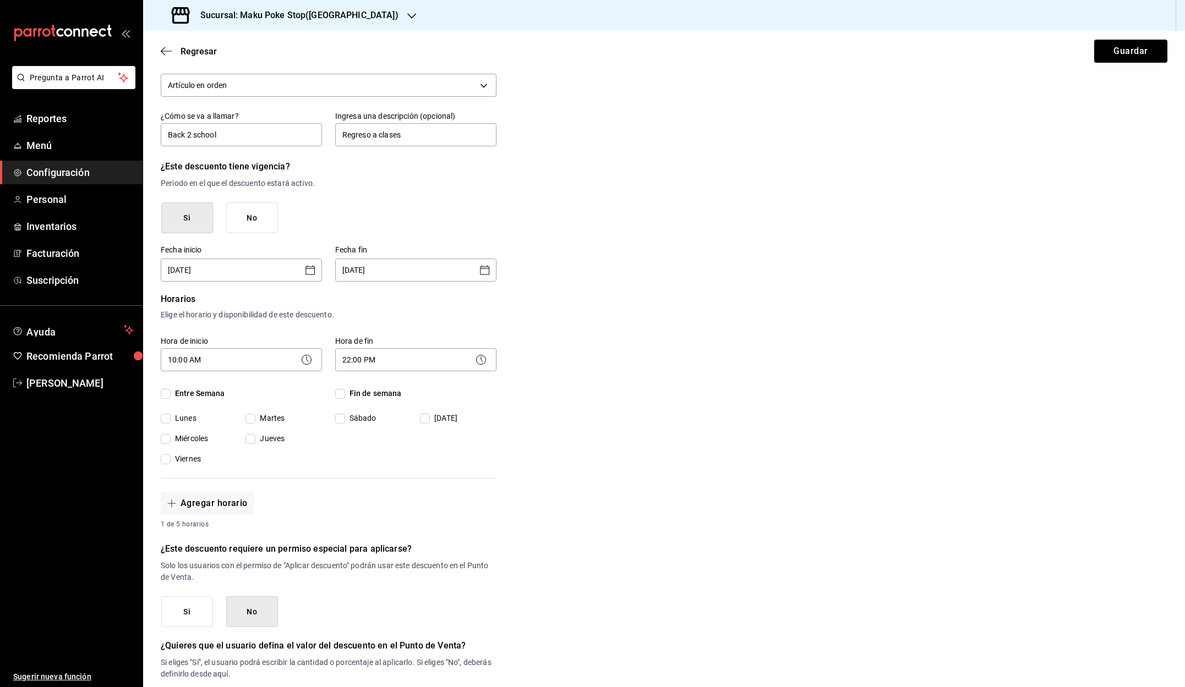
click at [165, 392] on input "Entre Semana" at bounding box center [166, 394] width 10 height 10
checkbox input "true"
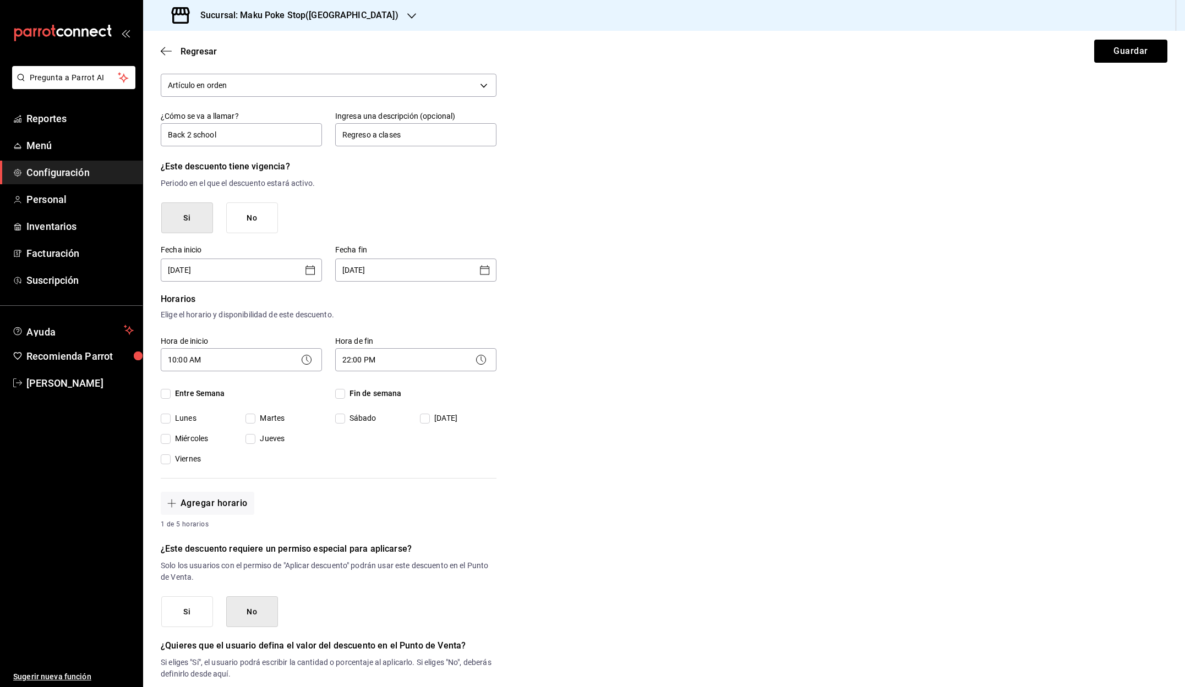
checkbox input "true"
click at [342, 393] on input "Fin de semana" at bounding box center [340, 394] width 10 height 10
checkbox input "true"
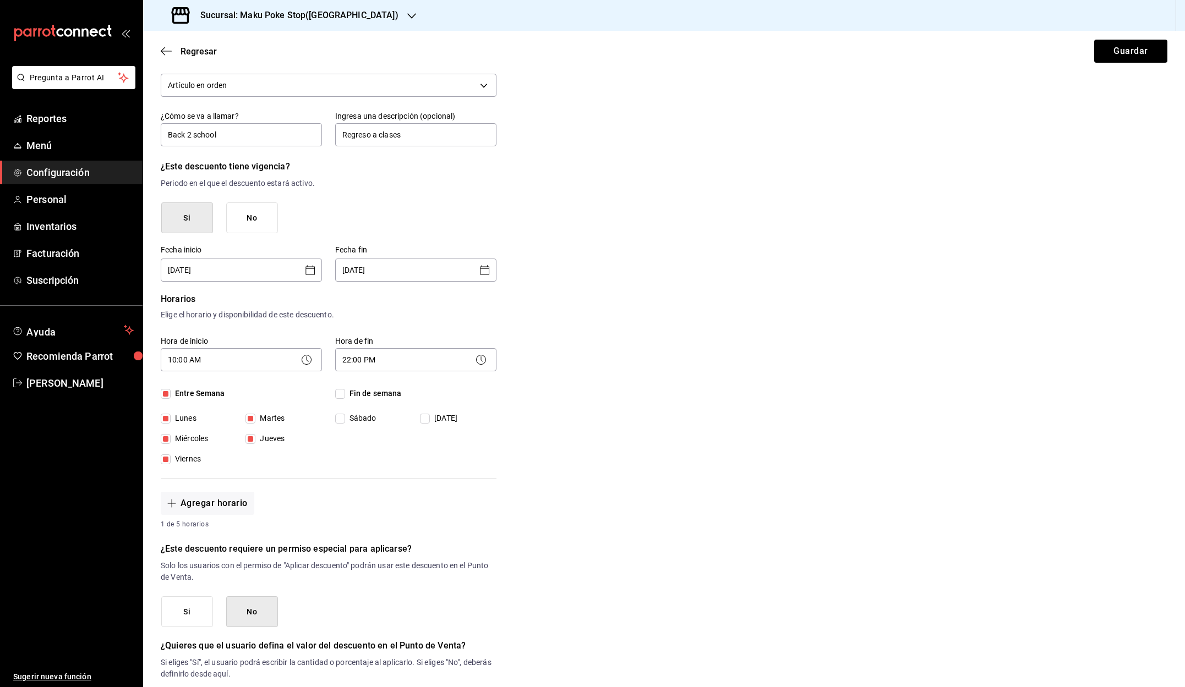
checkbox input "true"
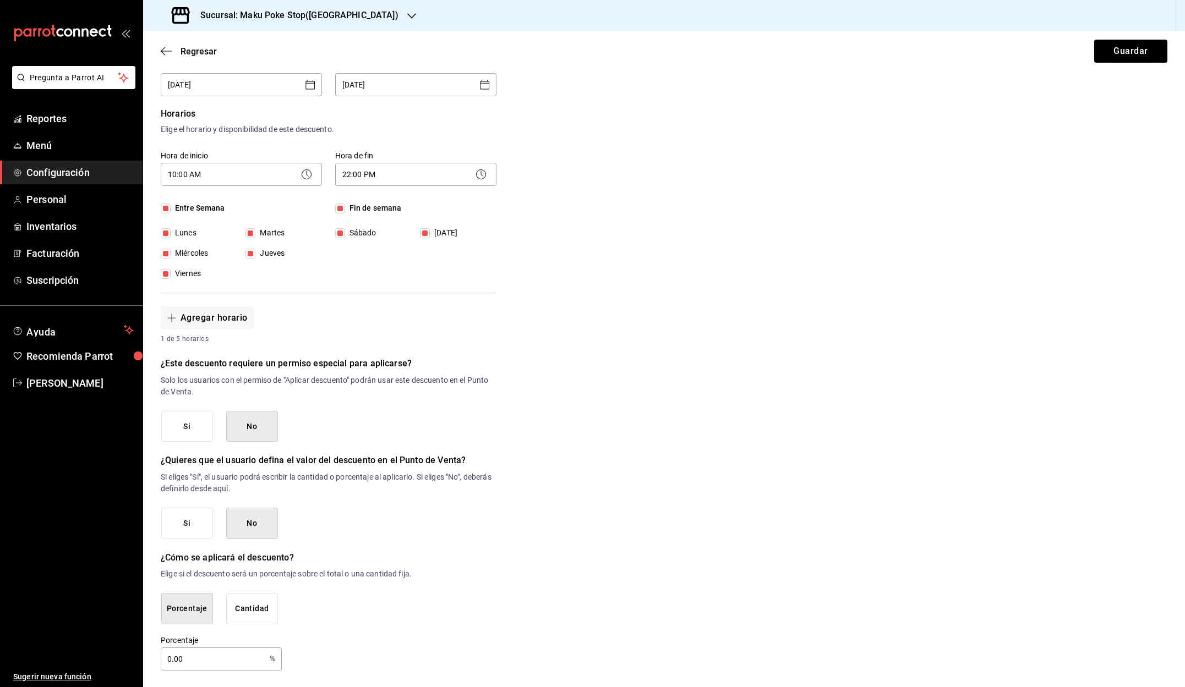
scroll to position [238, 0]
click at [259, 526] on button "No" at bounding box center [252, 524] width 52 height 31
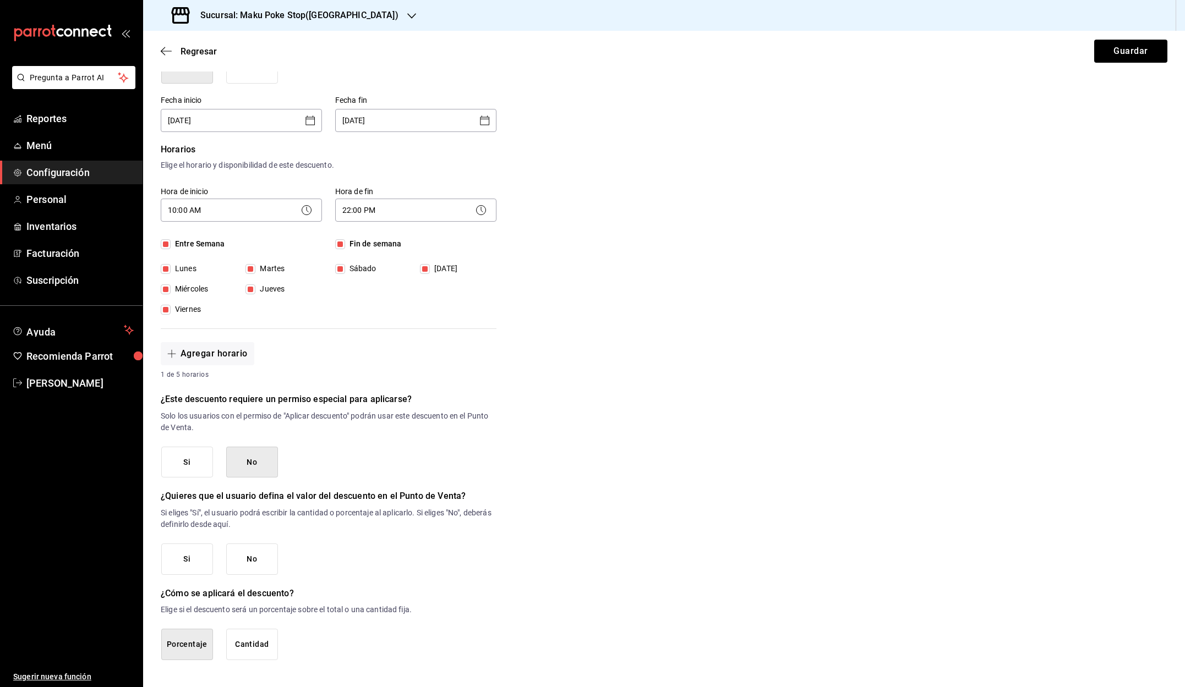
scroll to position [0, 0]
click at [262, 559] on button "No" at bounding box center [252, 559] width 52 height 31
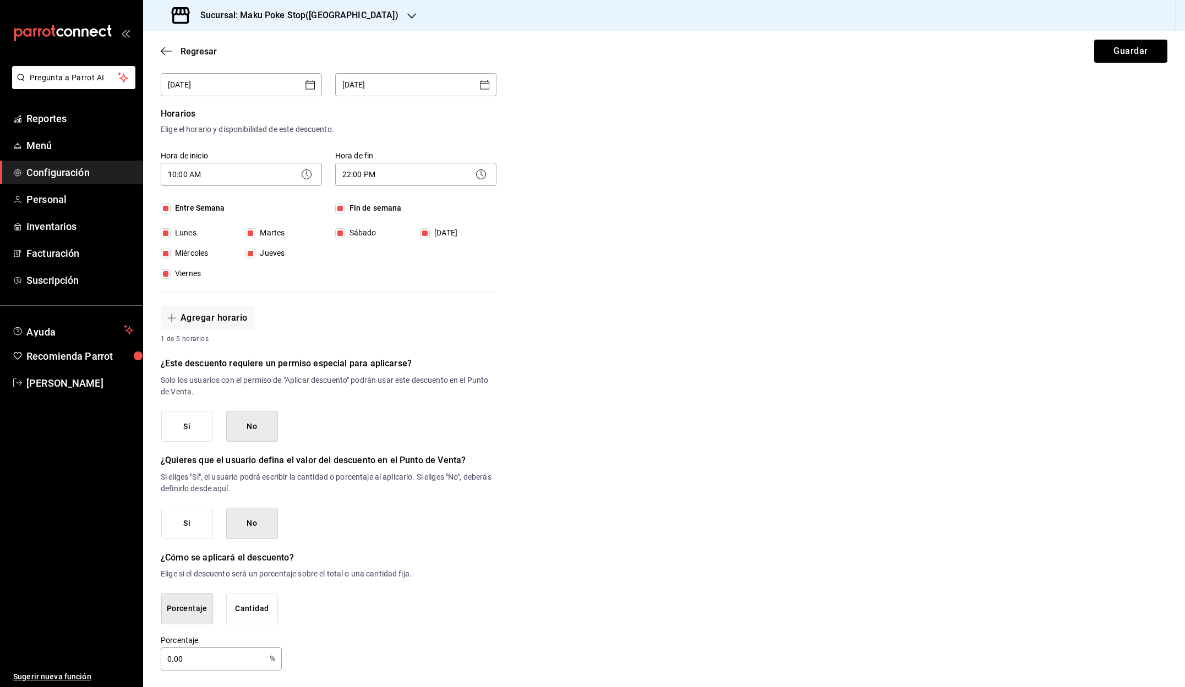
scroll to position [238, 0]
click at [167, 658] on input "0.00" at bounding box center [213, 660] width 105 height 22
drag, startPoint x: 184, startPoint y: 664, endPoint x: 155, endPoint y: 662, distance: 29.3
click at [155, 662] on div "Nuevo descuento ¿Dónde se aplicará el descuento? Artículo en orden ORDER_ITEM ¿…" at bounding box center [664, 259] width 1042 height 829
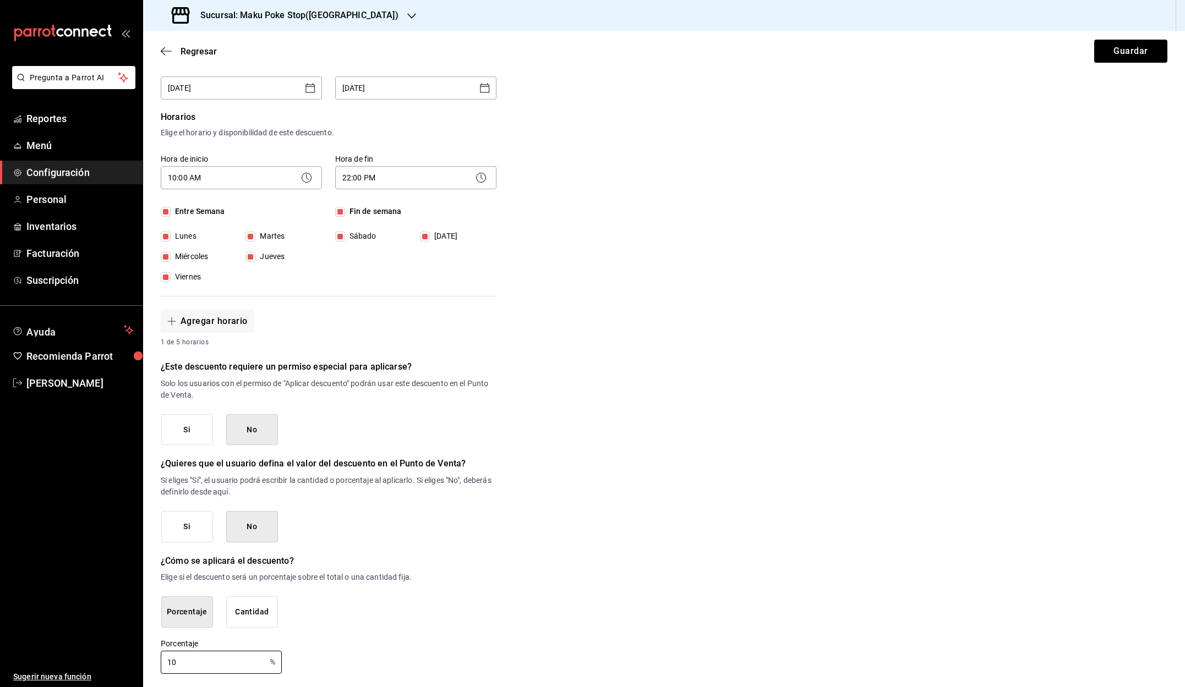
type input "10"
click at [360, 656] on div "Porcentaje 10 % Porcentaje" at bounding box center [329, 656] width 336 height 35
click at [1114, 54] on button "Guardar" at bounding box center [1130, 51] width 73 height 23
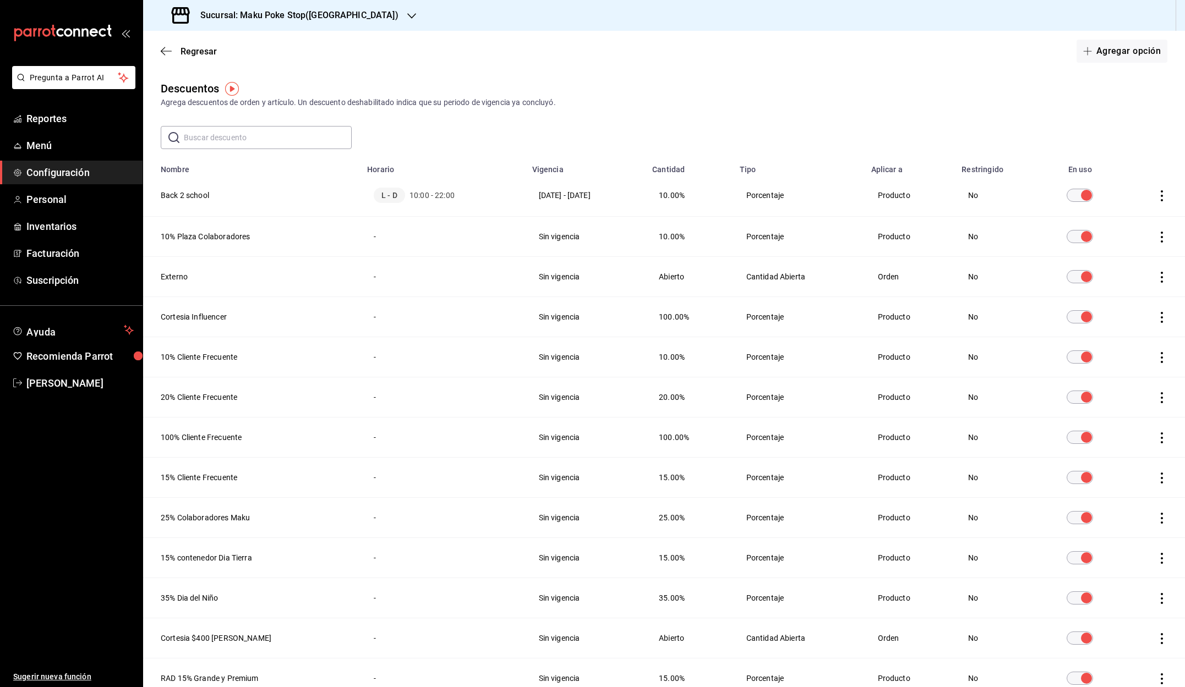
click at [1163, 196] on icon "actions" at bounding box center [1162, 195] width 2 height 11
click at [193, 198] on div at bounding box center [592, 343] width 1185 height 687
click at [194, 193] on th "Back 2 school" at bounding box center [251, 195] width 217 height 42
click at [259, 194] on th "Back 2 school" at bounding box center [251, 195] width 217 height 42
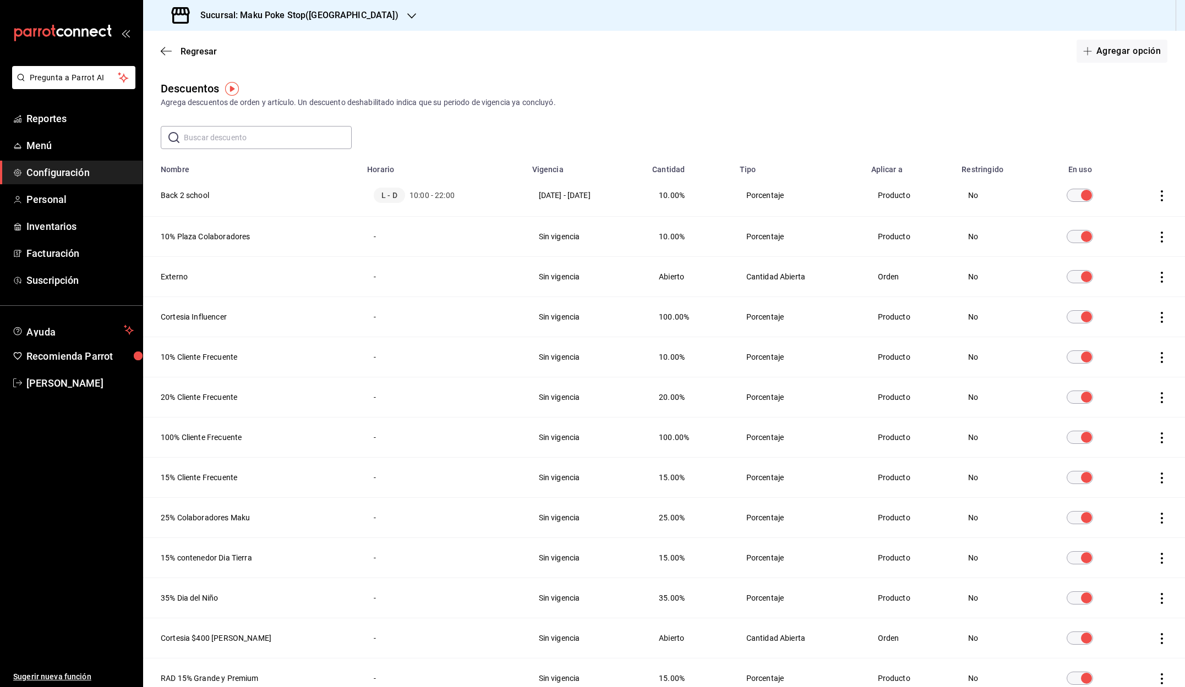
click at [407, 17] on icon "button" at bounding box center [411, 16] width 9 height 6
click at [205, 49] on span "Maku Poke Stop (Bonampak)" at bounding box center [203, 48] width 102 height 12
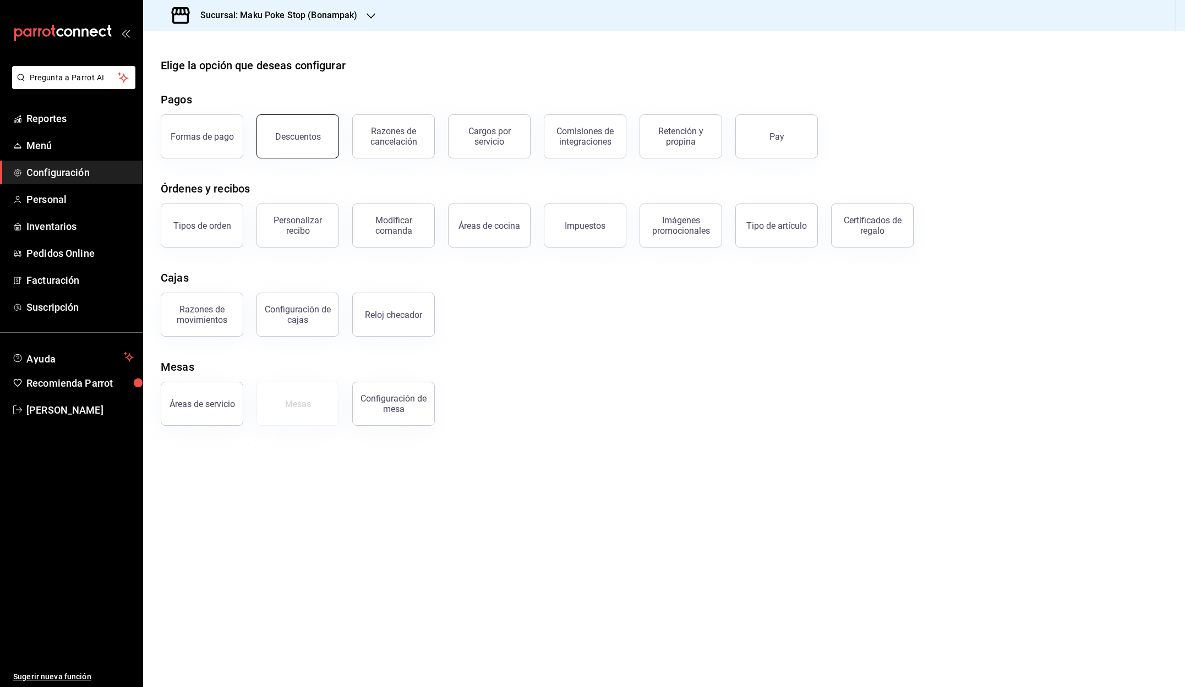
click at [299, 135] on div "Descuentos" at bounding box center [298, 137] width 46 height 10
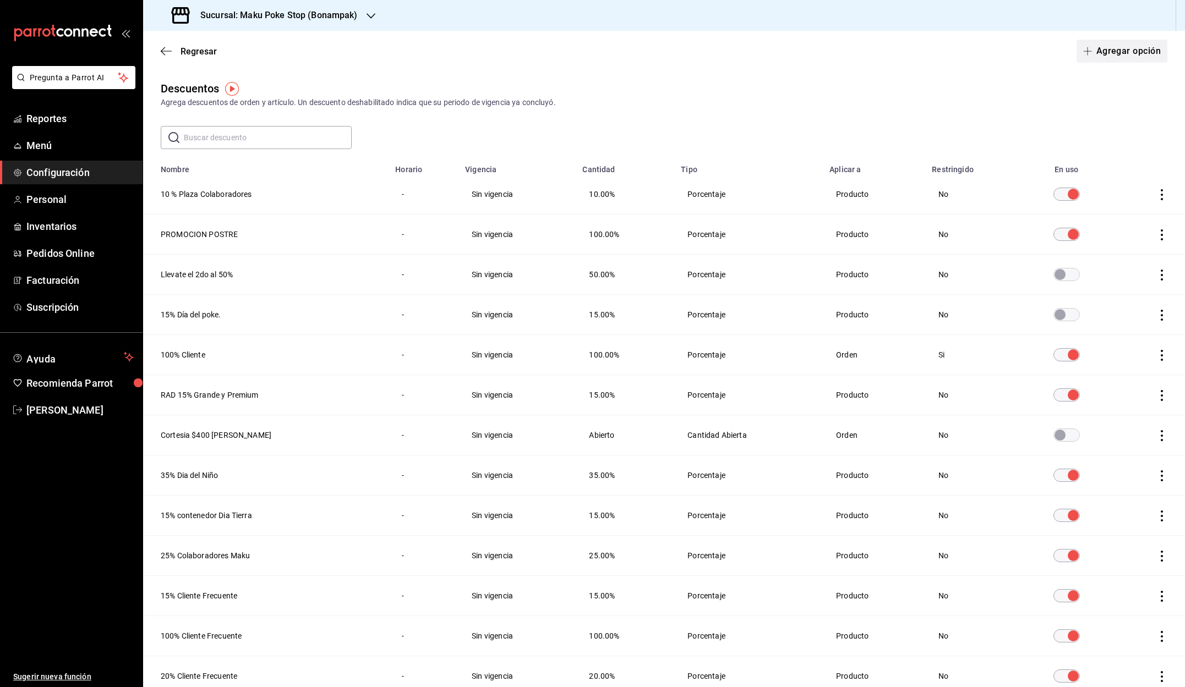
click at [1089, 51] on icon "button" at bounding box center [1087, 51] width 8 height 1
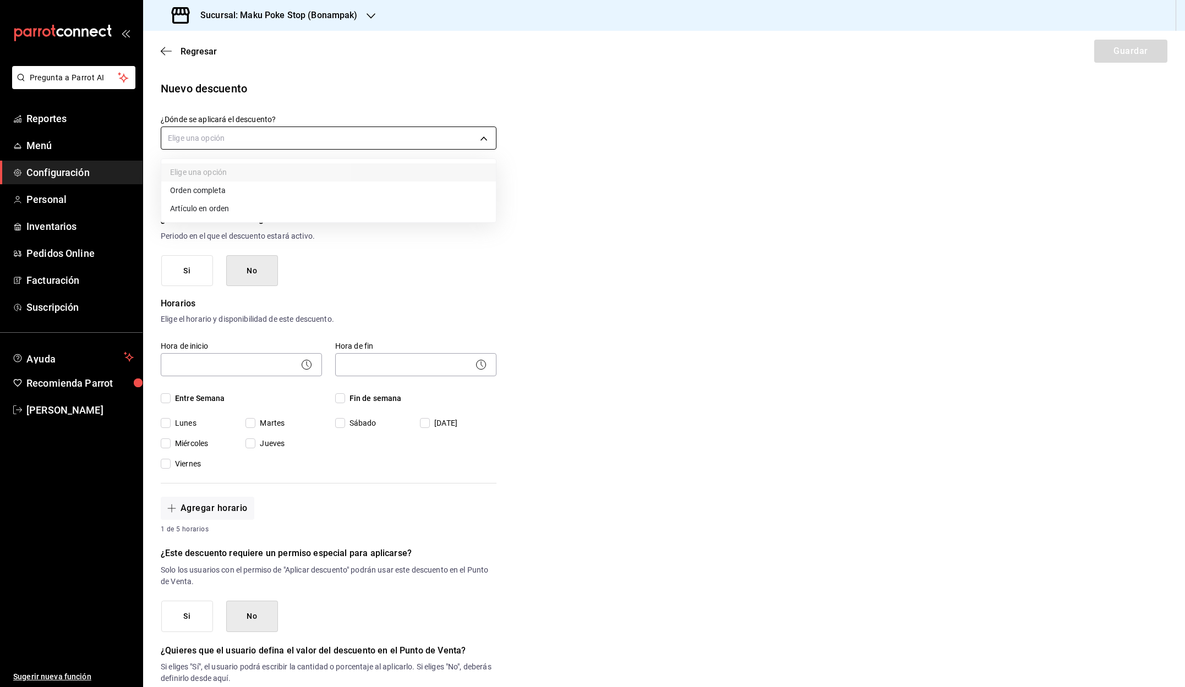
click at [228, 140] on body "Pregunta a Parrot AI Reportes Menú Configuración Personal Inventarios Pedidos O…" at bounding box center [592, 343] width 1185 height 687
click at [227, 135] on div at bounding box center [592, 343] width 1185 height 687
click at [227, 134] on body "Pregunta a Parrot AI Reportes Menú Configuración Personal Inventarios Pedidos O…" at bounding box center [592, 343] width 1185 height 687
click at [212, 209] on li "Artículo en orden" at bounding box center [328, 209] width 335 height 18
type input "ORDER_ITEM"
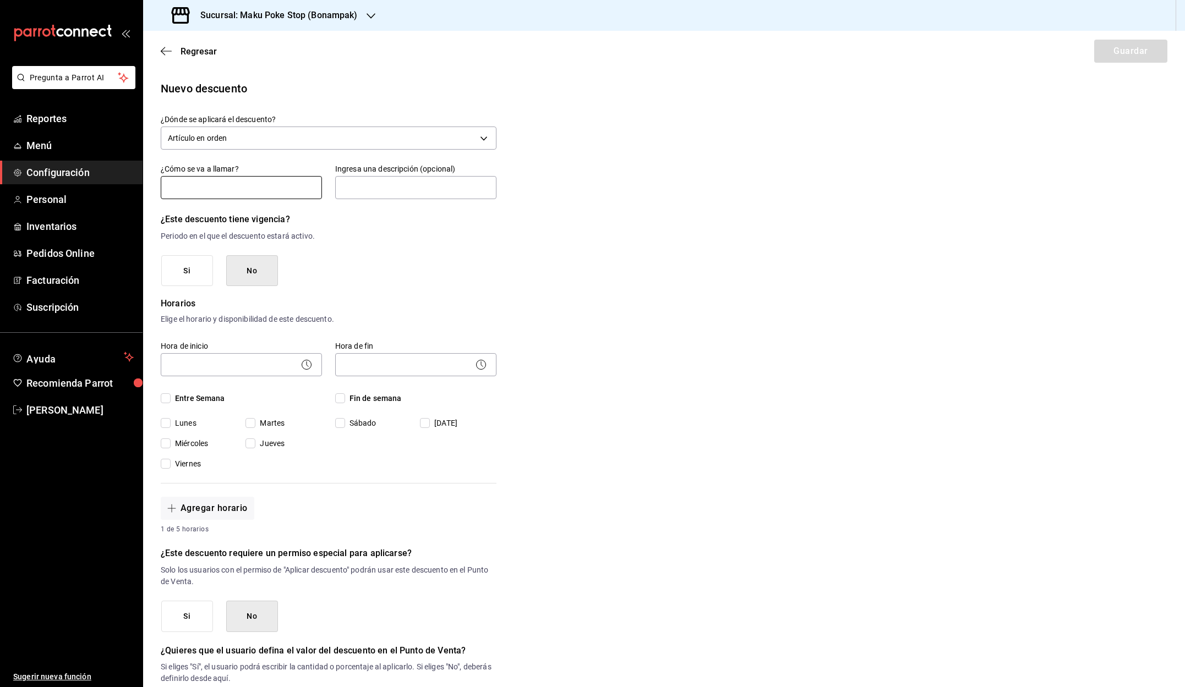
click at [204, 185] on input "text" at bounding box center [241, 187] width 161 height 23
type input "Back 2 school"
click at [371, 188] on input "text" at bounding box center [415, 187] width 161 height 23
type input "Regreso a clases"
click at [193, 274] on button "Si" at bounding box center [187, 270] width 52 height 31
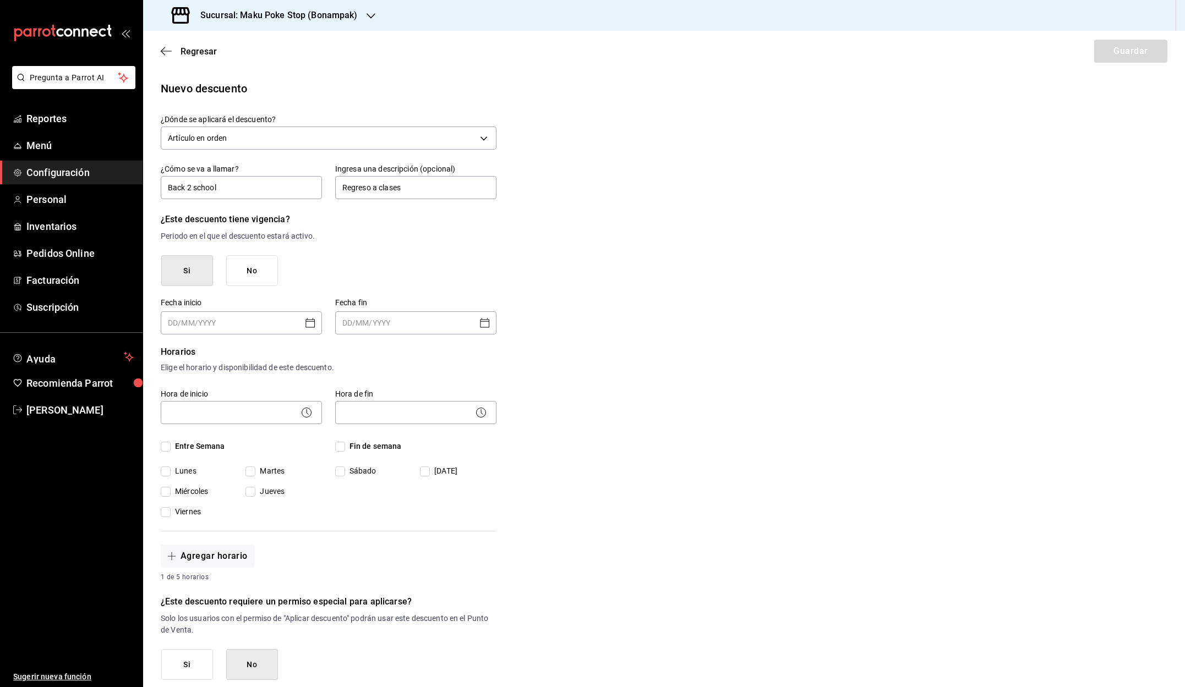
click at [306, 324] on icon "Open calendar" at bounding box center [309, 322] width 9 height 9
click at [294, 440] on button "15" at bounding box center [293, 439] width 20 height 20
type input "[DATE]"
click at [488, 323] on icon "Open calendar" at bounding box center [484, 322] width 13 height 13
click at [359, 501] on button "31" at bounding box center [357, 502] width 20 height 20
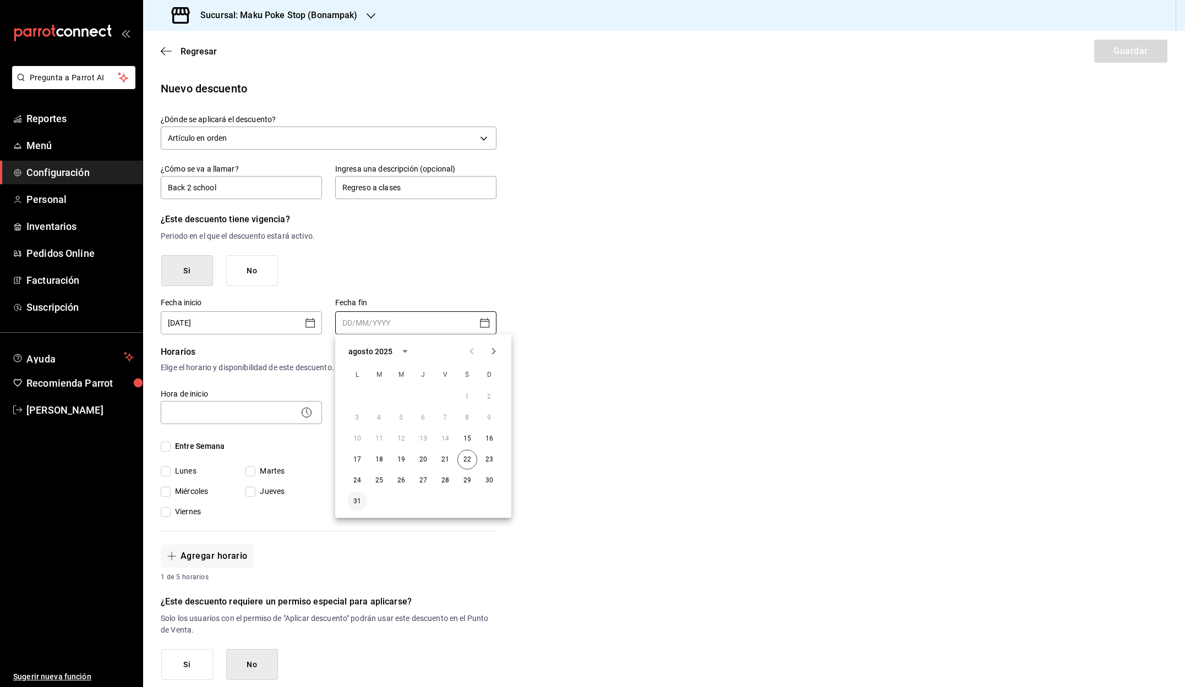
type input "[DATE]"
click at [312, 414] on icon at bounding box center [306, 412] width 13 height 13
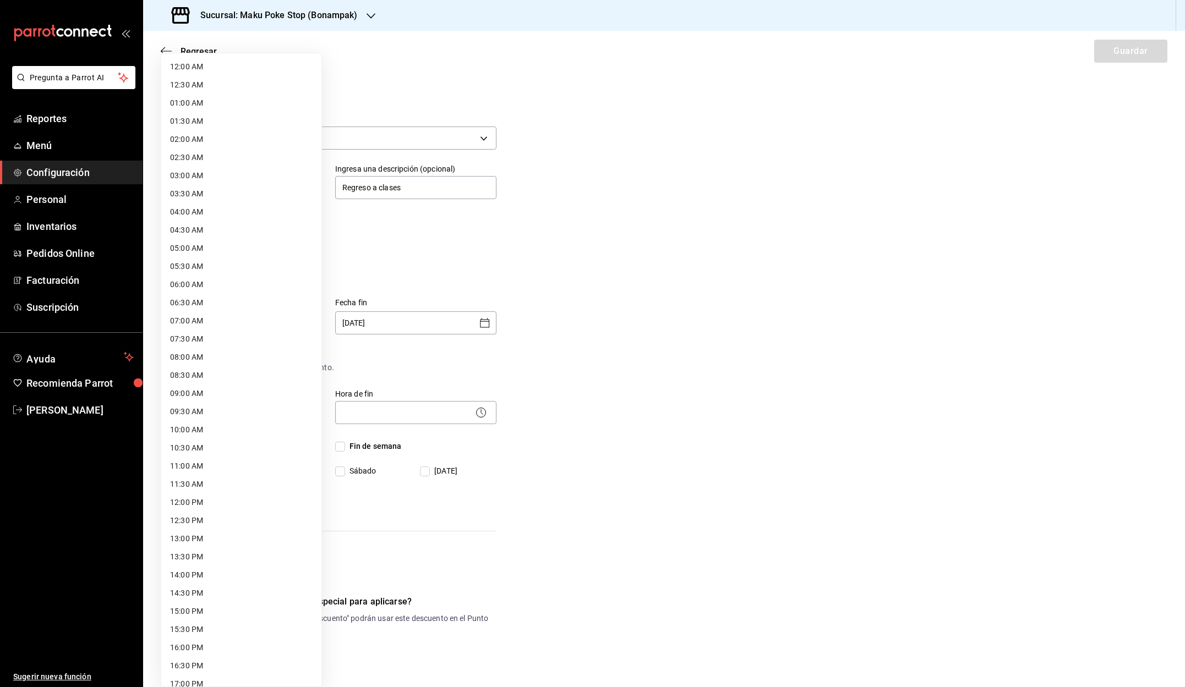
click at [252, 412] on body "Pregunta a Parrot AI Reportes Menú Configuración Personal Inventarios Pedidos O…" at bounding box center [592, 343] width 1185 height 687
click at [221, 496] on li "12:00 PM" at bounding box center [241, 503] width 160 height 18
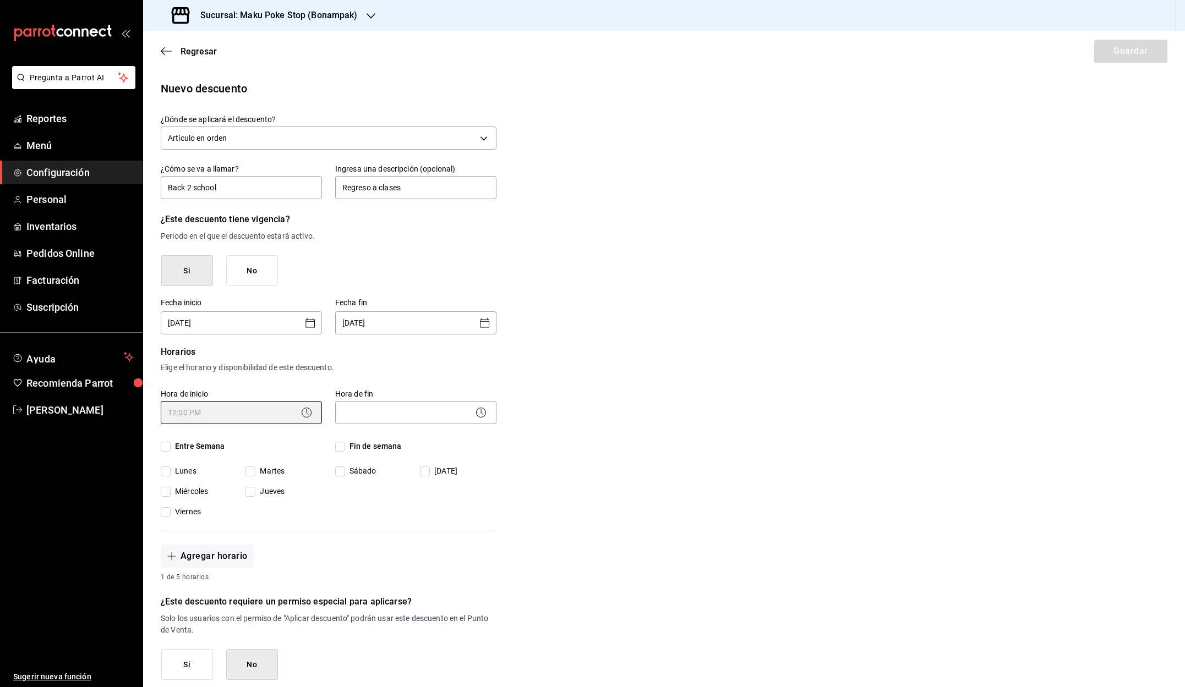
type input "12:00"
click at [401, 411] on body "Pregunta a Parrot AI Reportes Menú Configuración Personal Inventarios Pedidos O…" at bounding box center [592, 343] width 1185 height 687
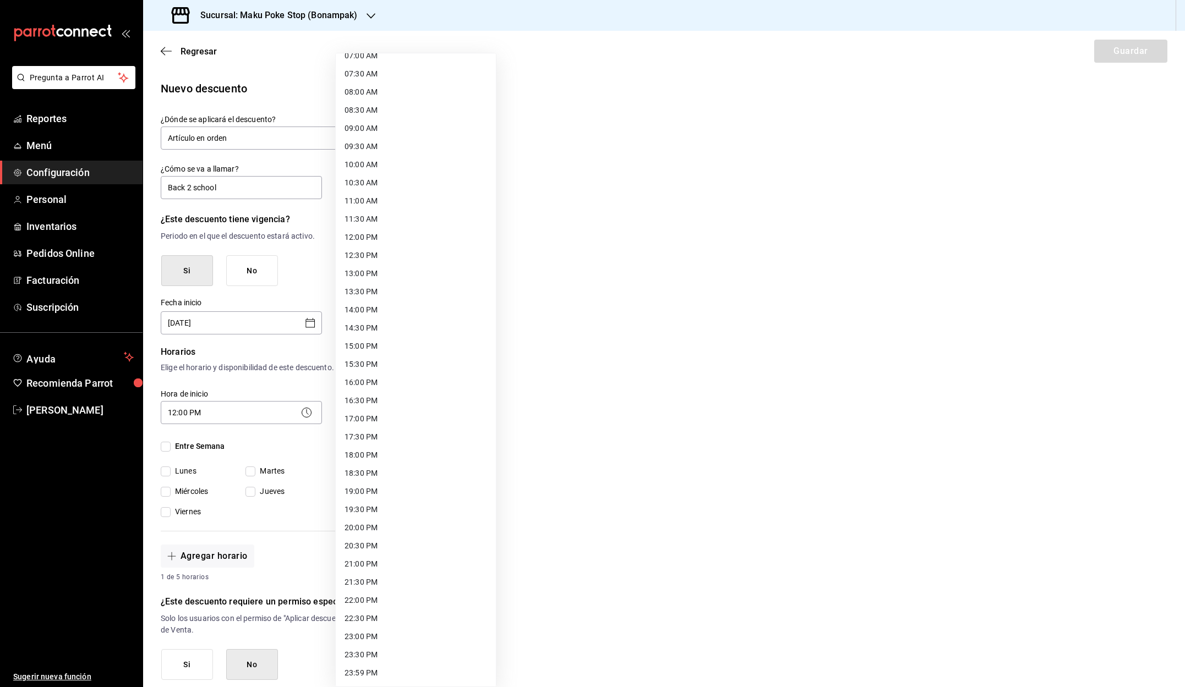
scroll to position [265, 0]
click at [387, 598] on li "22:00 PM" at bounding box center [416, 601] width 160 height 18
type input "22:00"
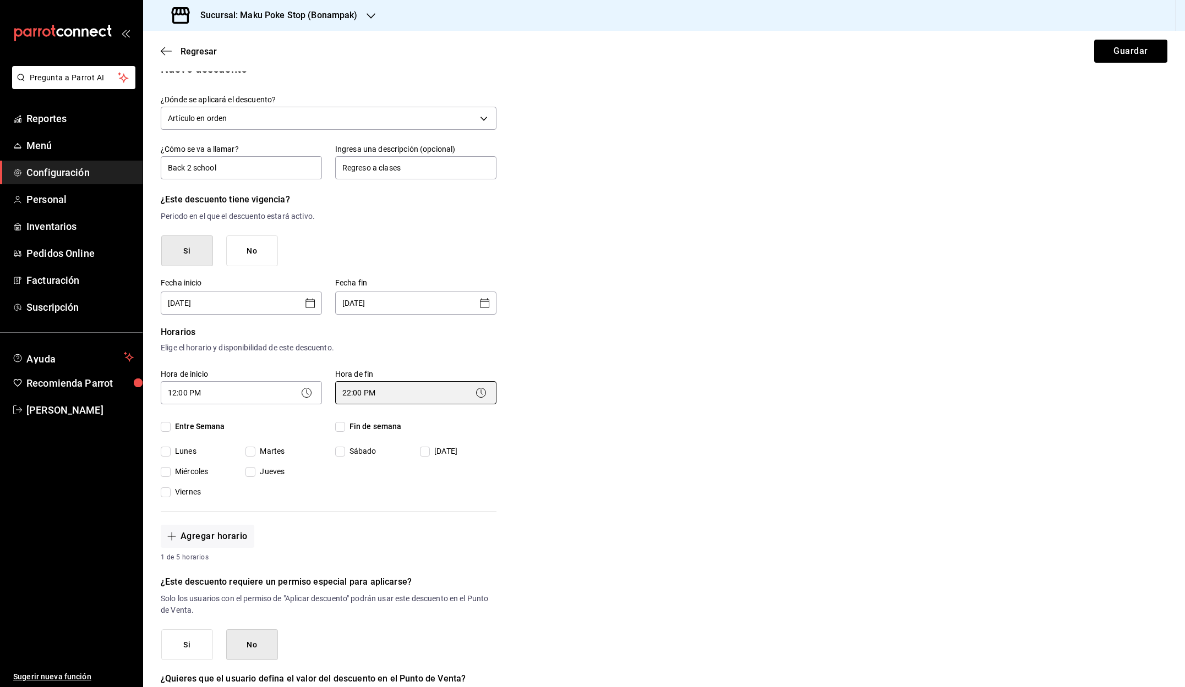
scroll to position [22, 0]
click at [163, 423] on input "Entre Semana" at bounding box center [166, 425] width 10 height 10
checkbox input "true"
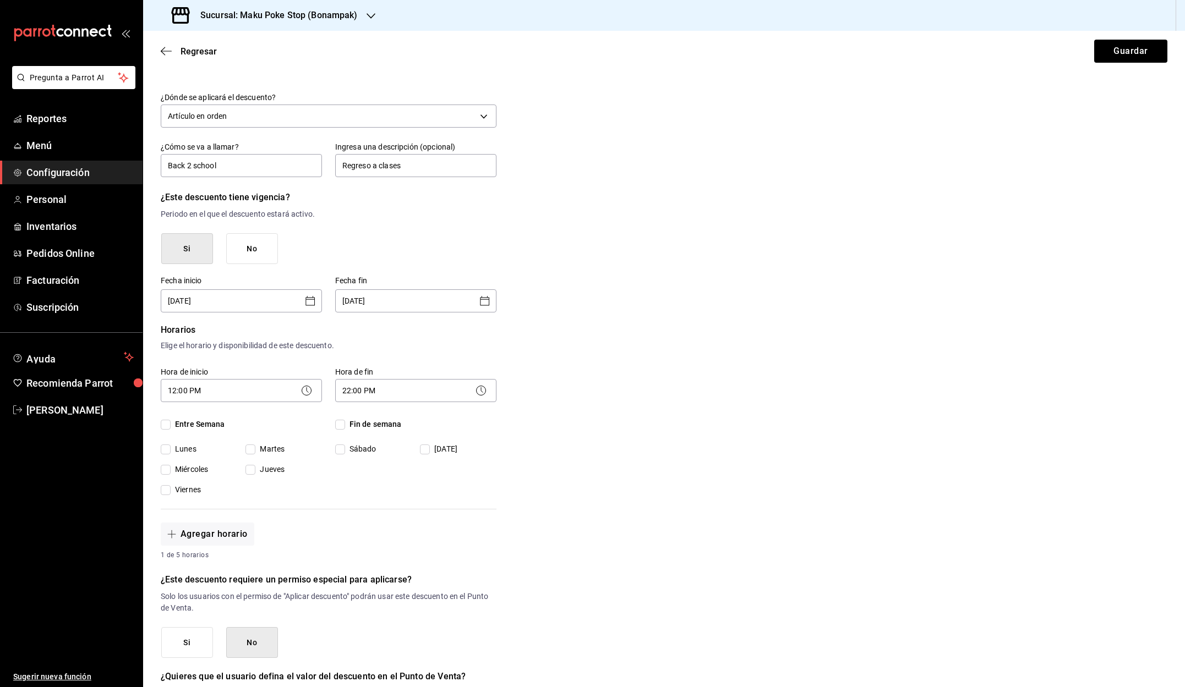
checkbox input "true"
click at [342, 425] on input "Fin de semana" at bounding box center [340, 425] width 10 height 10
checkbox input "true"
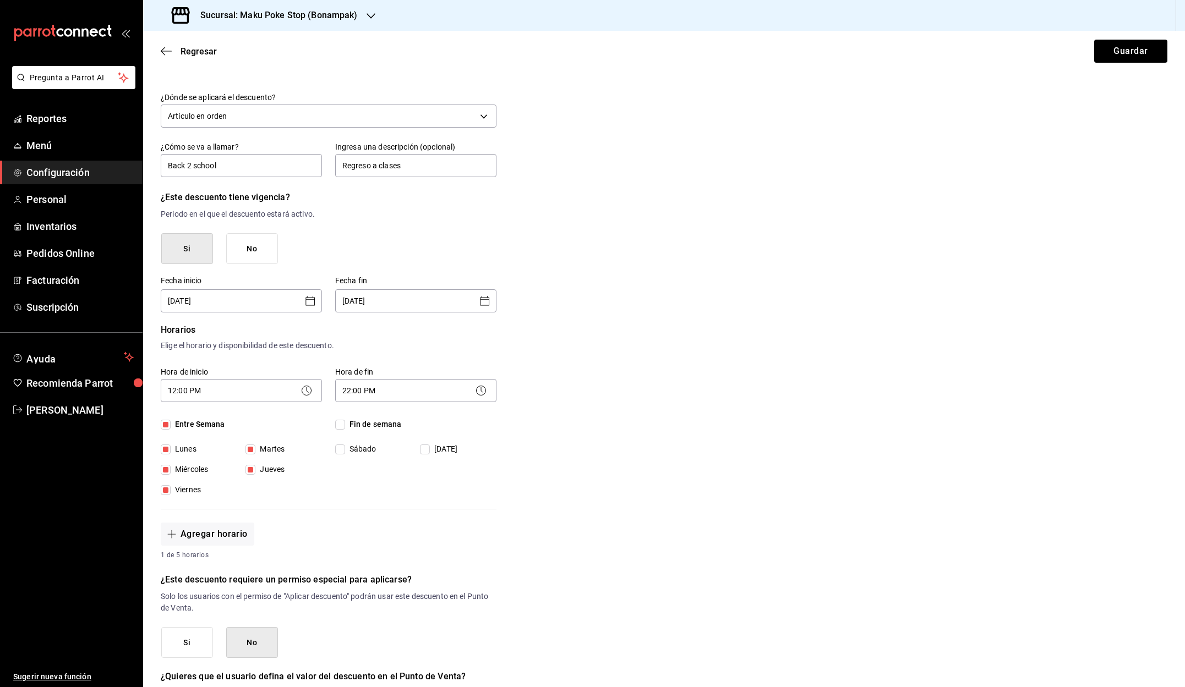
checkbox input "true"
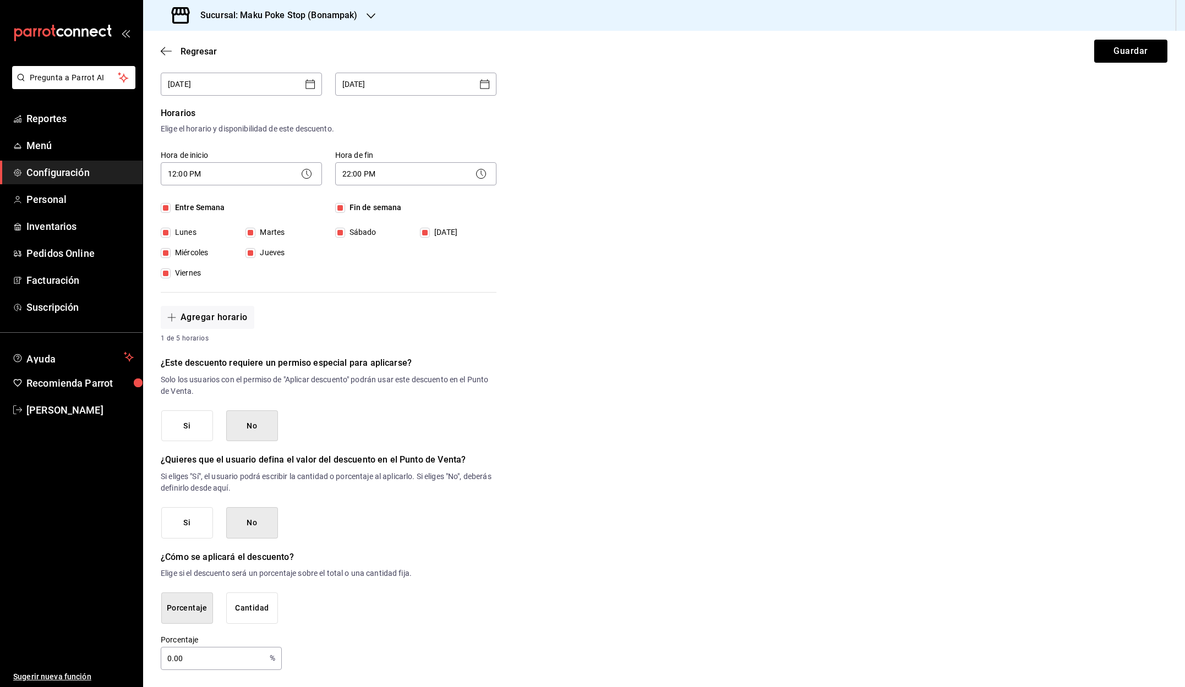
scroll to position [238, 0]
click at [256, 430] on button "No" at bounding box center [252, 427] width 52 height 31
click at [246, 425] on button "No" at bounding box center [252, 427] width 52 height 31
click at [198, 526] on button "Si" at bounding box center [187, 524] width 52 height 31
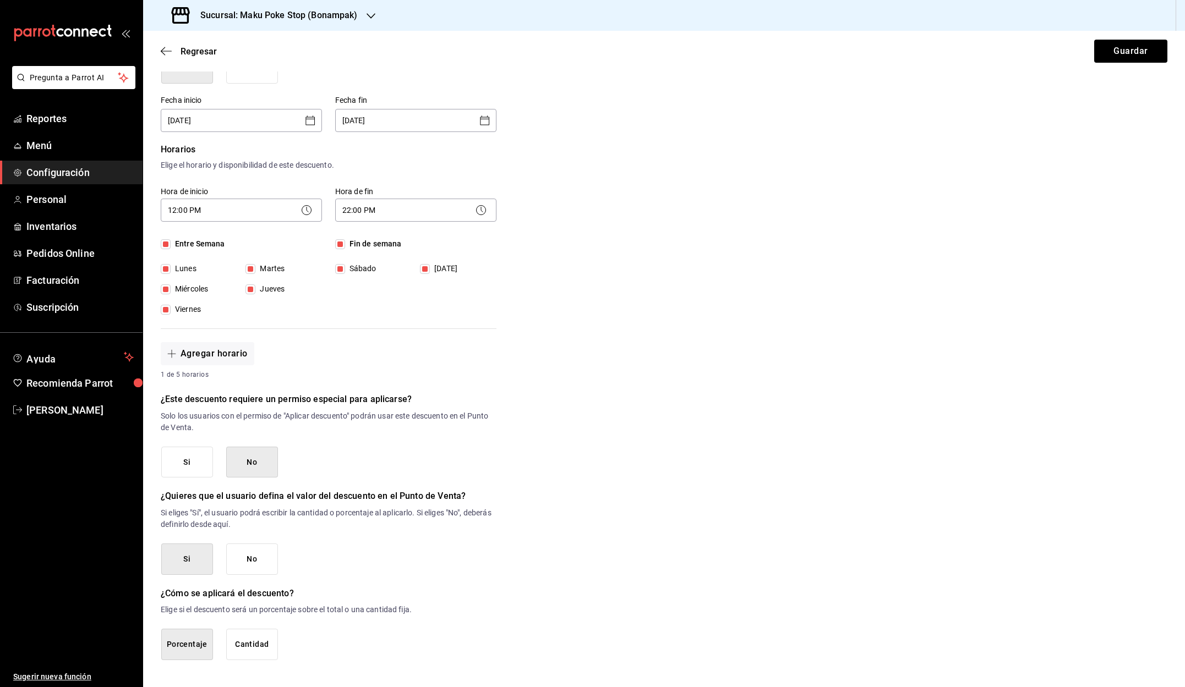
click at [261, 562] on button "No" at bounding box center [252, 559] width 52 height 31
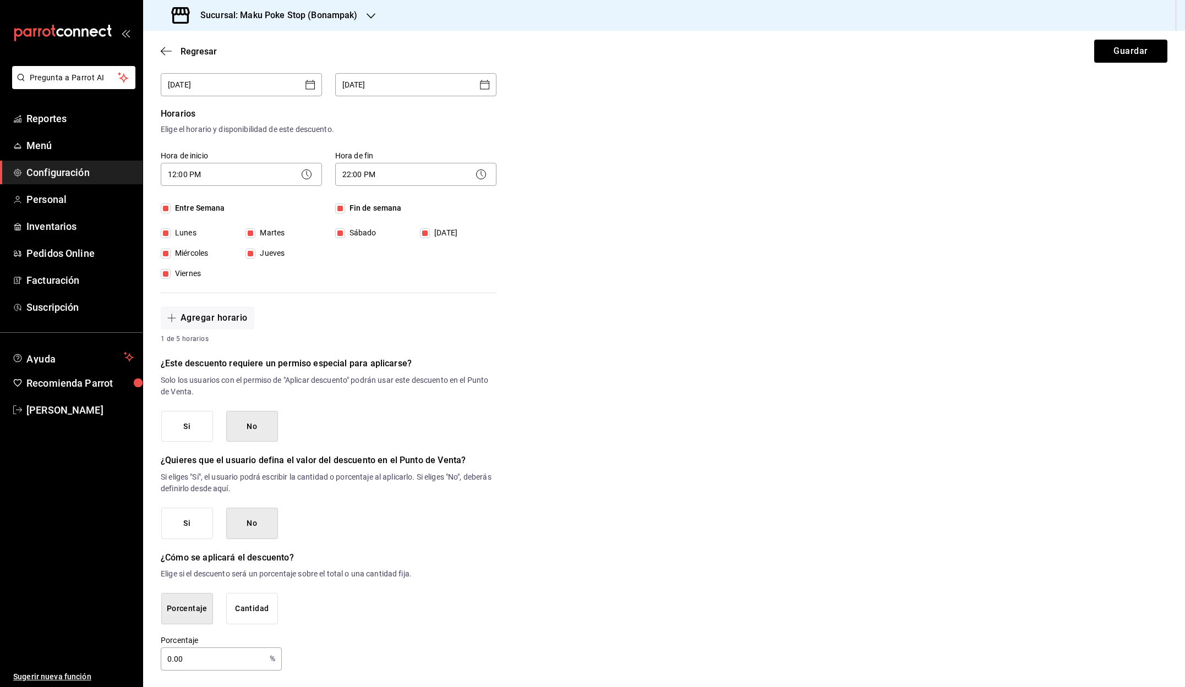
scroll to position [238, 0]
drag, startPoint x: 163, startPoint y: 655, endPoint x: 133, endPoint y: 655, distance: 30.3
click at [133, 655] on div "Pregunta a Parrot AI Reportes Menú Configuración Personal Inventarios Pedidos O…" at bounding box center [592, 343] width 1185 height 687
type input "10"
click at [385, 631] on div "¿Dónde se aplicará el descuento? Artículo en orden ORDER_ITEM ¿Cómo se va a lla…" at bounding box center [329, 274] width 336 height 795
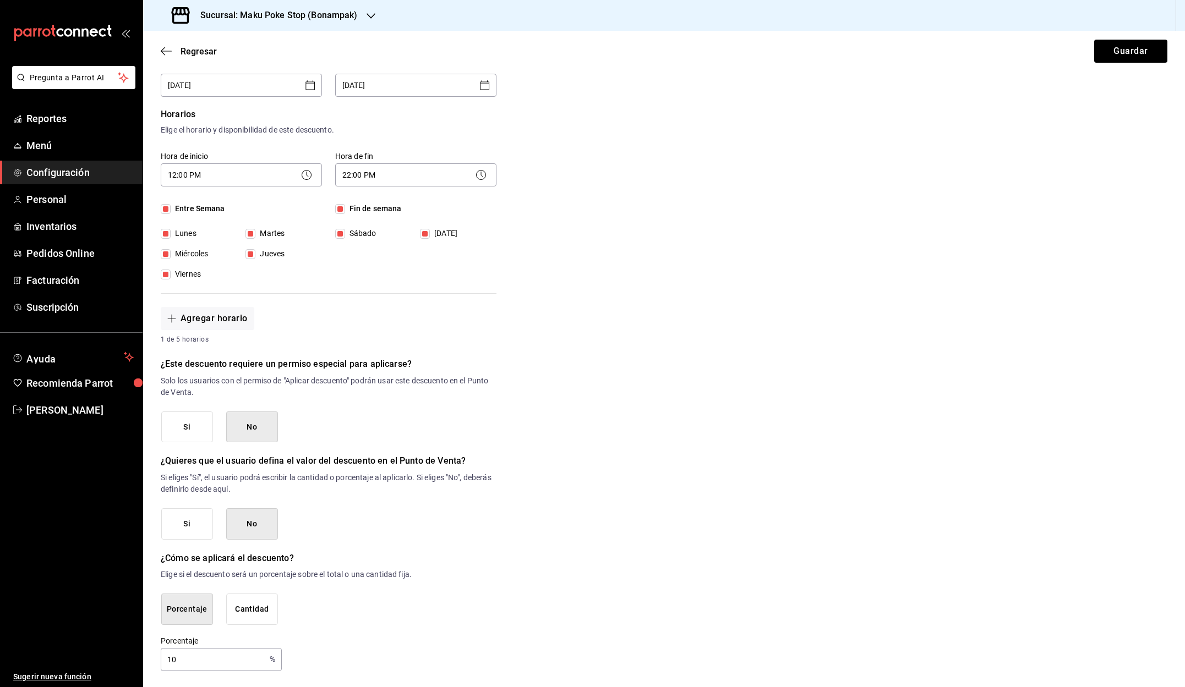
scroll to position [1, 0]
click at [464, 630] on div "¿Dónde se aplicará el descuento? Artículo en orden ORDER_ITEM ¿Cómo se va a lla…" at bounding box center [329, 274] width 336 height 795
click at [228, 660] on input "10" at bounding box center [213, 660] width 105 height 22
drag, startPoint x: 537, startPoint y: 626, endPoint x: 531, endPoint y: 626, distance: 6.1
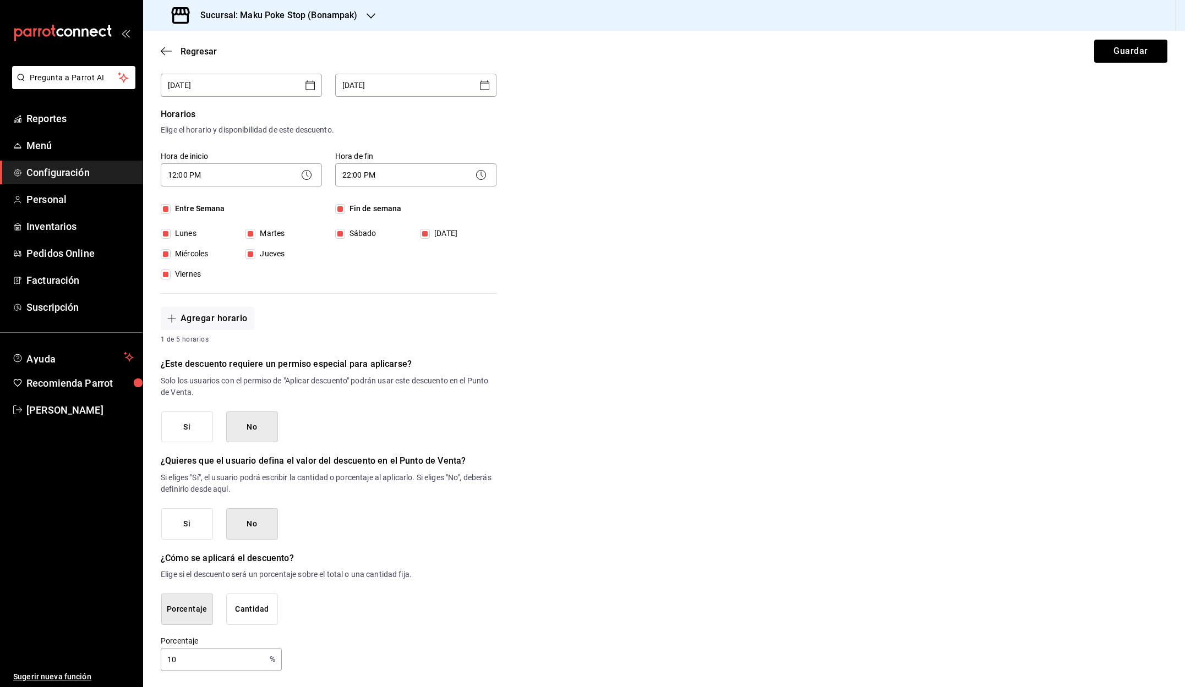
click at [537, 626] on div "Nuevo descuento ¿Dónde se aplicará el descuento? Artículo en orden ORDER_ITEM ¿…" at bounding box center [664, 257] width 1042 height 829
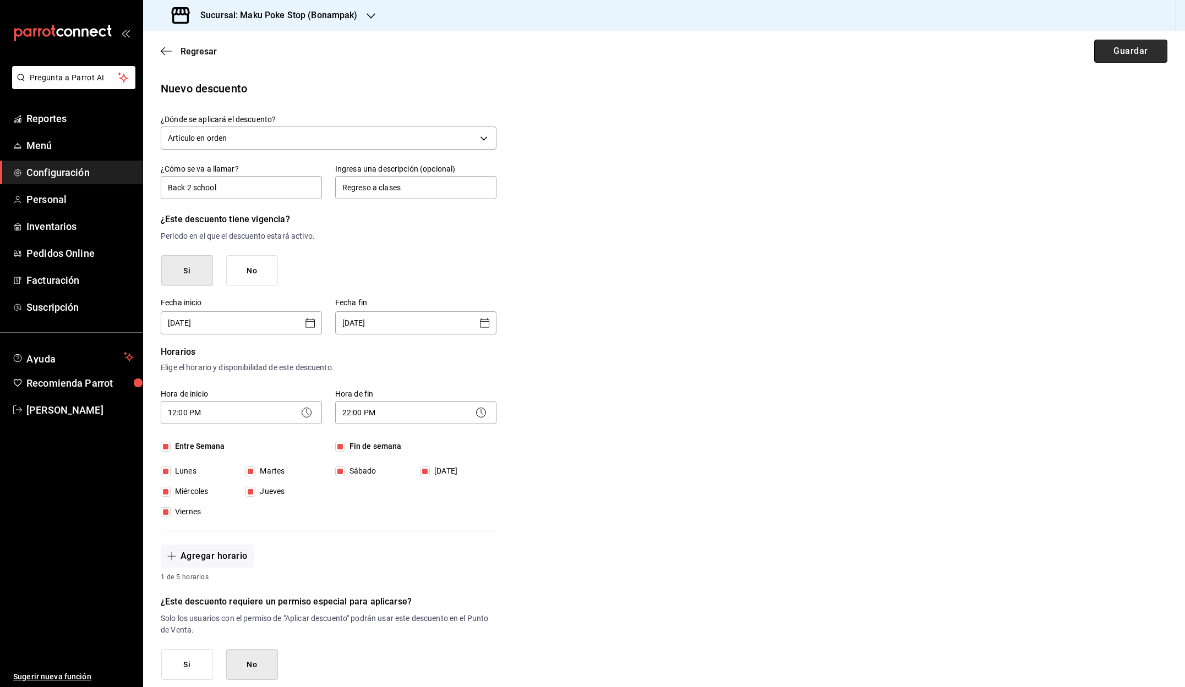
click at [1111, 55] on button "Guardar" at bounding box center [1130, 51] width 73 height 23
